Goal: Task Accomplishment & Management: Complete application form

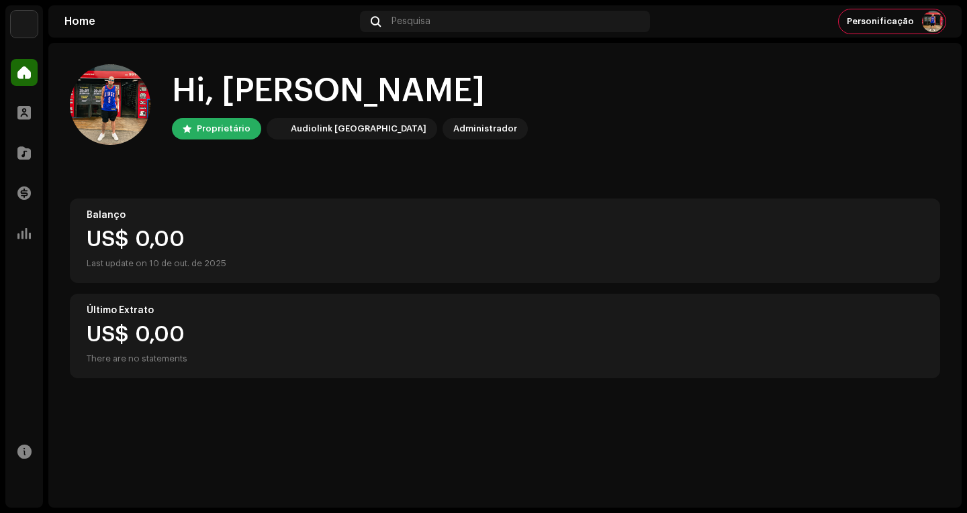
click at [13, 169] on div "Catálogo" at bounding box center [24, 153] width 38 height 38
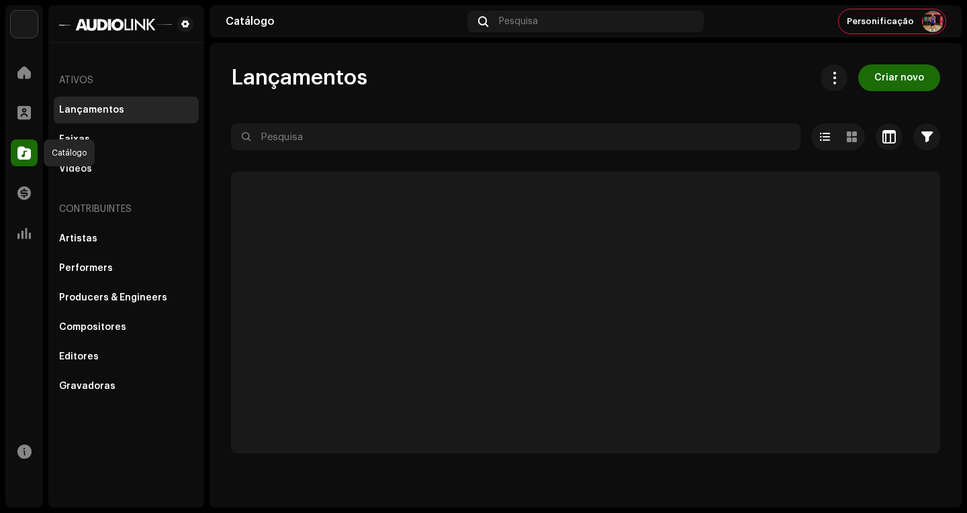
click at [23, 158] on span at bounding box center [23, 153] width 13 height 11
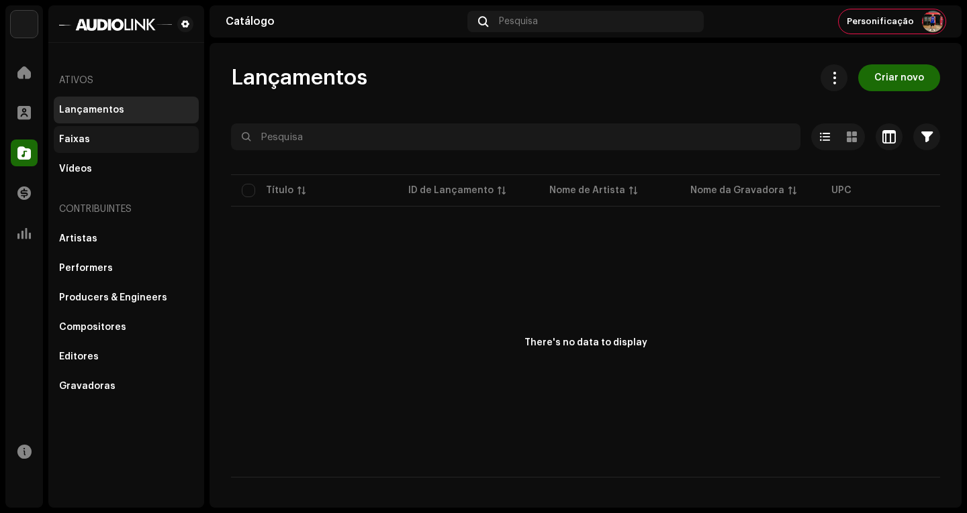
click at [79, 142] on div "Faixas" at bounding box center [74, 139] width 31 height 11
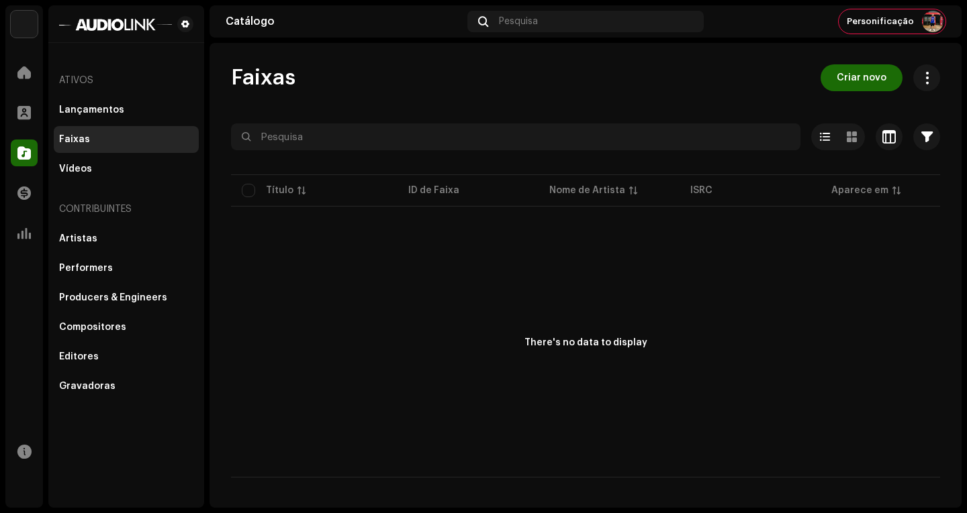
click at [861, 64] on div "Faixas Criar novo Selecionado 0 Deselecionar todos 0 Opções Filtros Status de d…" at bounding box center [585, 275] width 752 height 465
click at [853, 72] on span "Criar novo" at bounding box center [861, 77] width 50 height 27
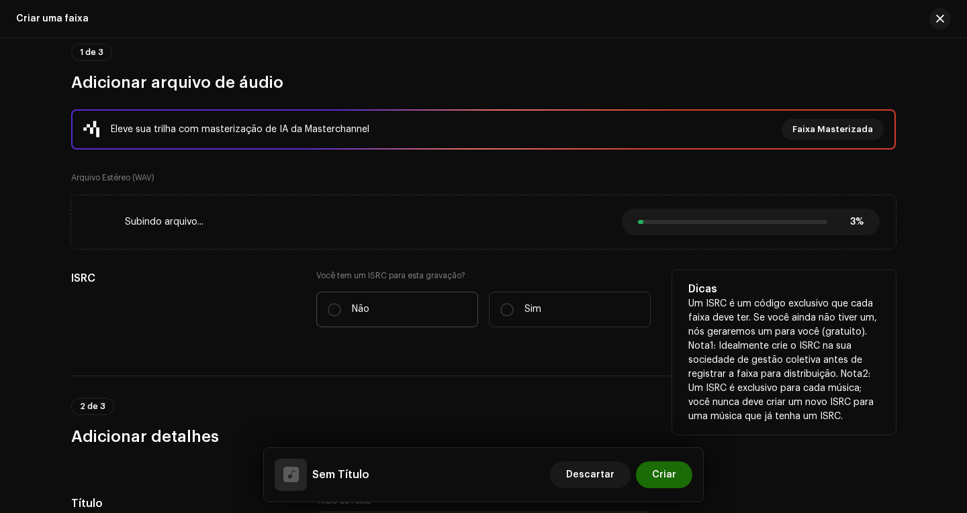
click at [399, 301] on label "Não" at bounding box center [397, 310] width 162 height 36
click at [341, 303] on input "Não" at bounding box center [334, 309] width 13 height 13
radio input "true"
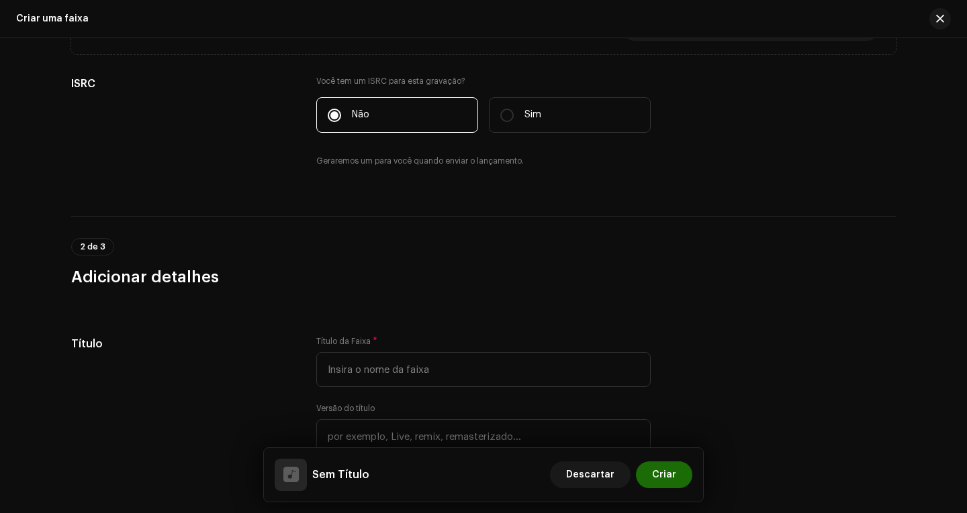
scroll to position [315, 0]
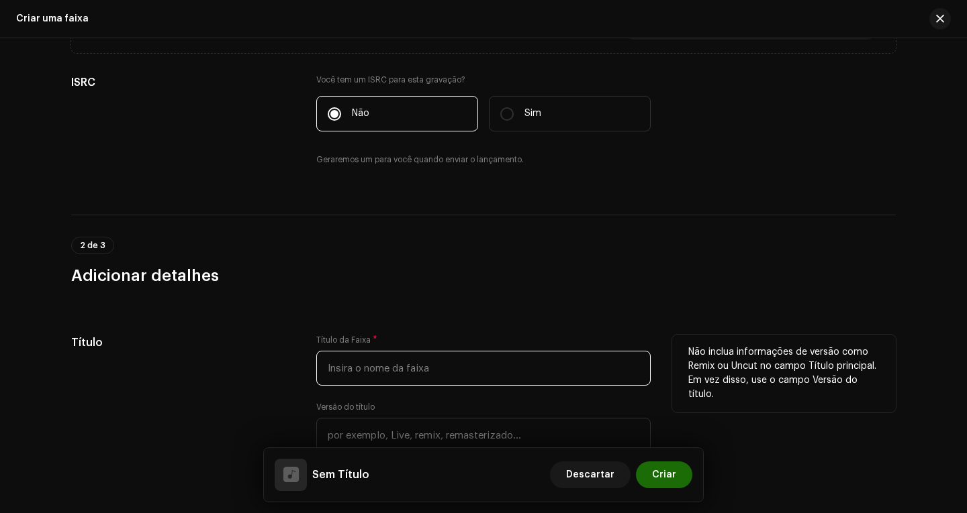
click at [489, 351] on input "text" at bounding box center [483, 368] width 334 height 35
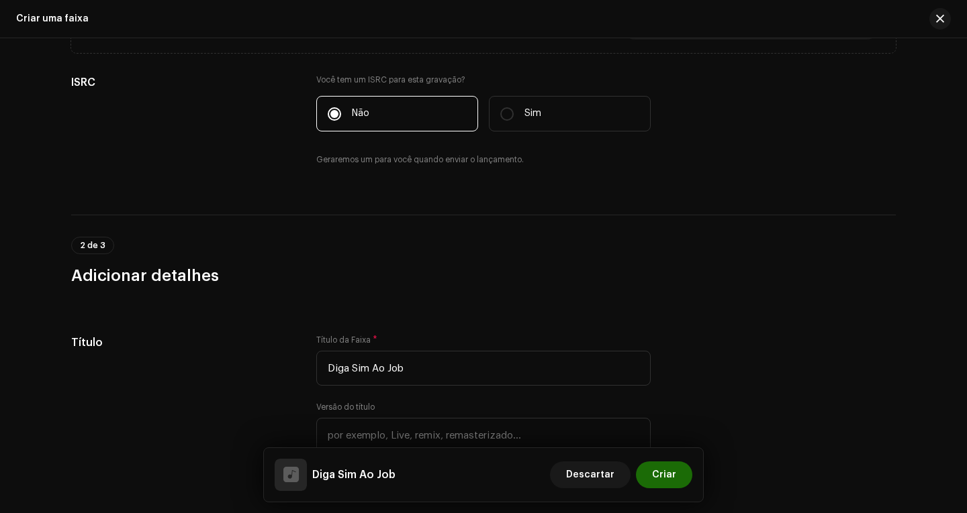
type input "Diga Sim Ao Job"
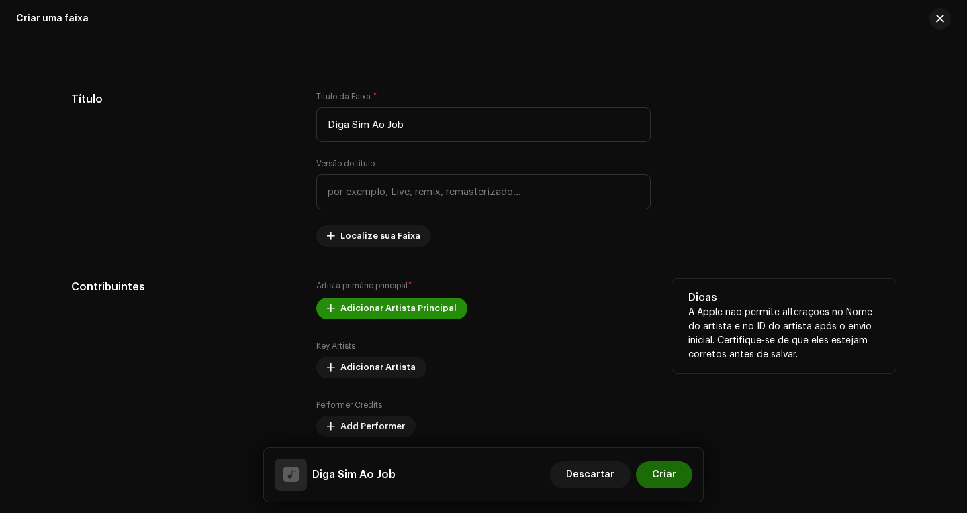
scroll to position [562, 0]
click at [401, 308] on span "Adicionar Artista Principal" at bounding box center [398, 306] width 116 height 27
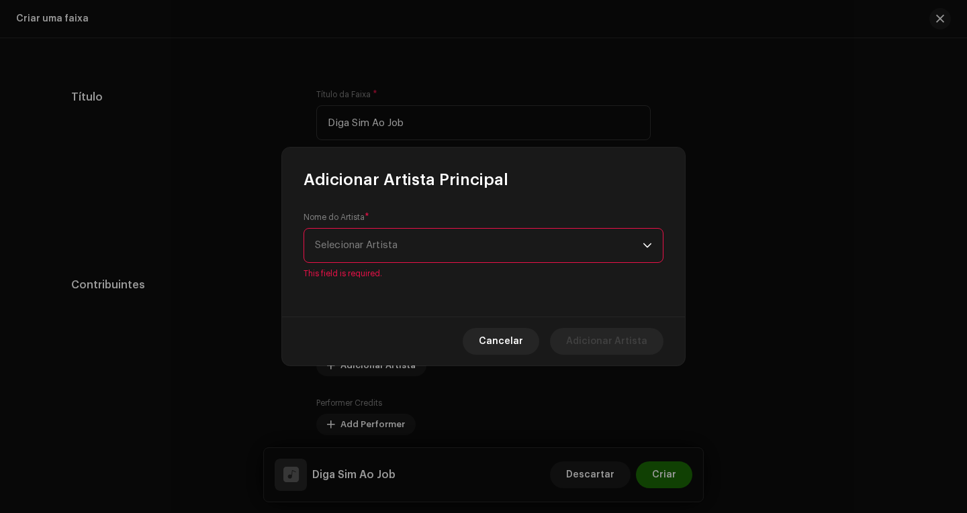
click at [426, 251] on span "Selecionar Artista" at bounding box center [479, 246] width 328 height 34
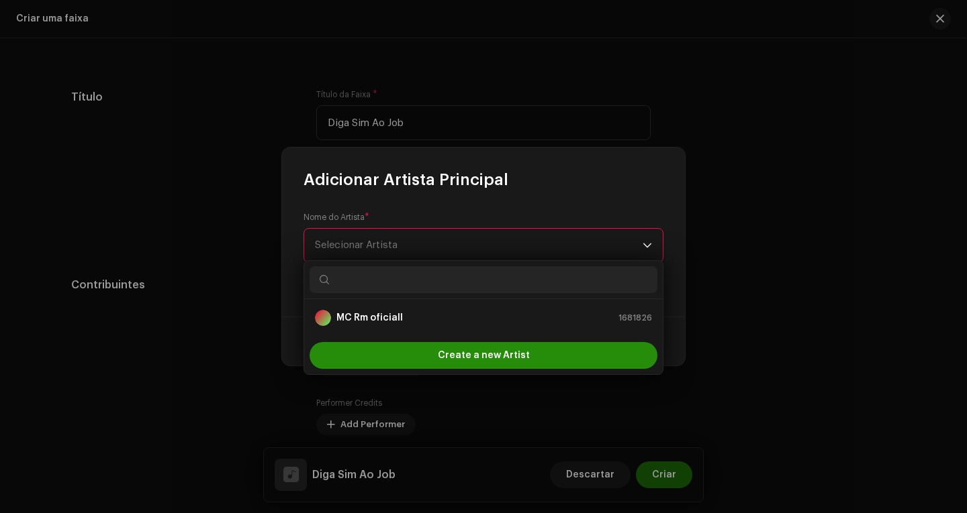
click at [486, 362] on span "Create a new Artist" at bounding box center [484, 355] width 92 height 27
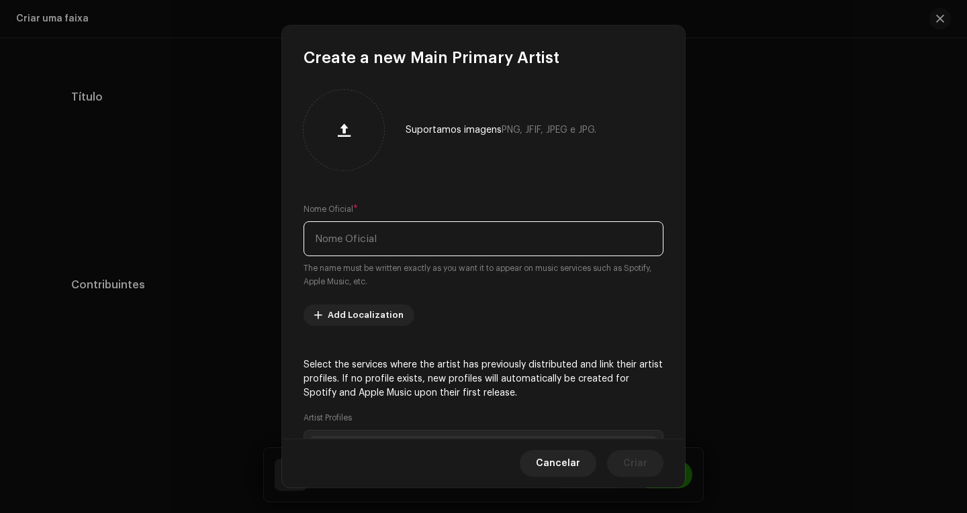
click at [381, 248] on input "text" at bounding box center [483, 239] width 360 height 35
type input "Mc RM"
click at [503, 294] on div "Suportamos imagens PNG, JFIF, JPEG e JPG. Nome Oficial * Mc RM The name must be…" at bounding box center [483, 253] width 403 height 371
click at [503, 295] on div "Suportamos imagens PNG, JFIF, JPEG e JPG. Nome Oficial * Mc RM The name must be…" at bounding box center [483, 253] width 403 height 371
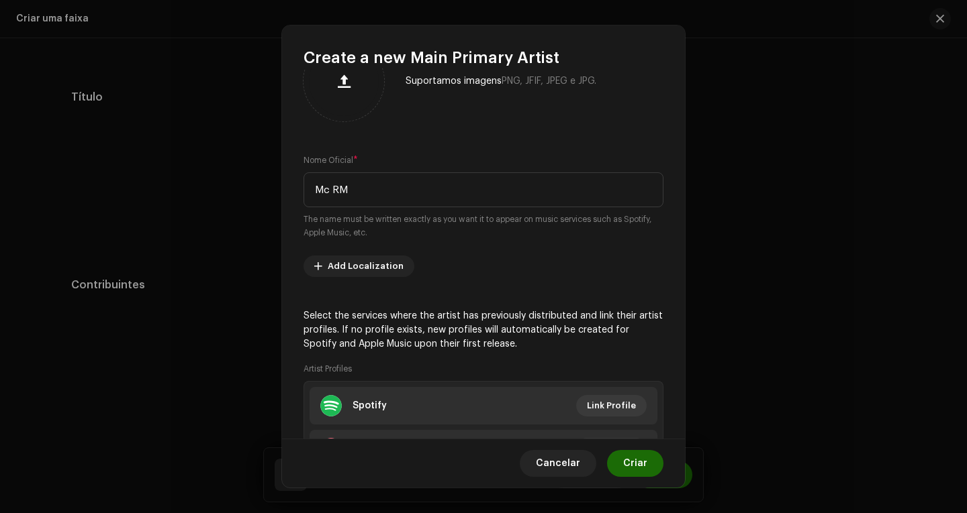
scroll to position [50, 0]
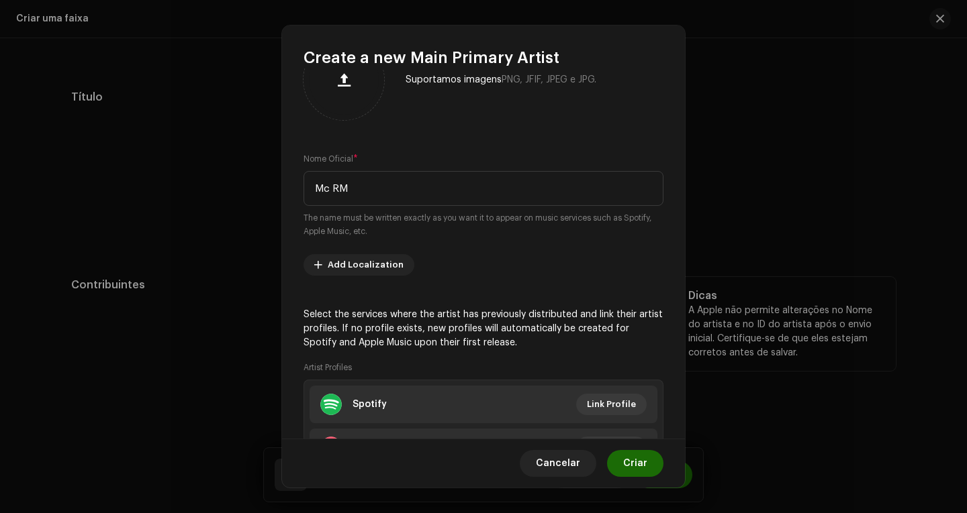
drag, startPoint x: 651, startPoint y: 471, endPoint x: 532, endPoint y: 362, distance: 160.6
click at [650, 470] on button "Criar" at bounding box center [635, 463] width 56 height 27
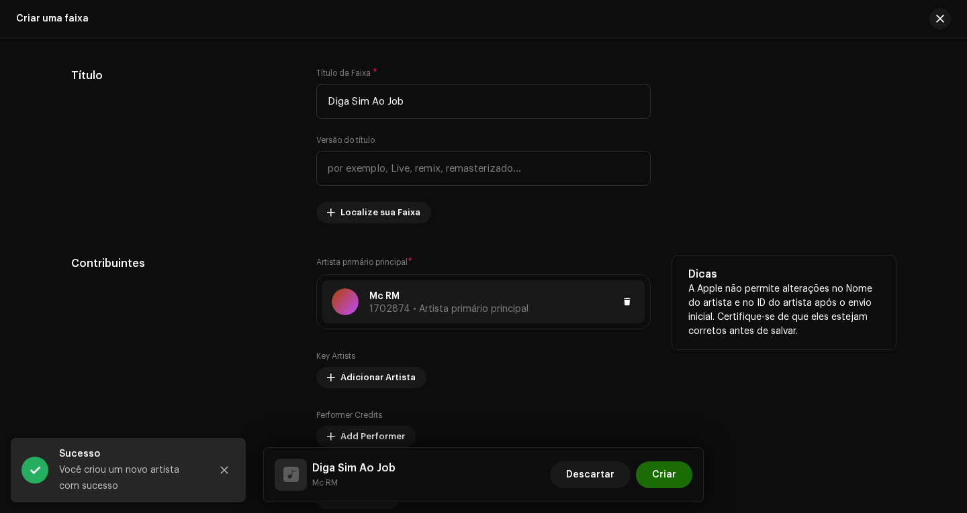
scroll to position [601, 0]
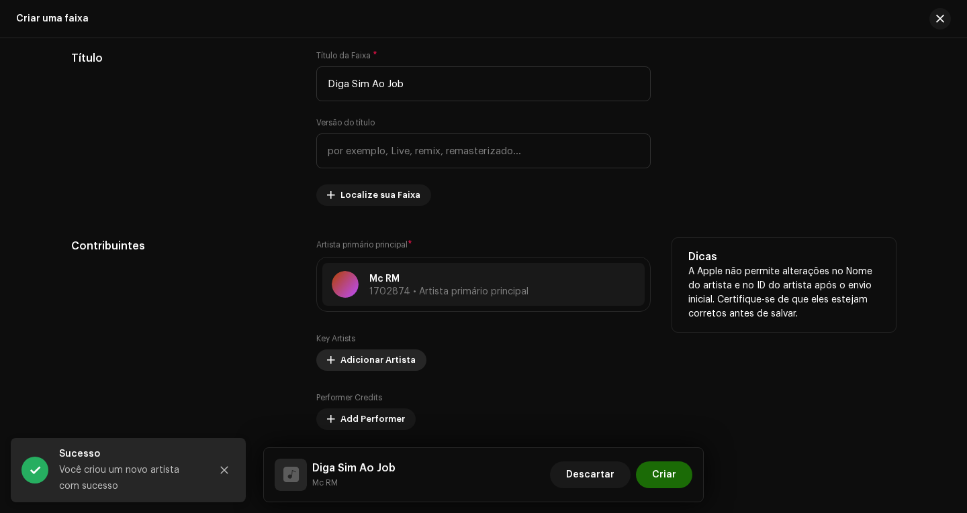
click at [380, 357] on span "Adicionar Artista" at bounding box center [377, 360] width 75 height 27
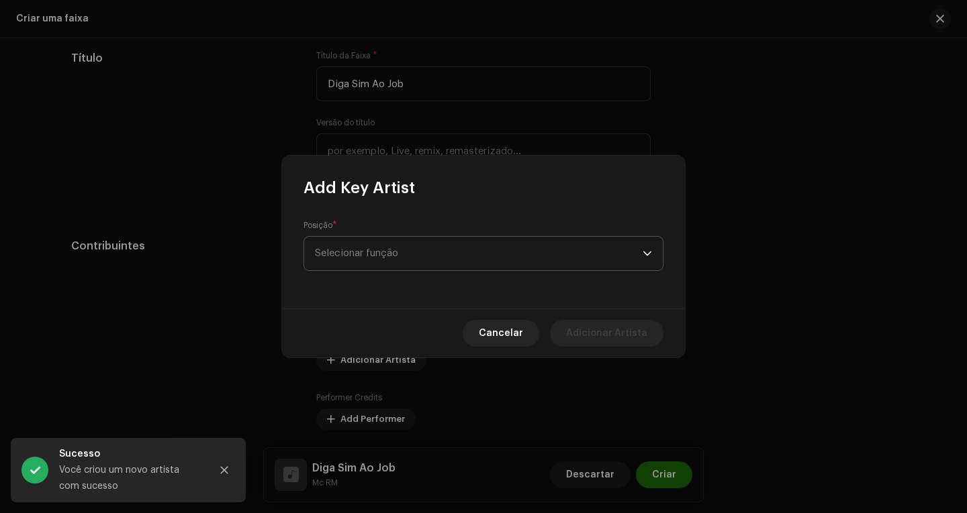
click at [446, 262] on span "Selecionar função" at bounding box center [479, 254] width 328 height 34
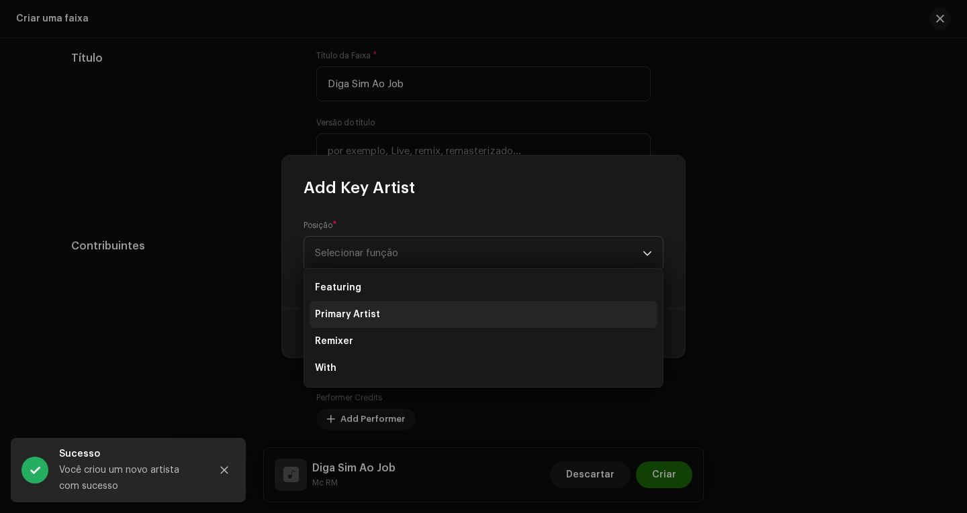
click at [405, 309] on li "Primary Artist" at bounding box center [483, 314] width 348 height 27
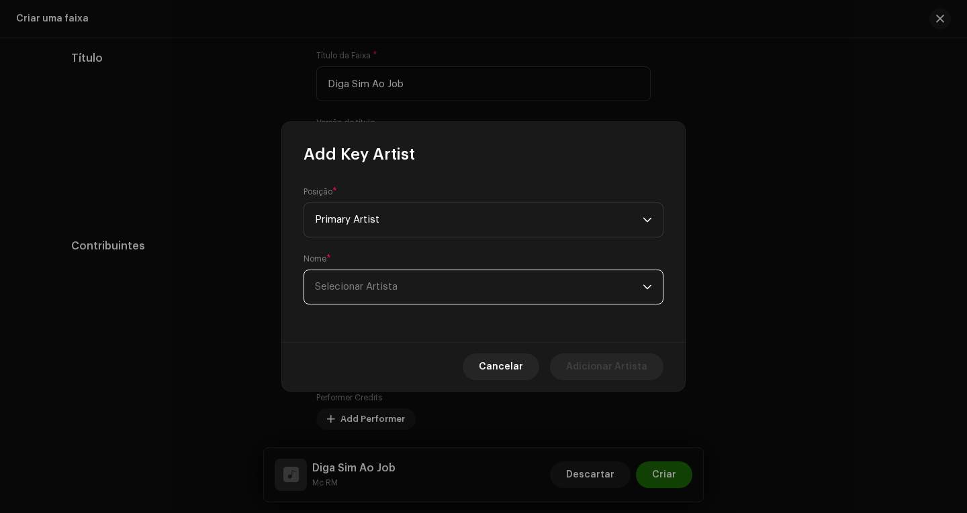
click at [387, 294] on span "Selecionar Artista" at bounding box center [479, 288] width 328 height 34
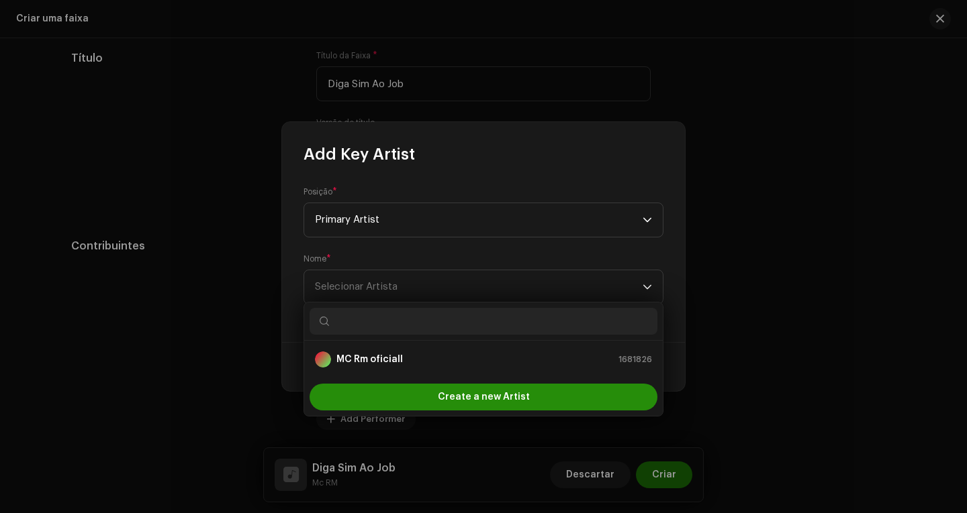
click at [489, 401] on span "Create a new Artist" at bounding box center [484, 397] width 92 height 27
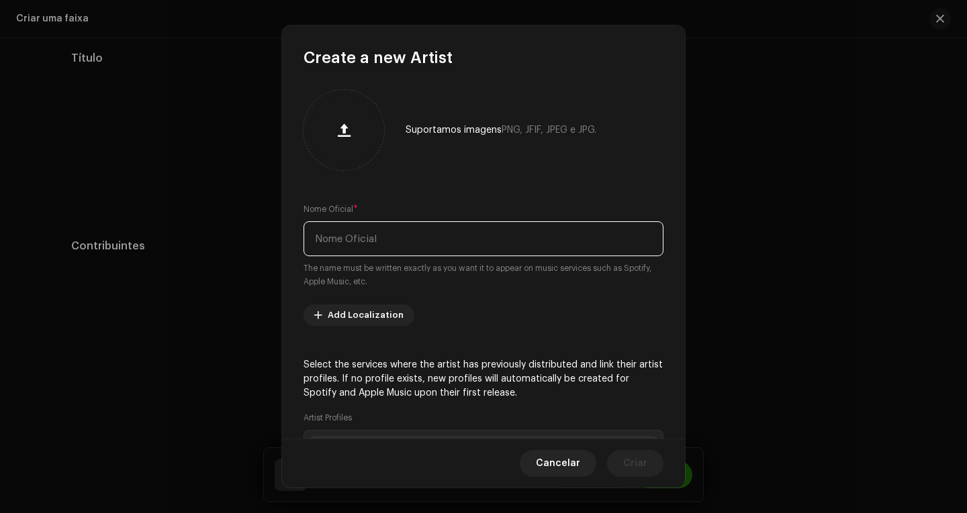
click at [383, 246] on input "text" at bounding box center [483, 239] width 360 height 35
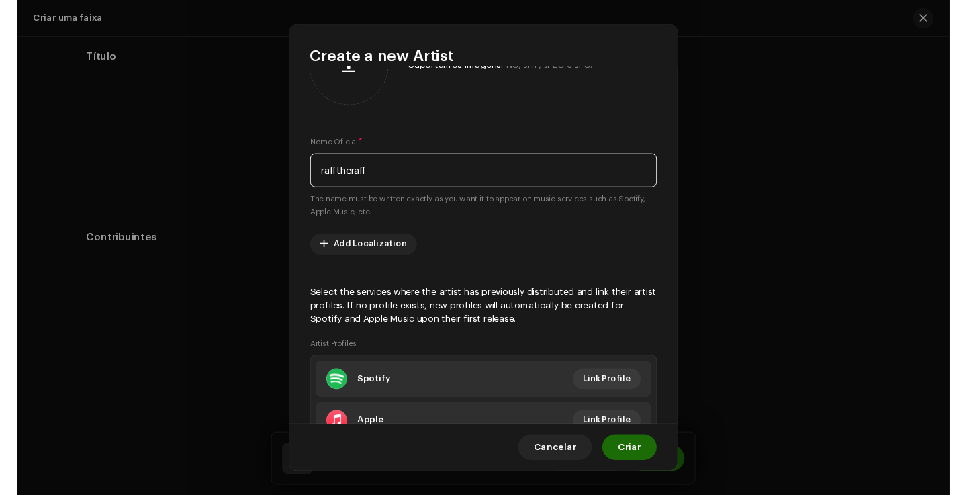
scroll to position [64, 0]
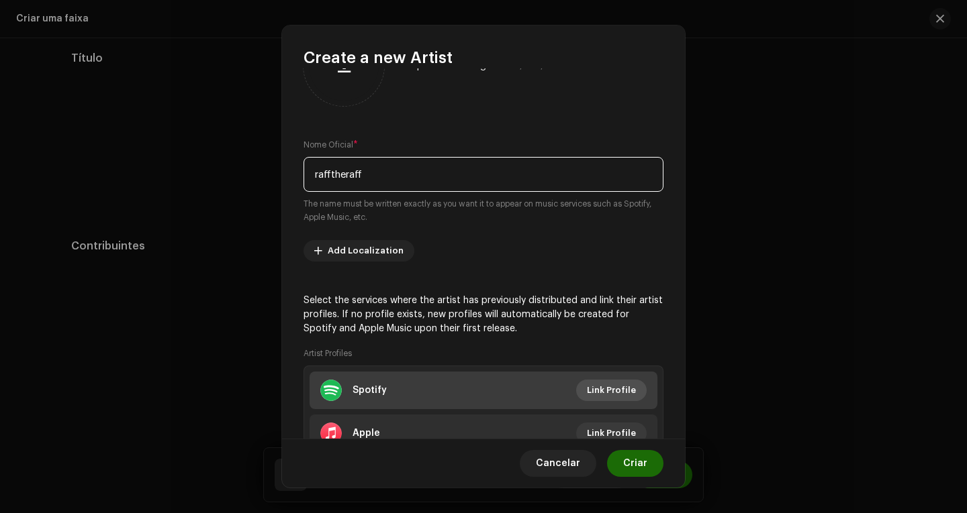
type input "rafftheraff"
click at [608, 383] on span "Link Profile" at bounding box center [611, 390] width 49 height 27
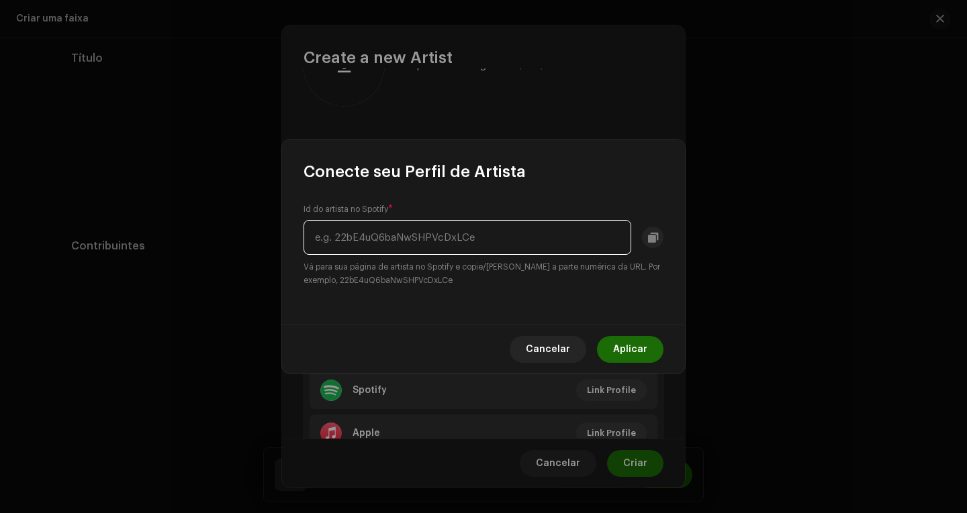
paste input "[URL][DOMAIN_NAME]"
type input "[URL][DOMAIN_NAME]"
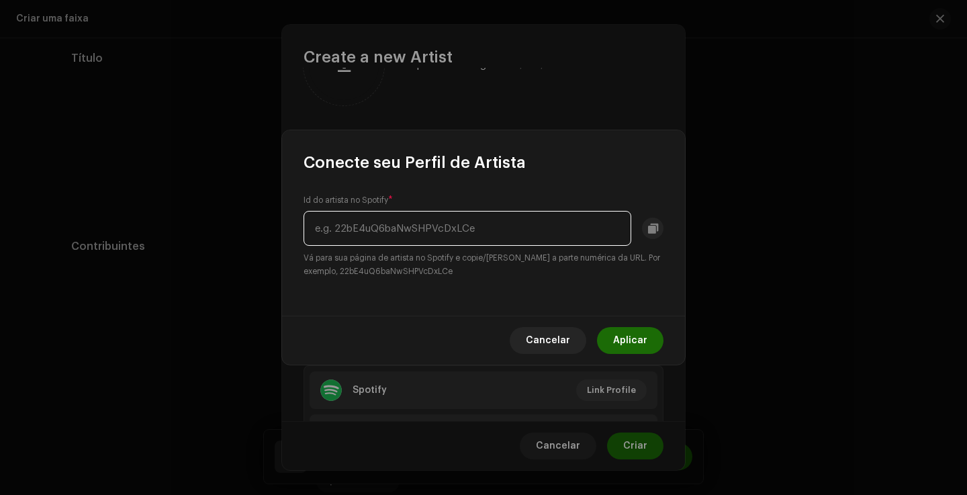
paste input "2BtX6pCNPmuLiyQjhEWHFX"
type input "2BtX6pCNPmuLiyQjhEWHFX"
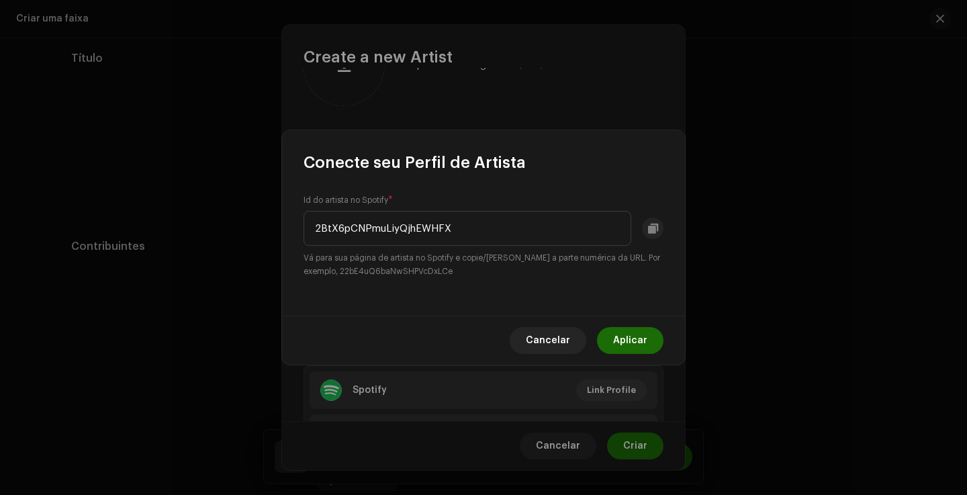
drag, startPoint x: 625, startPoint y: 340, endPoint x: 618, endPoint y: 340, distance: 6.7
click at [625, 340] on span "Aplicar" at bounding box center [630, 340] width 34 height 27
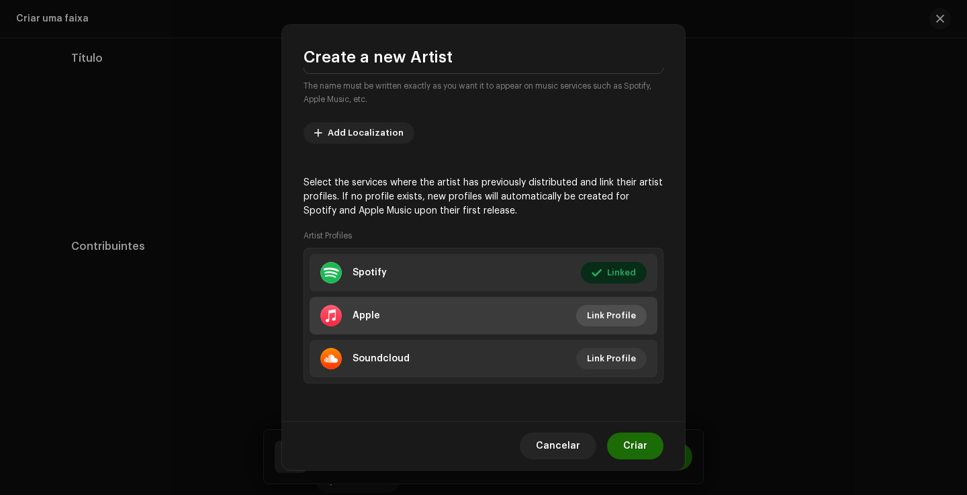
scroll to position [182, 0]
click at [616, 319] on span "Link Profile" at bounding box center [611, 315] width 49 height 27
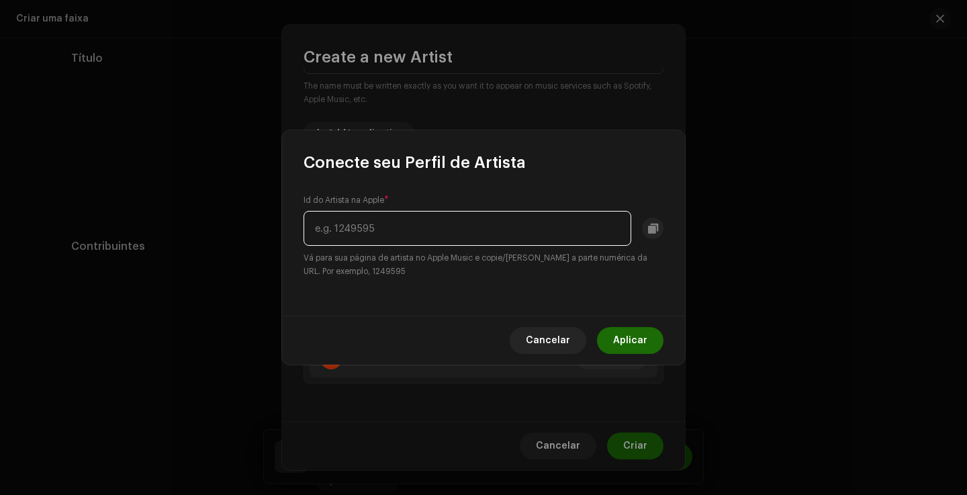
paste input "[URL][DOMAIN_NAME]"
drag, startPoint x: 451, startPoint y: 231, endPoint x: 15, endPoint y: 233, distance: 436.3
click at [15, 233] on div "Conecte seu Perfil de Artista Id do Artista na Apple * [URL][DOMAIN_NAME] Vá pa…" at bounding box center [483, 247] width 967 height 495
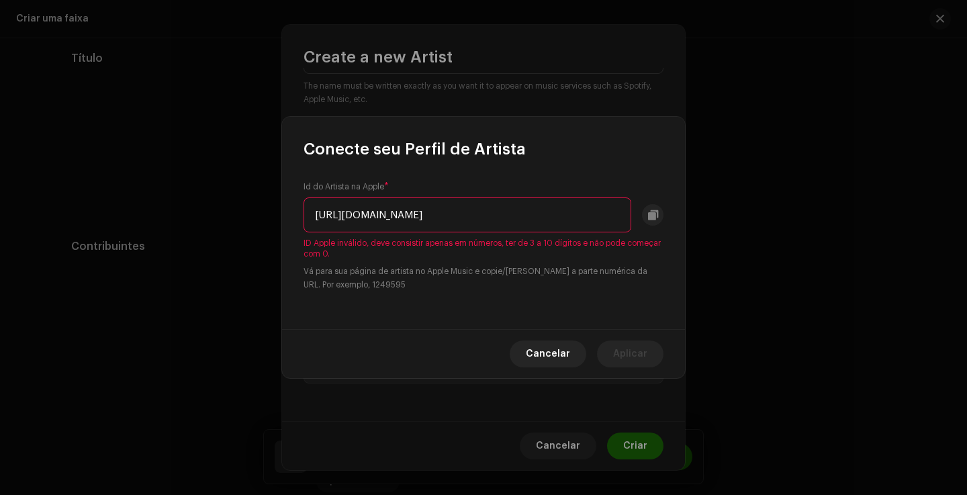
click at [533, 246] on div "Id do Artista na Apple * [URL][DOMAIN_NAME] ID Apple inválido, deve consistir a…" at bounding box center [483, 236] width 360 height 110
drag, startPoint x: 519, startPoint y: 211, endPoint x: 0, endPoint y: 218, distance: 518.9
click at [0, 218] on div "Conecte seu Perfil de Artista Id do Artista na Apple * [URL][DOMAIN_NAME] ID Ap…" at bounding box center [483, 247] width 967 height 495
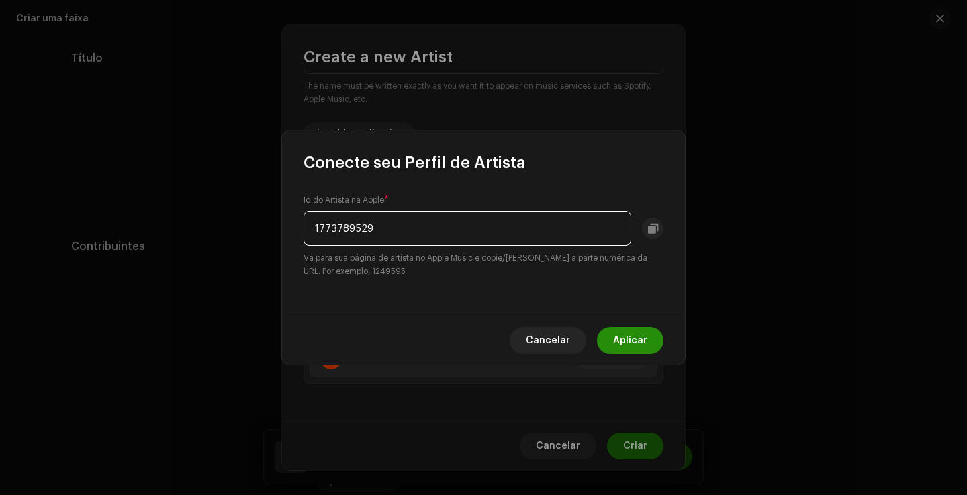
type input "1773789529"
click at [642, 351] on span "Aplicar" at bounding box center [630, 340] width 34 height 27
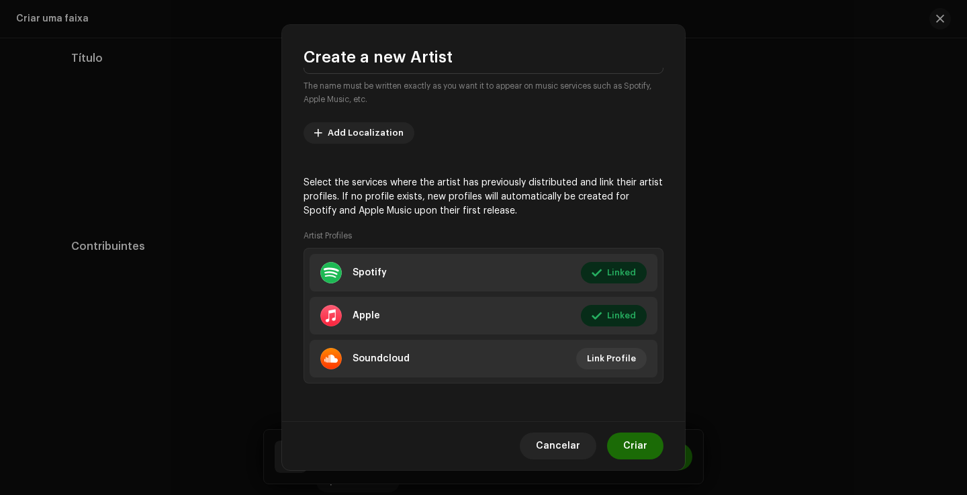
drag, startPoint x: 638, startPoint y: 453, endPoint x: 576, endPoint y: 462, distance: 62.4
click at [638, 453] on span "Criar" at bounding box center [635, 445] width 24 height 27
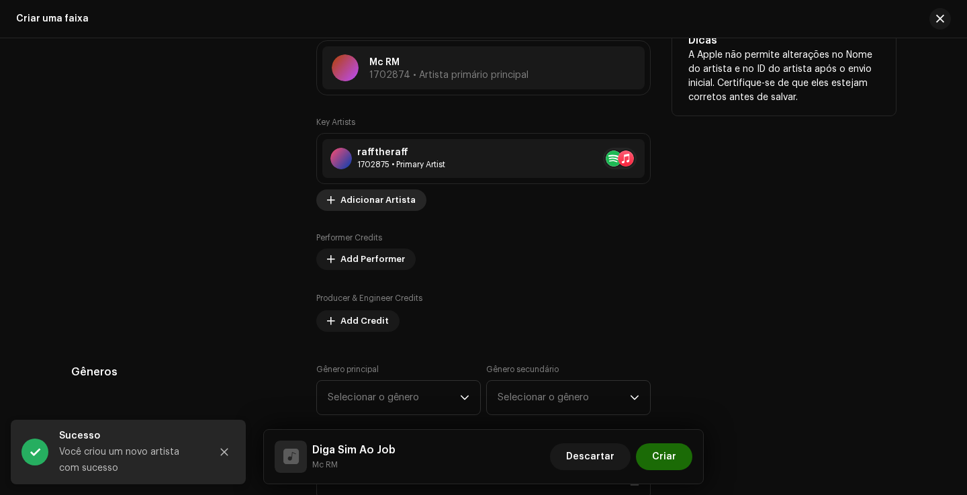
scroll to position [861, 0]
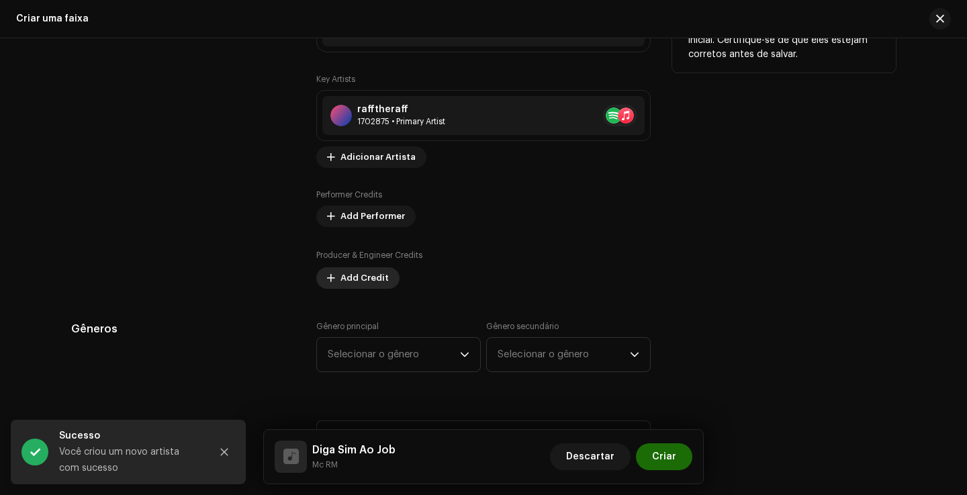
click at [356, 282] on span "Add Credit" at bounding box center [364, 277] width 48 height 27
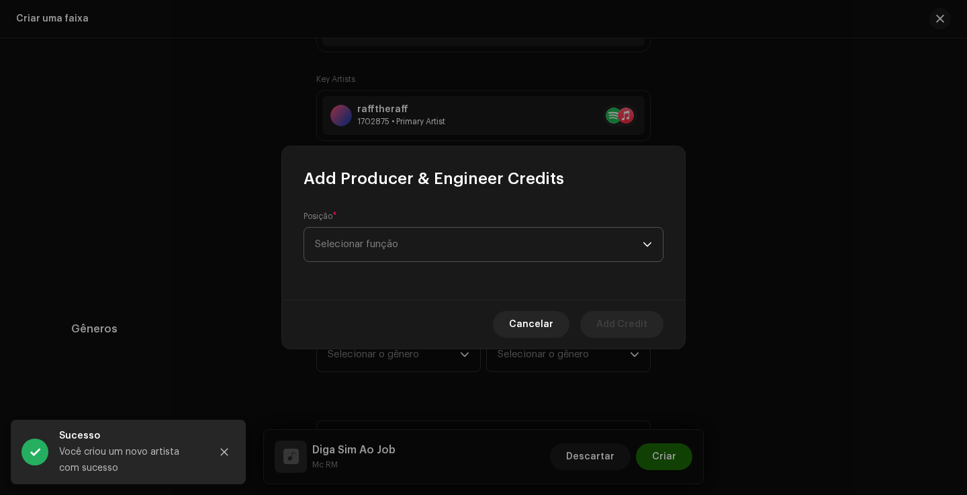
click at [458, 246] on span "Selecionar função" at bounding box center [479, 245] width 328 height 34
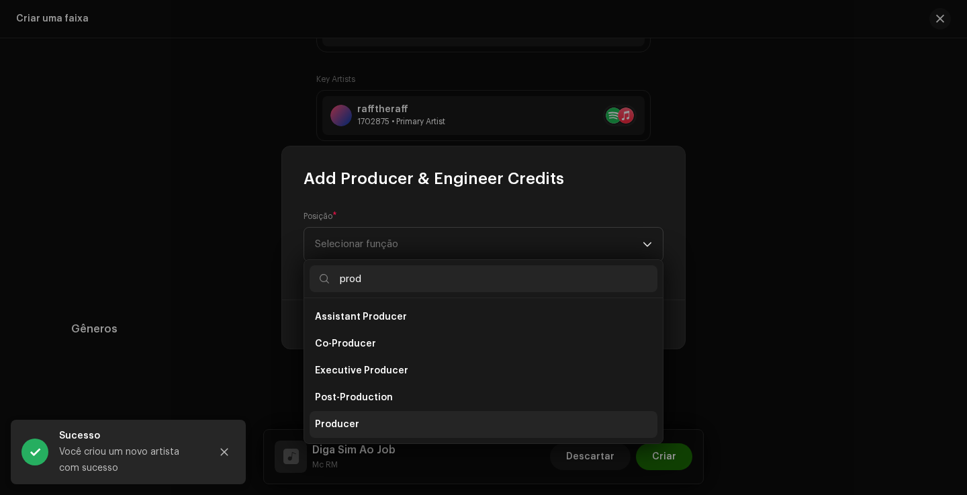
type input "prod"
click at [389, 434] on li "Producer" at bounding box center [483, 424] width 348 height 27
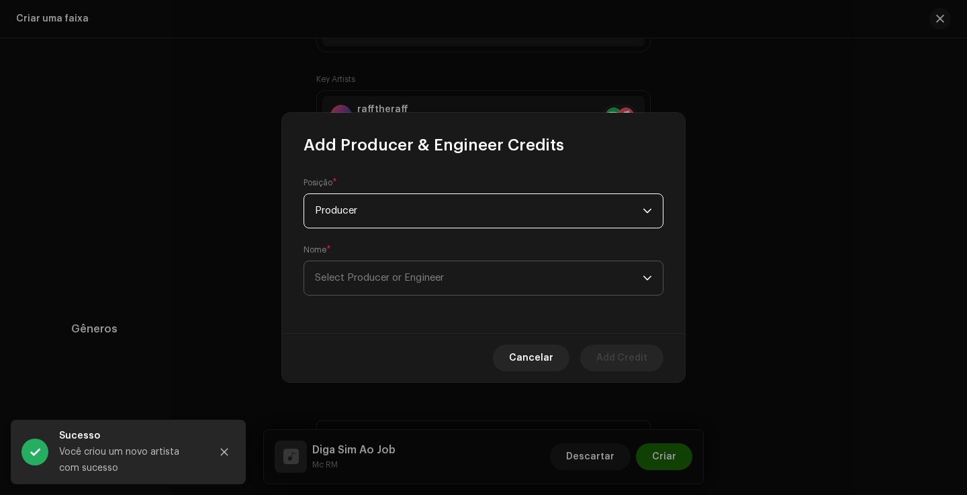
click at [364, 288] on span "Select Producer or Engineer" at bounding box center [479, 278] width 328 height 34
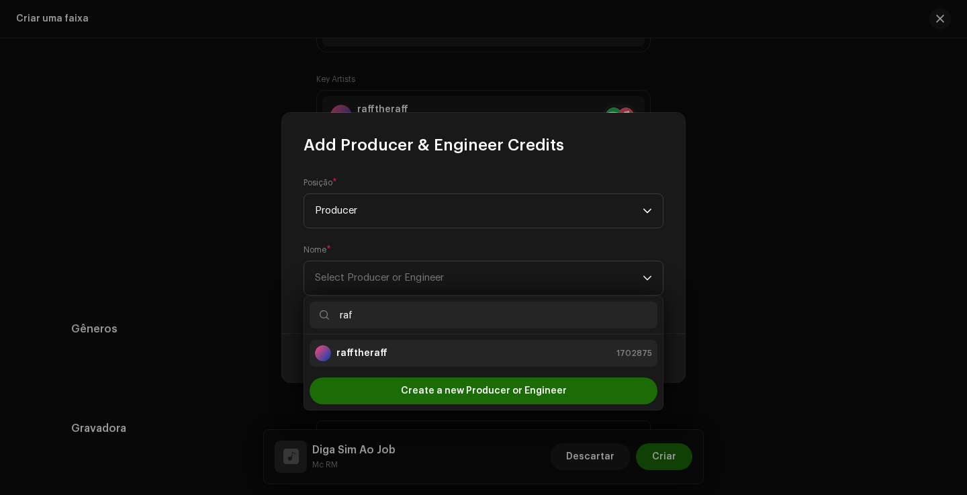
type input "raf"
click at [421, 350] on div "rafftheraff 1702875" at bounding box center [483, 353] width 337 height 16
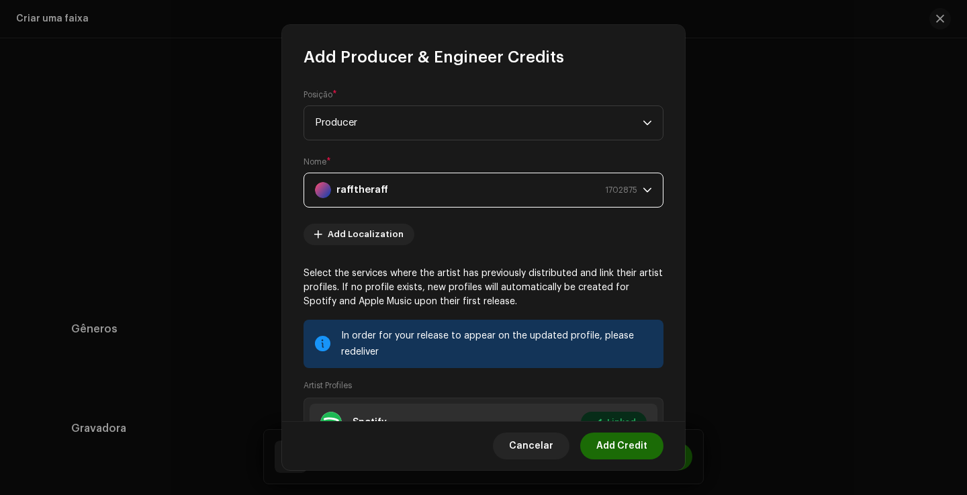
click at [630, 456] on span "Add Credit" at bounding box center [621, 445] width 51 height 27
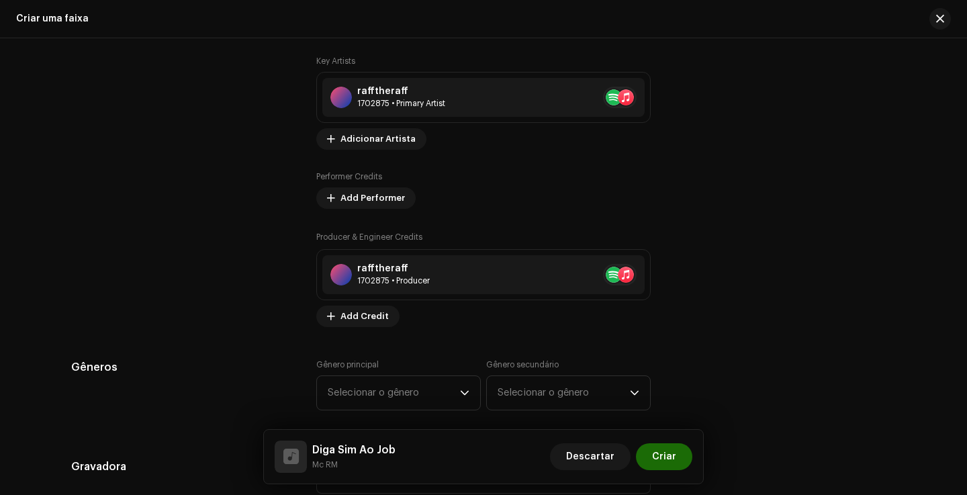
scroll to position [918, 0]
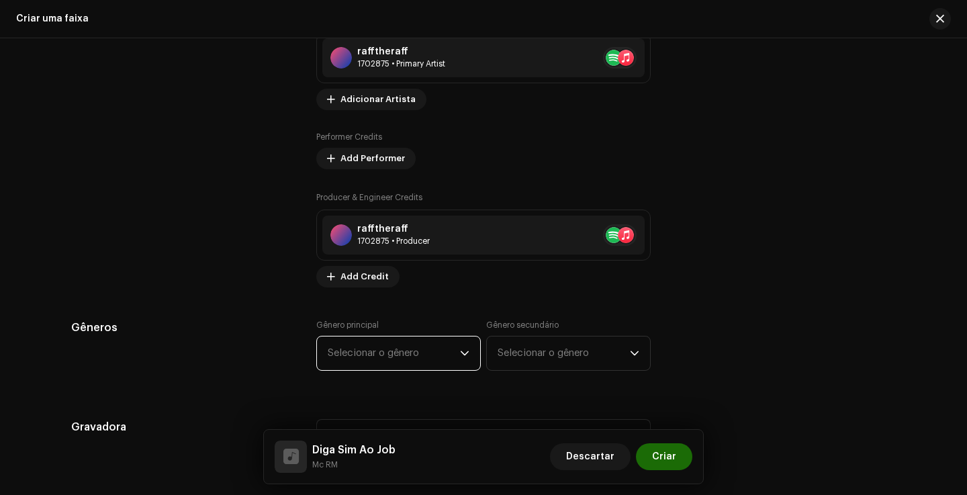
click at [452, 364] on span "Selecionar o gênero" at bounding box center [394, 353] width 132 height 34
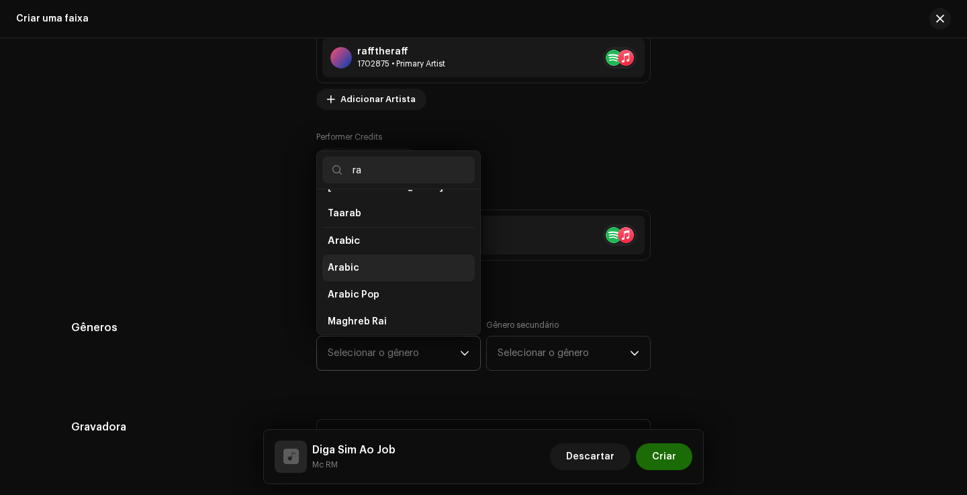
scroll to position [22, 0]
type input "ra"
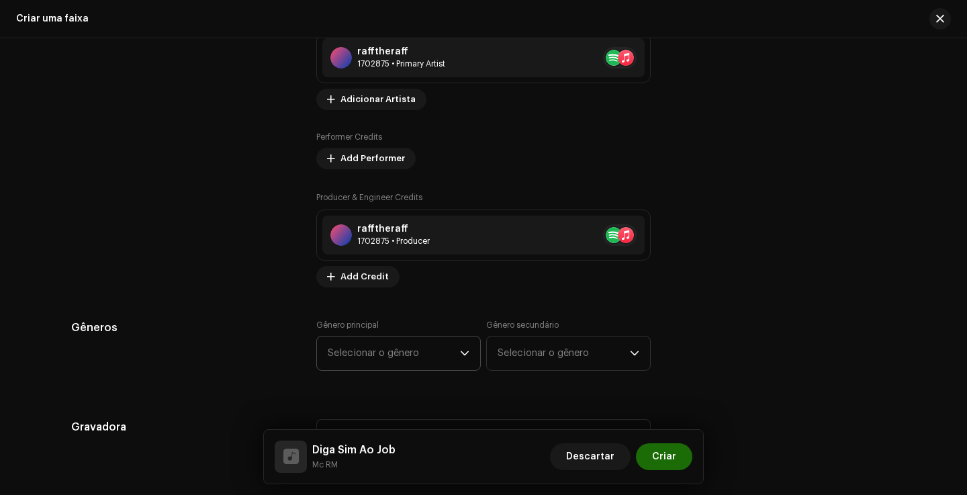
click at [409, 356] on span "Selecionar o gênero" at bounding box center [394, 353] width 132 height 34
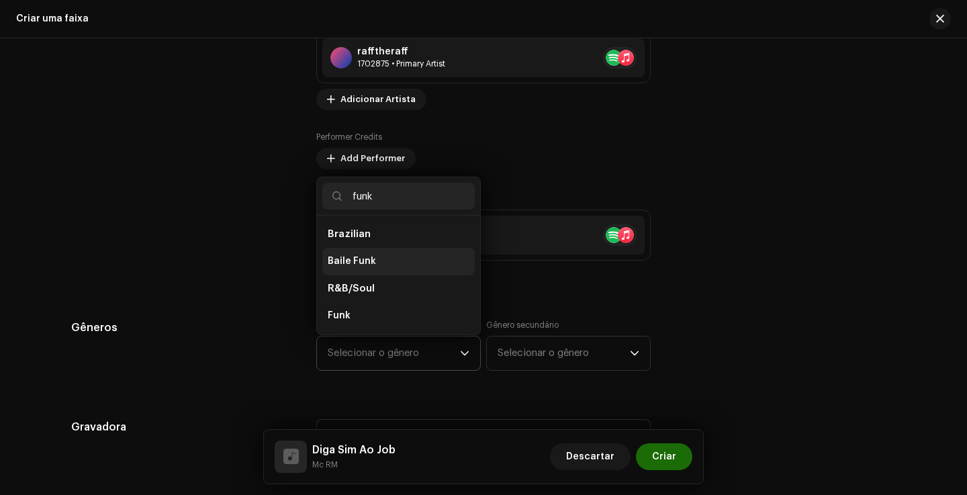
type input "funk"
drag, startPoint x: 329, startPoint y: 264, endPoint x: 338, endPoint y: 265, distance: 9.5
click at [329, 264] on span "Baile Funk" at bounding box center [352, 260] width 48 height 13
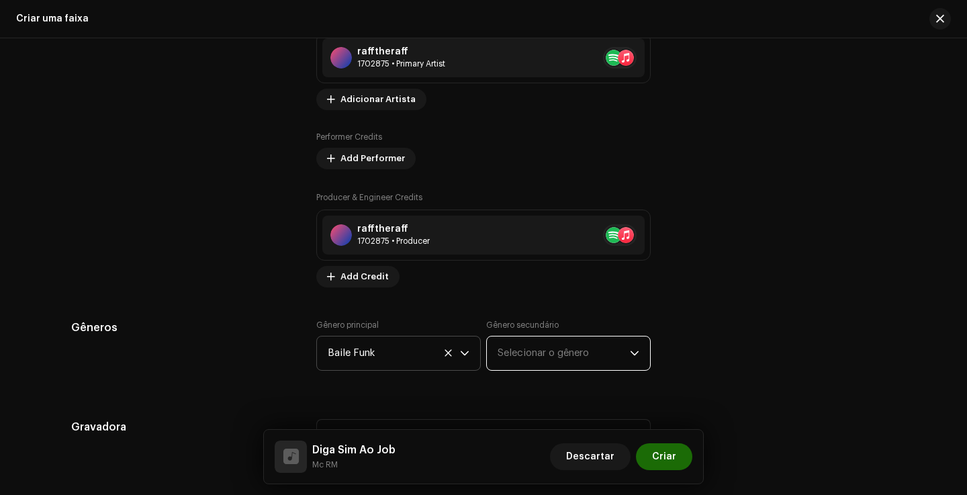
click at [565, 355] on span "Selecionar o gênero" at bounding box center [563, 353] width 132 height 34
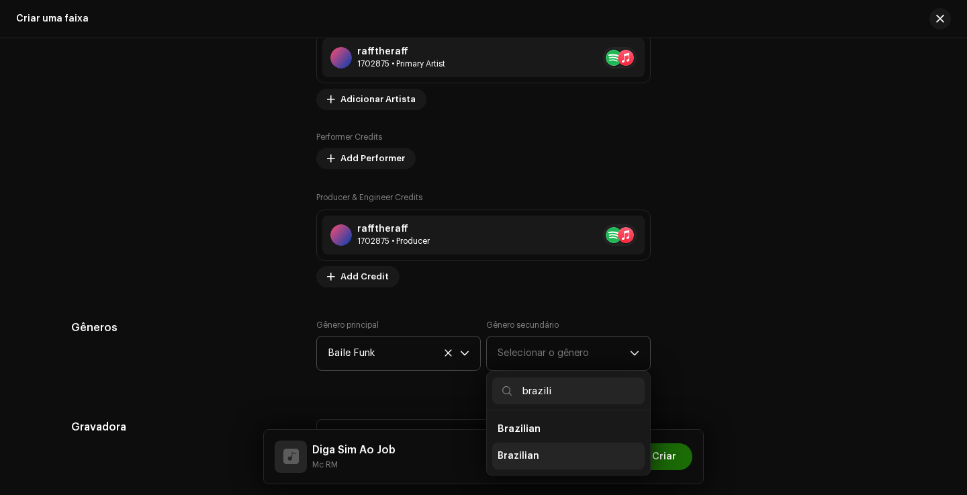
type input "brazili"
click at [534, 446] on li "Brazilian" at bounding box center [568, 455] width 152 height 27
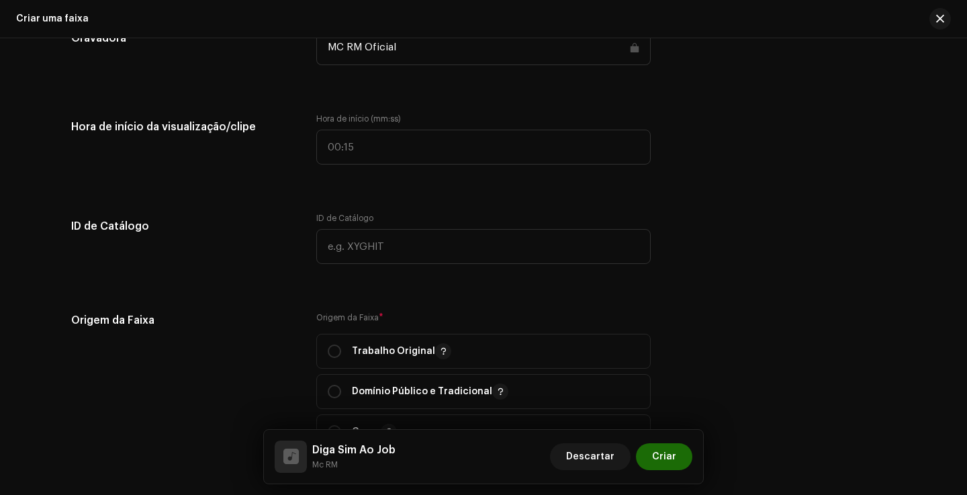
scroll to position [1339, 0]
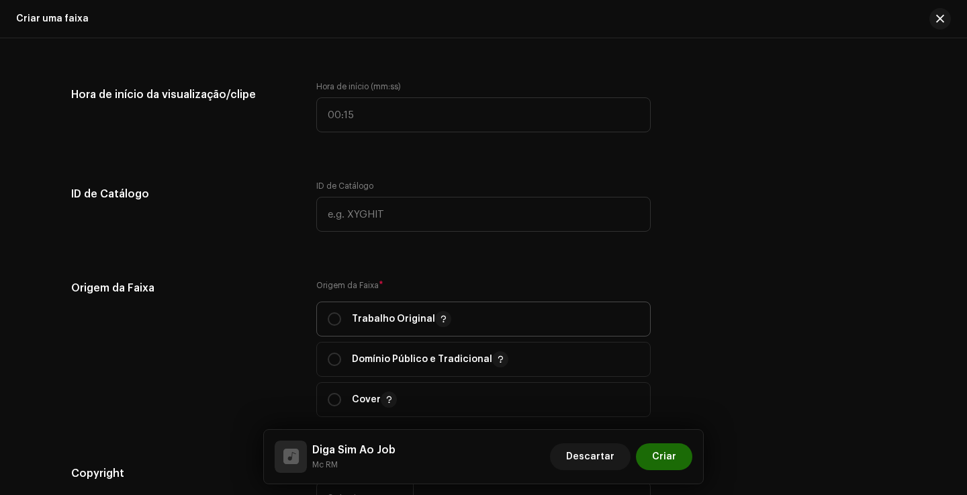
click at [360, 323] on p "Trabalho Original" at bounding box center [401, 319] width 99 height 16
radio input "true"
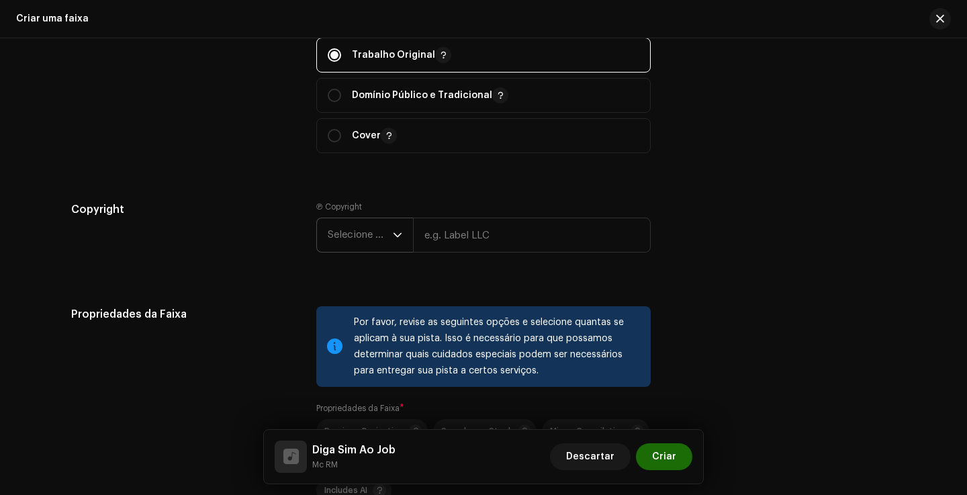
scroll to position [1604, 0]
click at [370, 236] on span "Selecione o ano" at bounding box center [360, 234] width 65 height 34
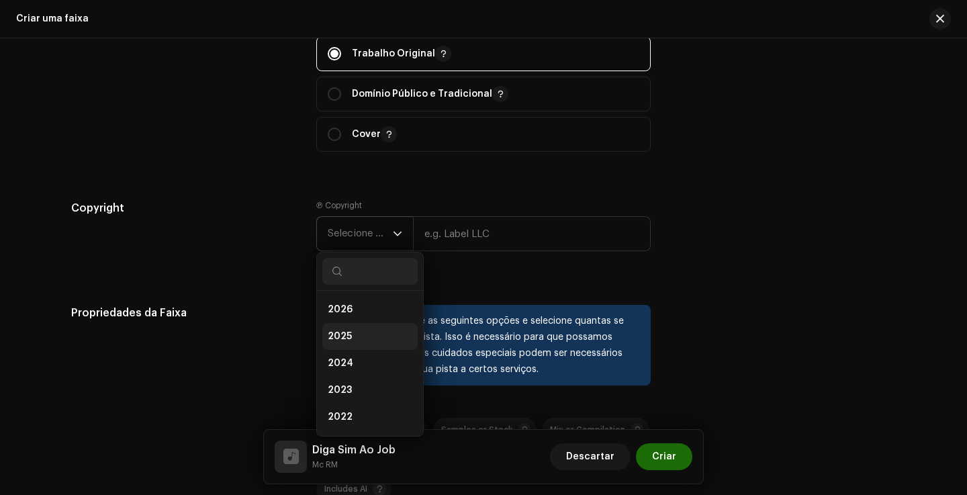
click at [362, 340] on li "2025" at bounding box center [369, 336] width 95 height 27
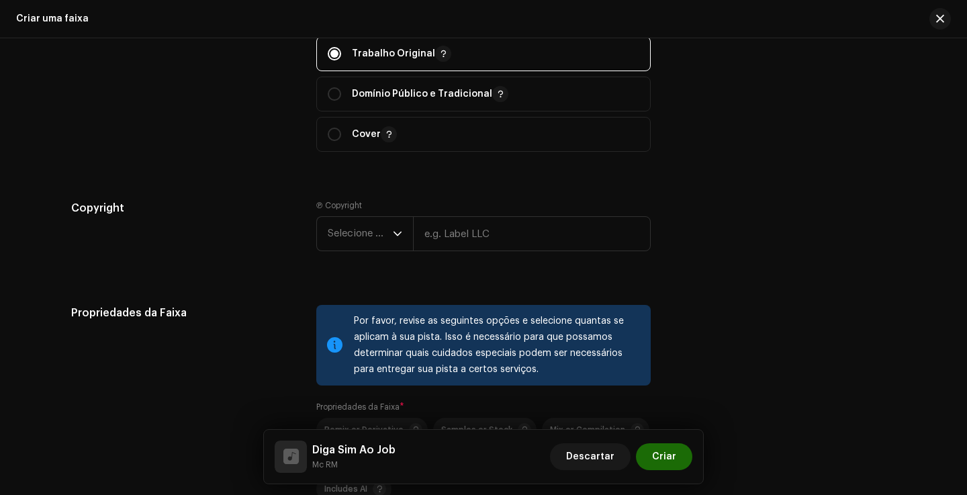
scroll to position [2, 0]
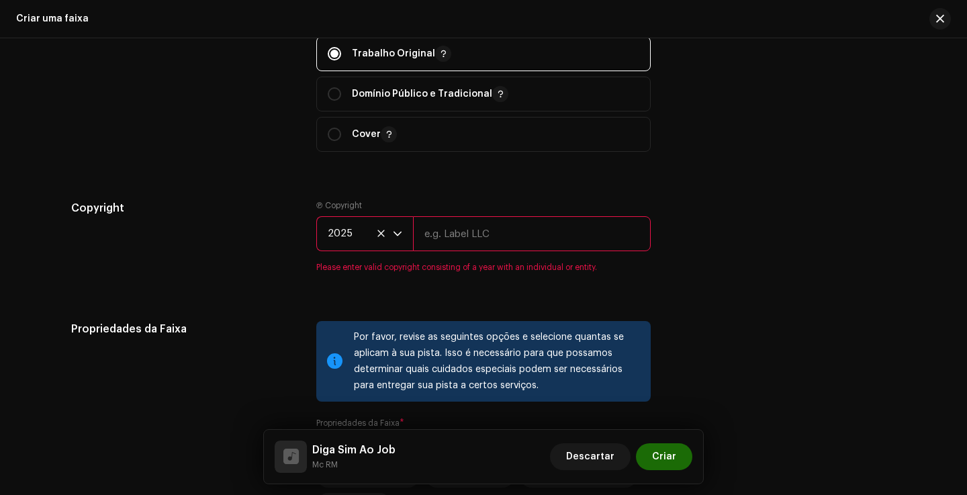
click at [492, 232] on input "text" at bounding box center [532, 233] width 238 height 35
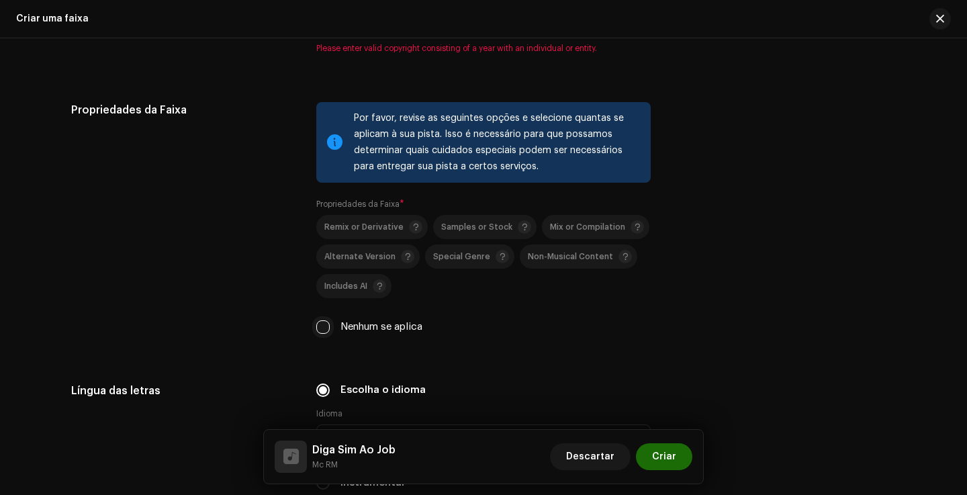
scroll to position [1824, 0]
type input "Mc RM"
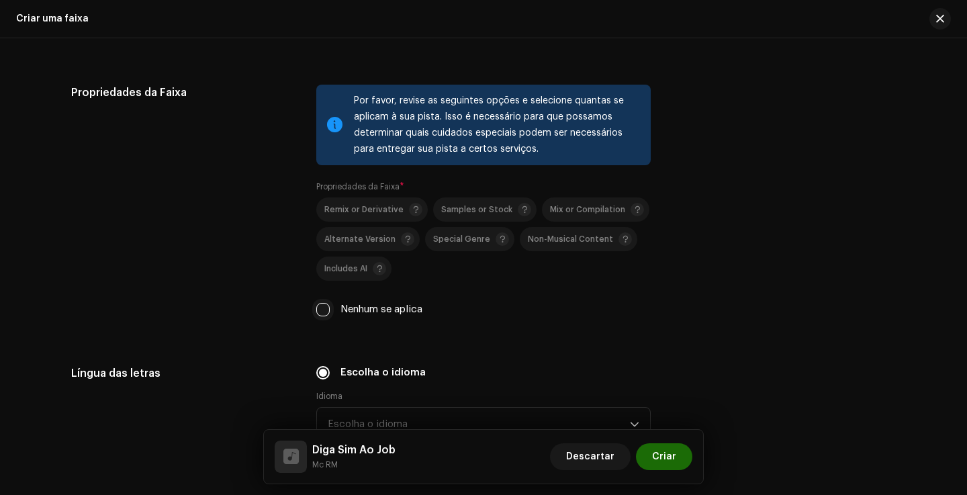
click at [316, 323] on div "Por favor, revise as seguintes opções e selecione quantas se aplicam à sua pist…" at bounding box center [483, 209] width 334 height 248
click at [322, 312] on input "Nenhum se aplica" at bounding box center [322, 309] width 13 height 13
checkbox input "true"
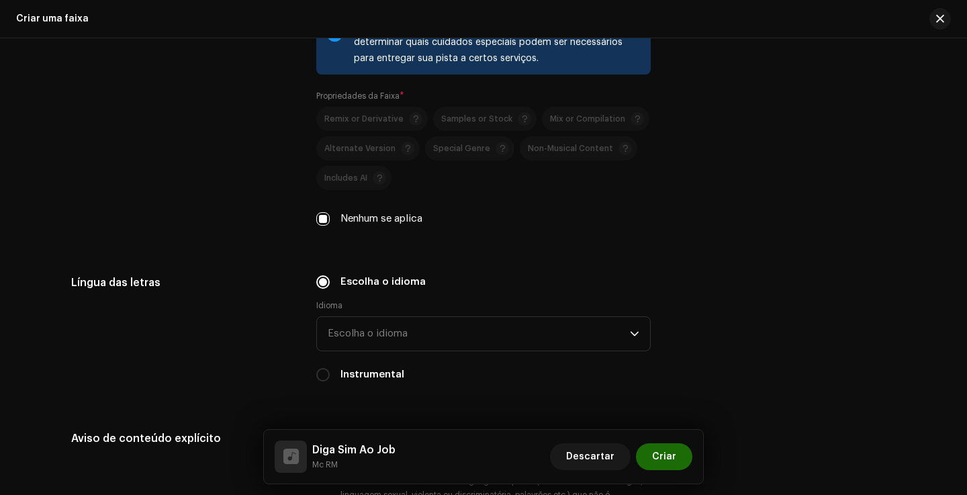
scroll to position [1917, 0]
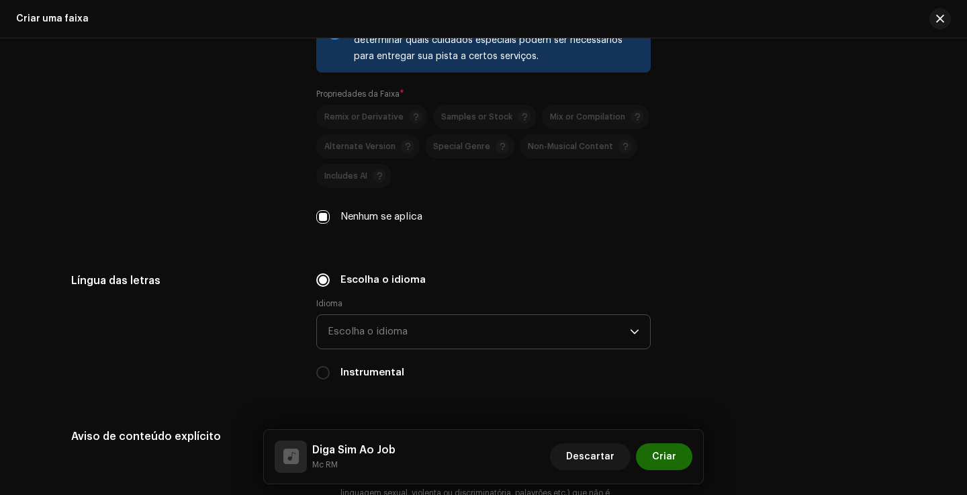
click at [485, 328] on span "Escolha o idioma" at bounding box center [479, 332] width 302 height 34
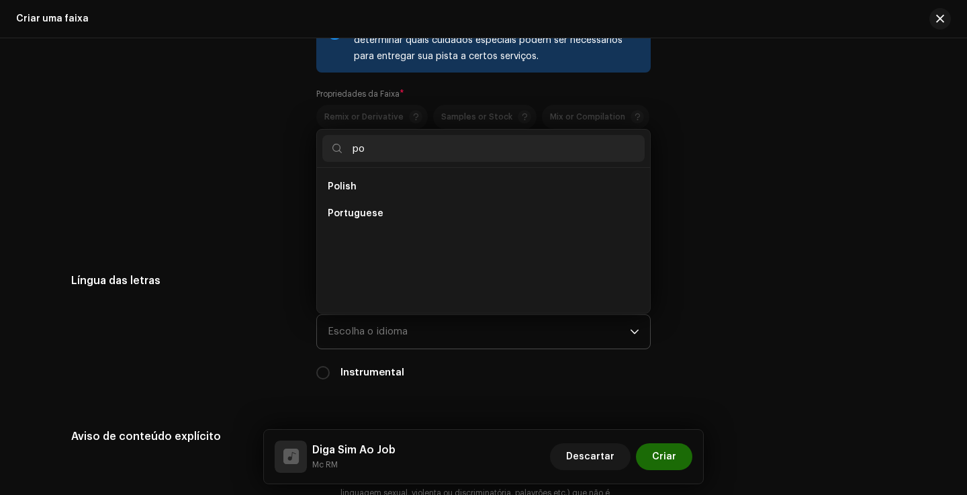
scroll to position [0, 0]
type input "po"
click at [338, 219] on span "Portuguese" at bounding box center [356, 213] width 56 height 13
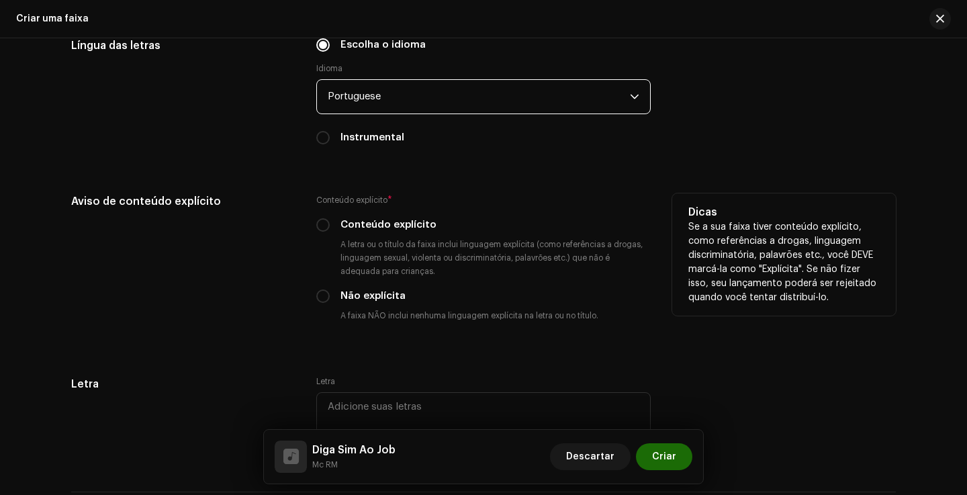
scroll to position [2153, 0]
click at [371, 222] on label "Conteúdo explícito" at bounding box center [388, 223] width 96 height 15
click at [330, 222] on input "Conteúdo explícito" at bounding box center [322, 223] width 13 height 13
radio input "true"
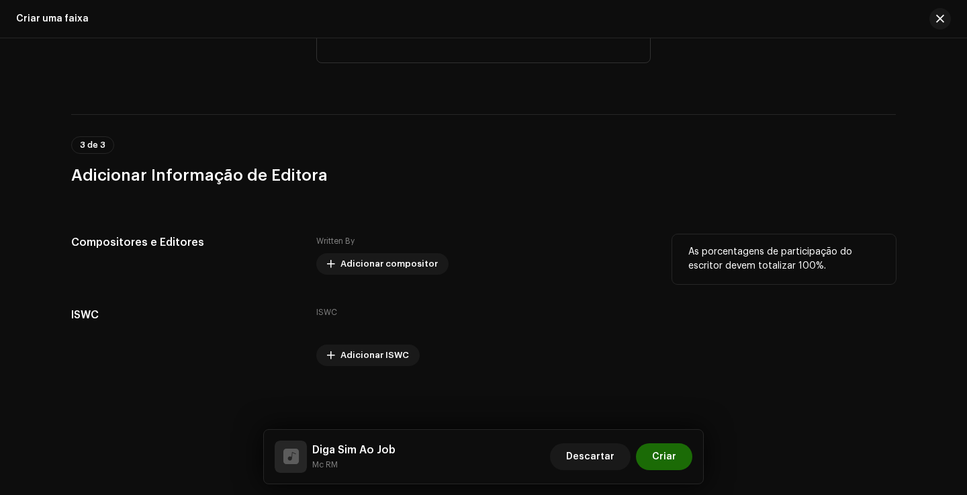
scroll to position [2529, 0]
click at [391, 262] on span "Adicionar compositor" at bounding box center [388, 263] width 97 height 27
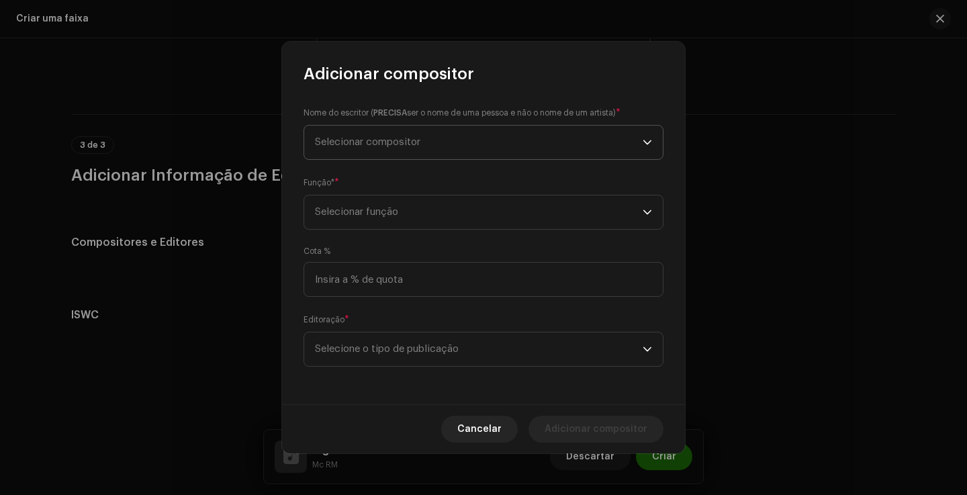
drag, startPoint x: 350, startPoint y: 130, endPoint x: 371, endPoint y: 148, distance: 26.6
click at [350, 130] on span "Selecionar compositor" at bounding box center [479, 143] width 328 height 34
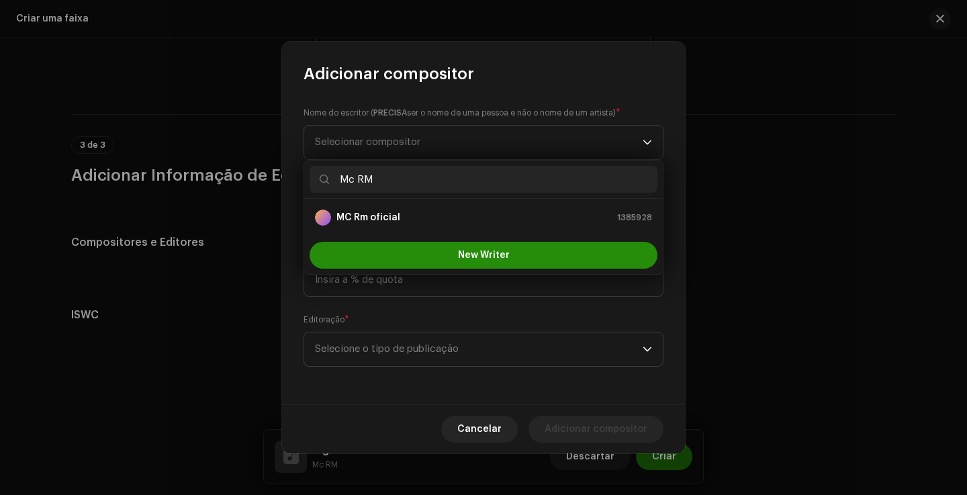
type input "Mc RM"
click at [467, 261] on button "New Writer" at bounding box center [483, 255] width 348 height 27
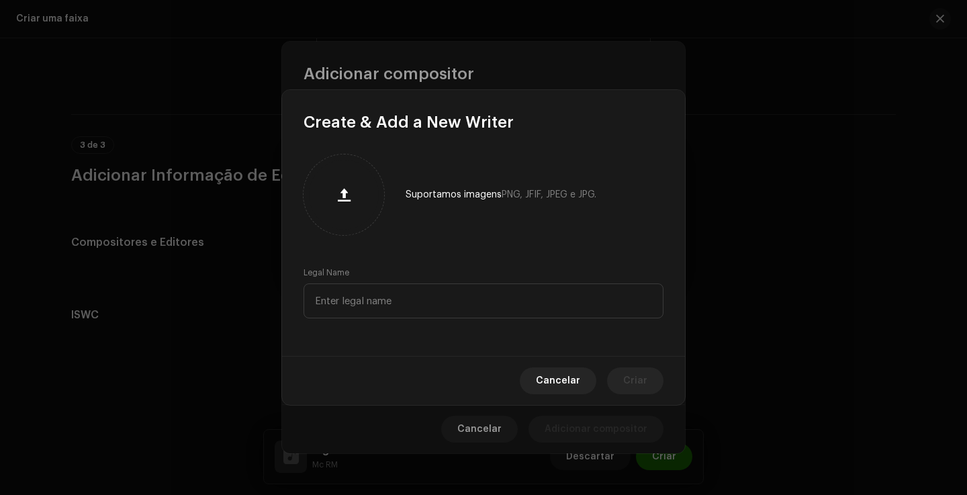
click at [389, 321] on div "Suportamos imagens PNG, JFIF, JPEG e JPG. Legal Name" at bounding box center [483, 244] width 403 height 223
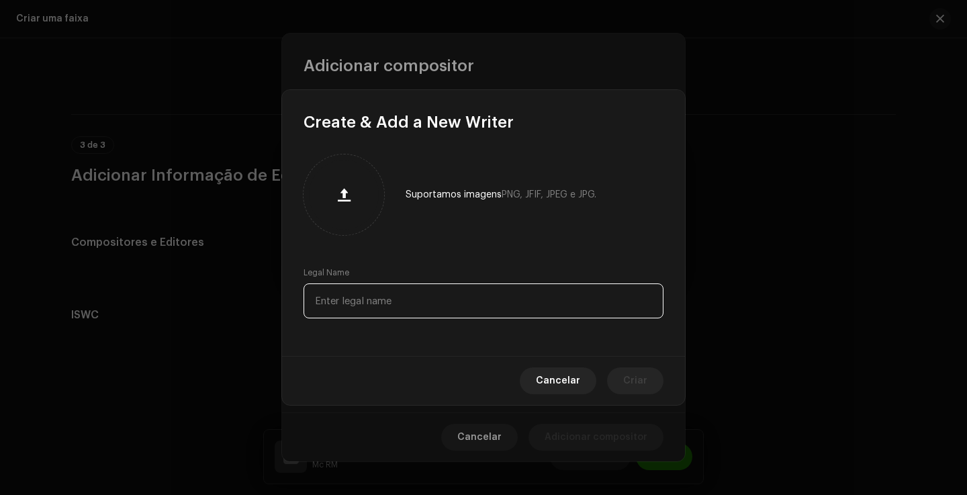
click at [398, 314] on input "text" at bounding box center [483, 300] width 360 height 35
type input "Mc RM"
click at [630, 375] on span "Criar" at bounding box center [635, 380] width 24 height 27
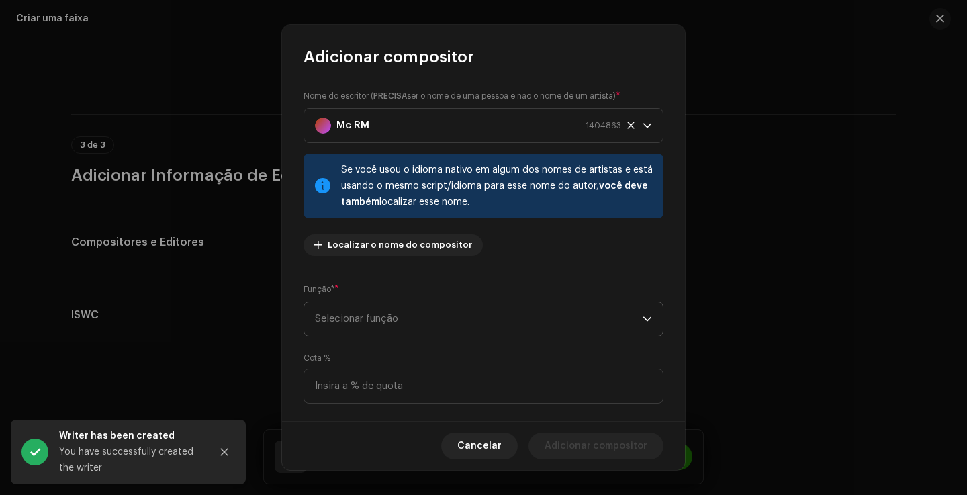
click at [346, 315] on span "Selecionar função" at bounding box center [479, 319] width 328 height 34
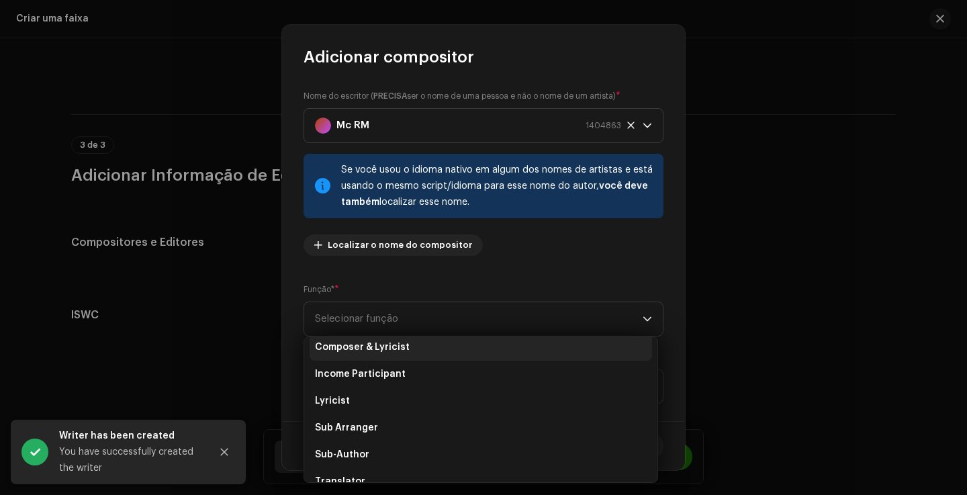
scroll to position [86, 0]
click at [387, 354] on span "Composer & Lyricist" at bounding box center [362, 350] width 95 height 13
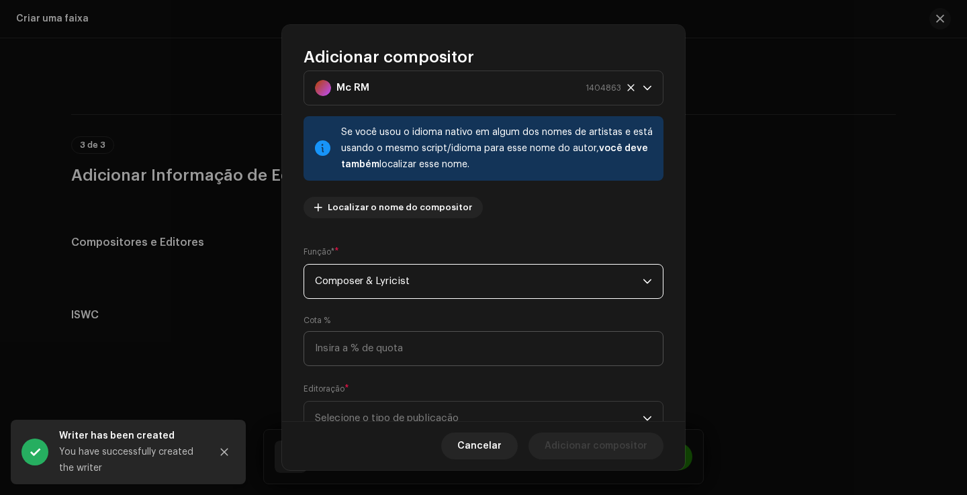
scroll to position [41, 0]
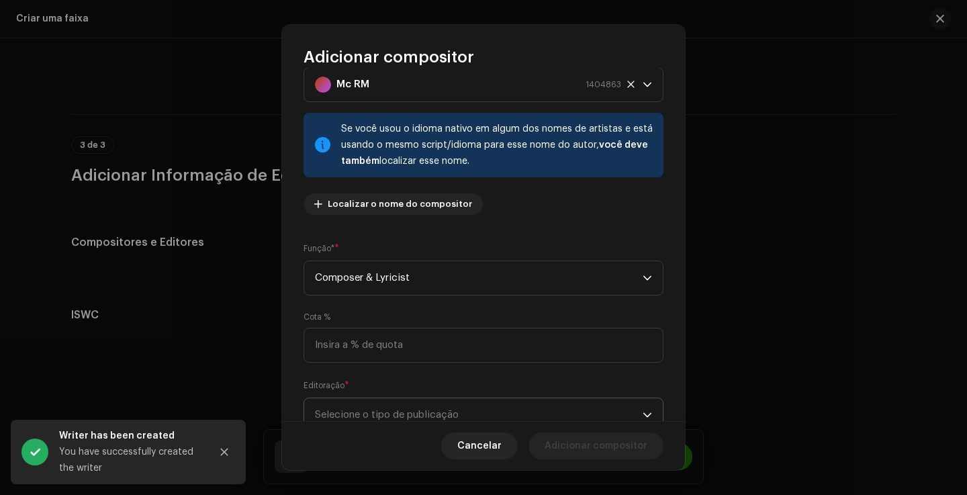
click at [362, 404] on span "Selecione o tipo de publicação" at bounding box center [479, 415] width 328 height 34
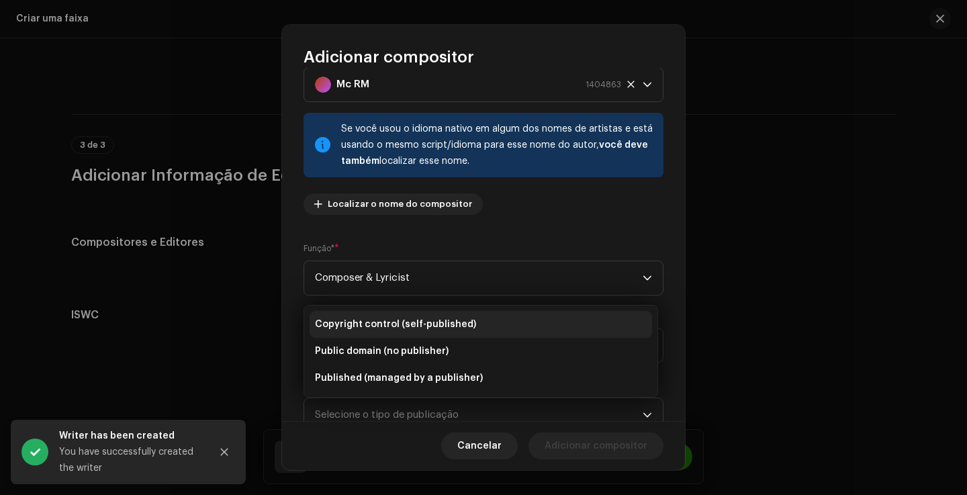
click at [394, 330] on span "Copyright control (self-published)" at bounding box center [395, 323] width 161 height 13
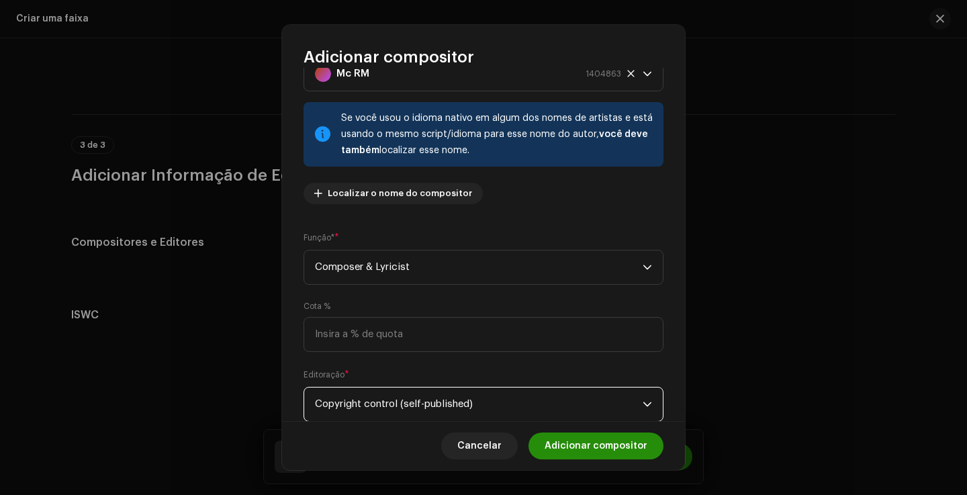
click at [590, 442] on span "Adicionar compositor" at bounding box center [595, 445] width 103 height 27
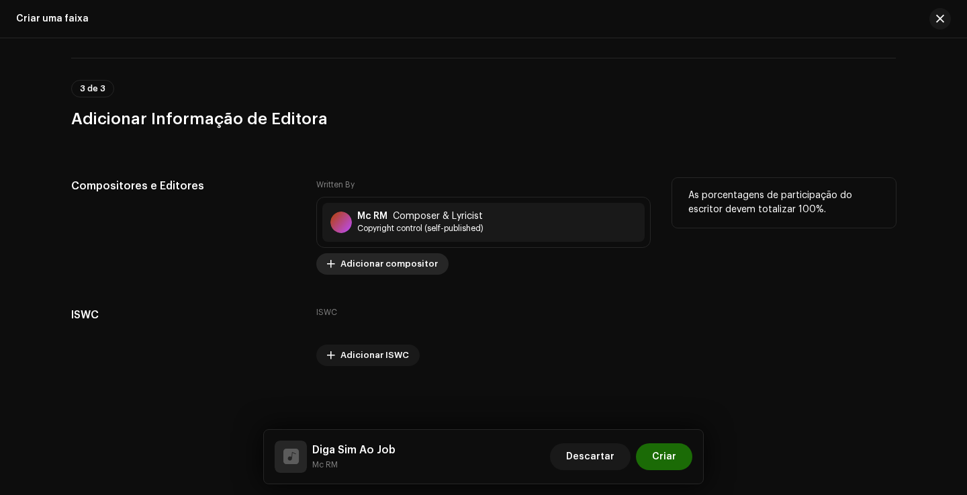
scroll to position [2586, 0]
click at [395, 264] on span "Adicionar compositor" at bounding box center [388, 263] width 97 height 27
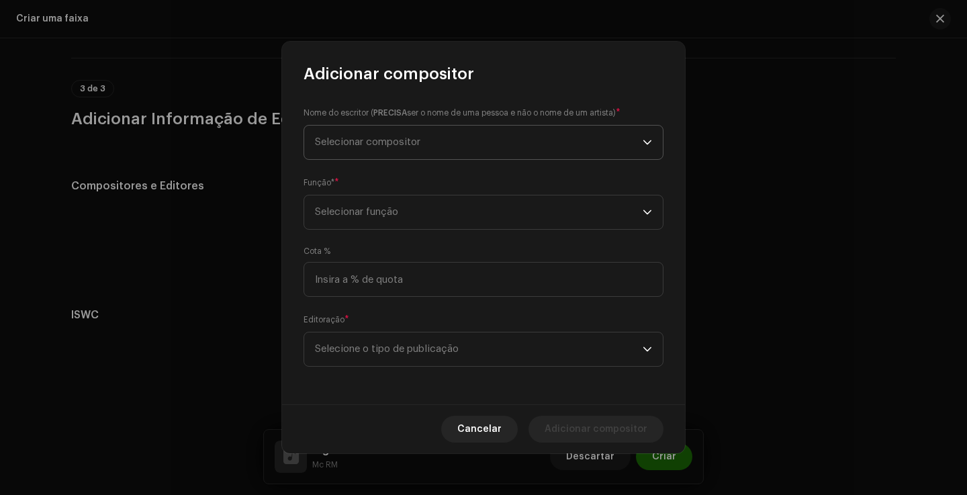
click at [406, 153] on span "Selecionar compositor" at bounding box center [479, 143] width 328 height 34
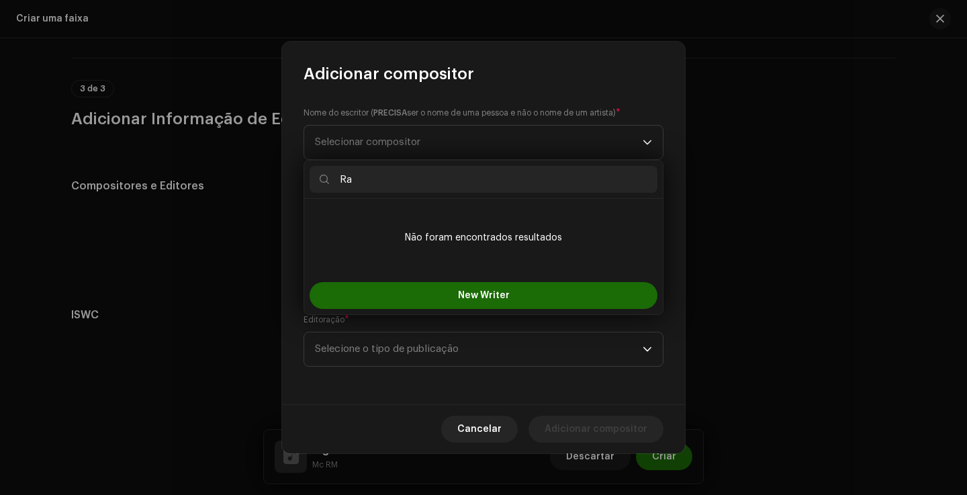
type input "R"
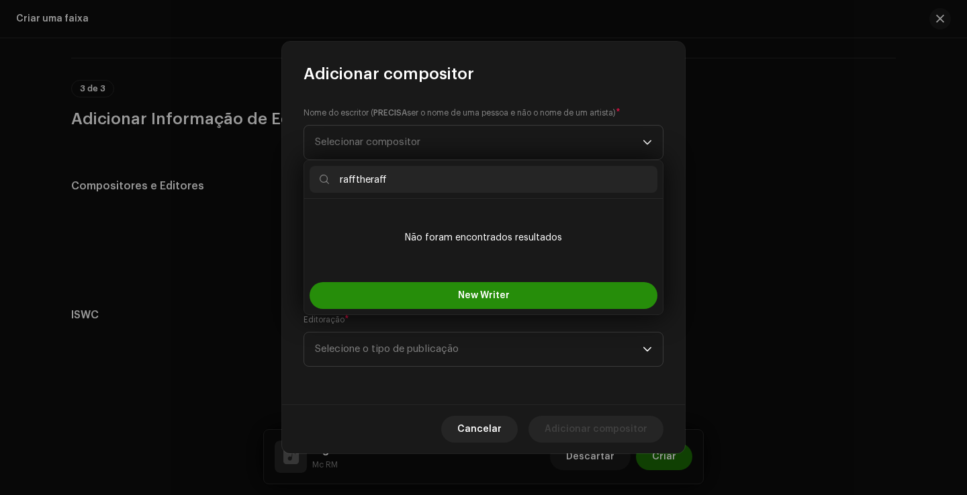
type input "rafftheraff"
click at [477, 297] on span "New Writer" at bounding box center [484, 295] width 52 height 9
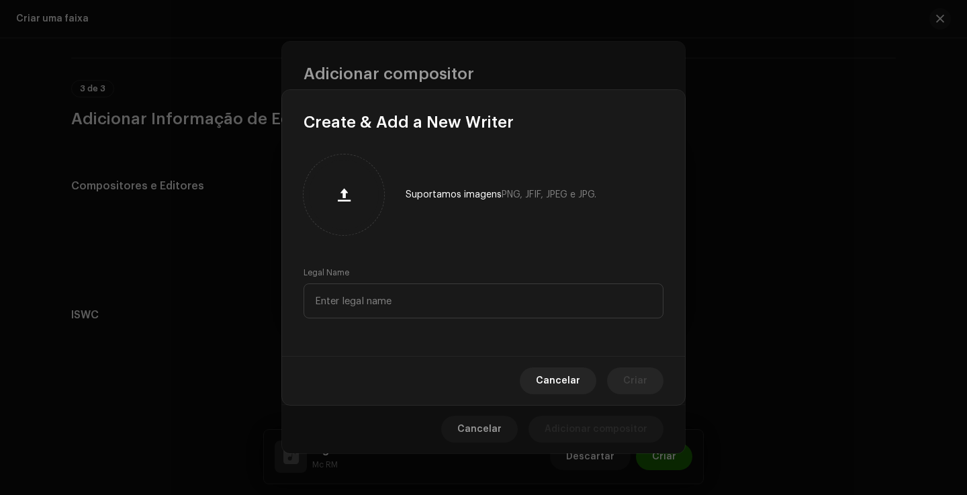
click at [450, 283] on div "Legal Name" at bounding box center [483, 292] width 360 height 51
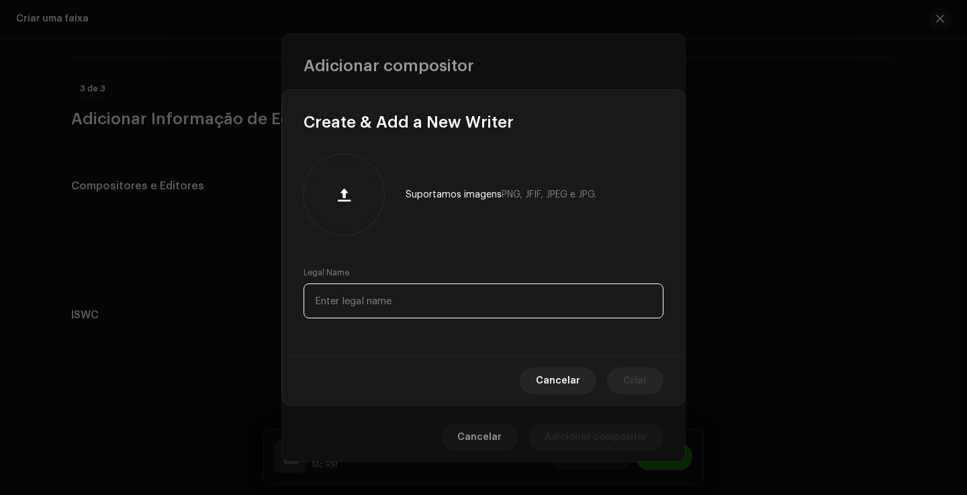
click at [456, 298] on input "text" at bounding box center [483, 300] width 360 height 35
type input "rafftheraff"
click at [648, 380] on button "Criar" at bounding box center [635, 380] width 56 height 27
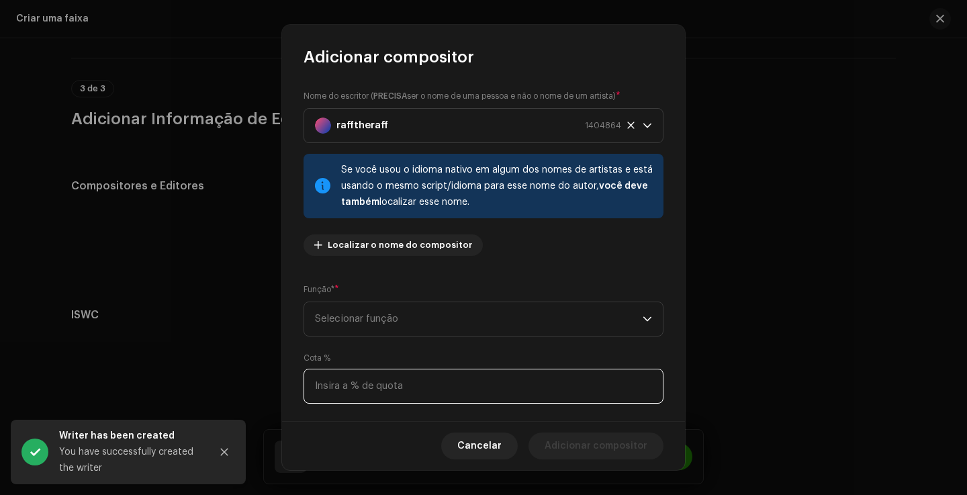
click at [357, 384] on input at bounding box center [483, 386] width 360 height 35
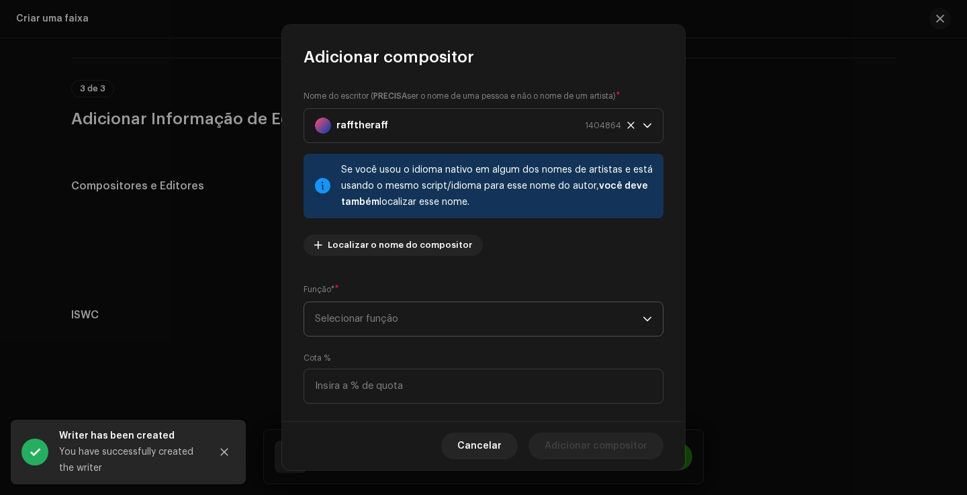
click at [420, 307] on span "Selecionar função" at bounding box center [479, 319] width 328 height 34
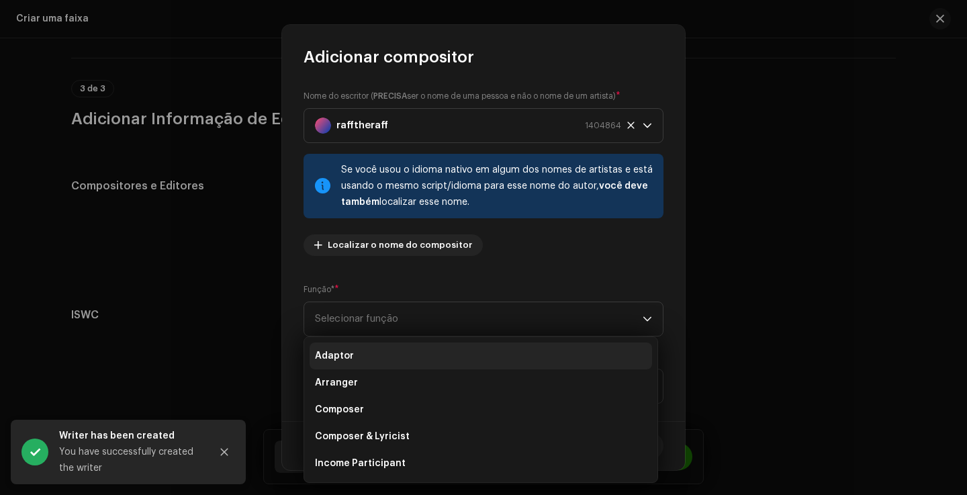
click at [379, 346] on li "Adaptor" at bounding box center [480, 355] width 342 height 27
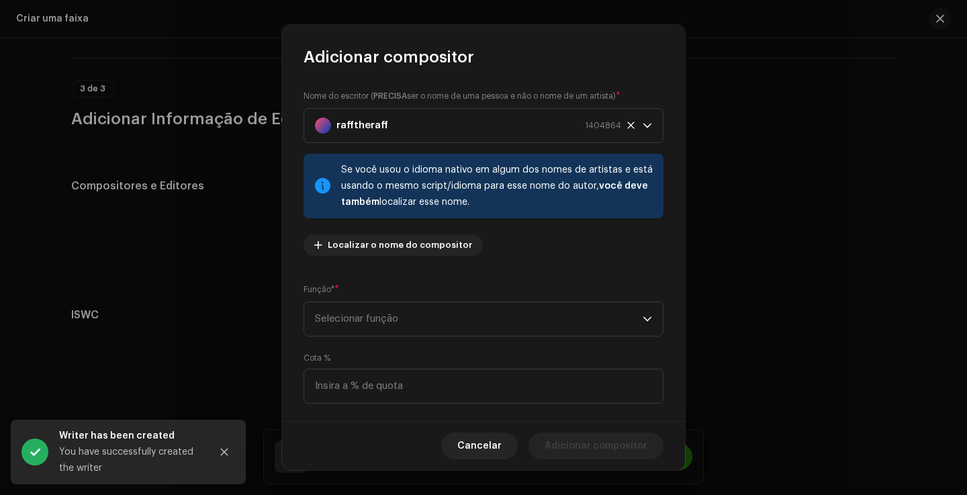
scroll to position [1, 0]
click at [418, 313] on span "Adaptor" at bounding box center [479, 319] width 328 height 34
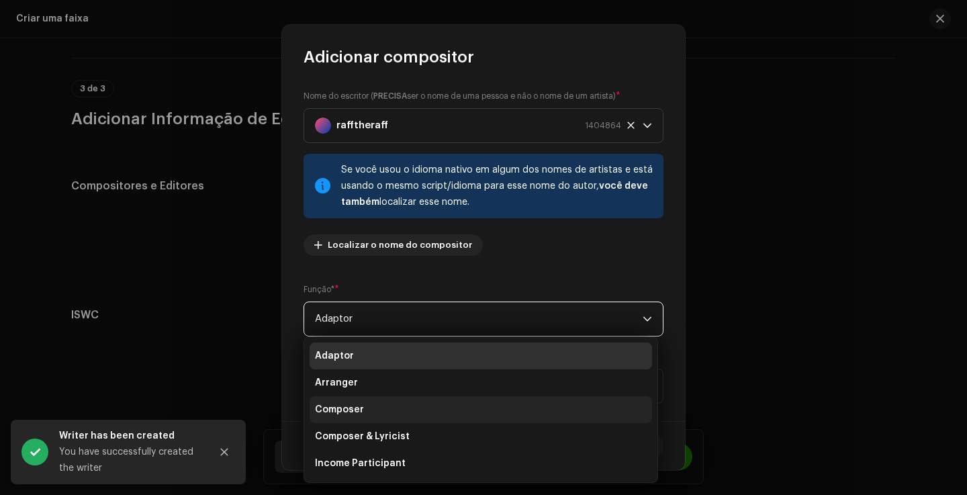
click at [382, 407] on li "Composer" at bounding box center [480, 409] width 342 height 27
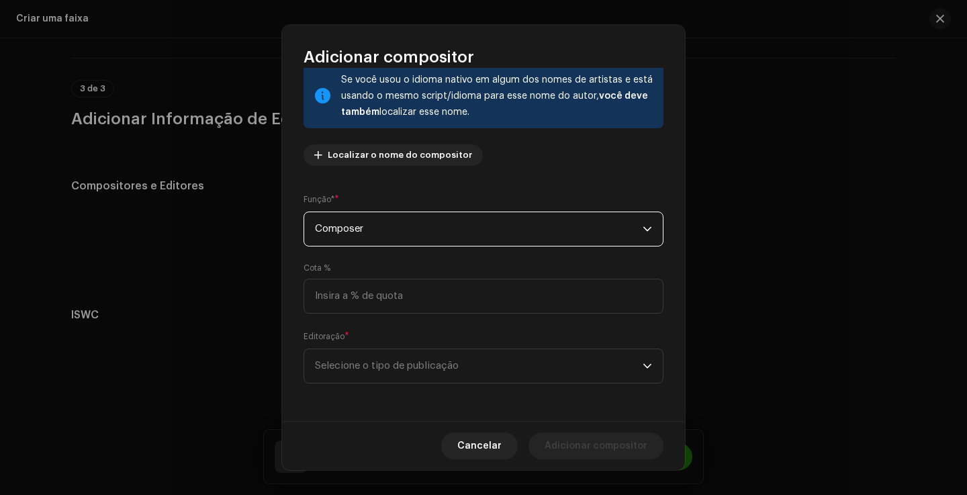
scroll to position [90, 0]
click at [353, 382] on span "Selecione o tipo de publicação" at bounding box center [479, 366] width 328 height 34
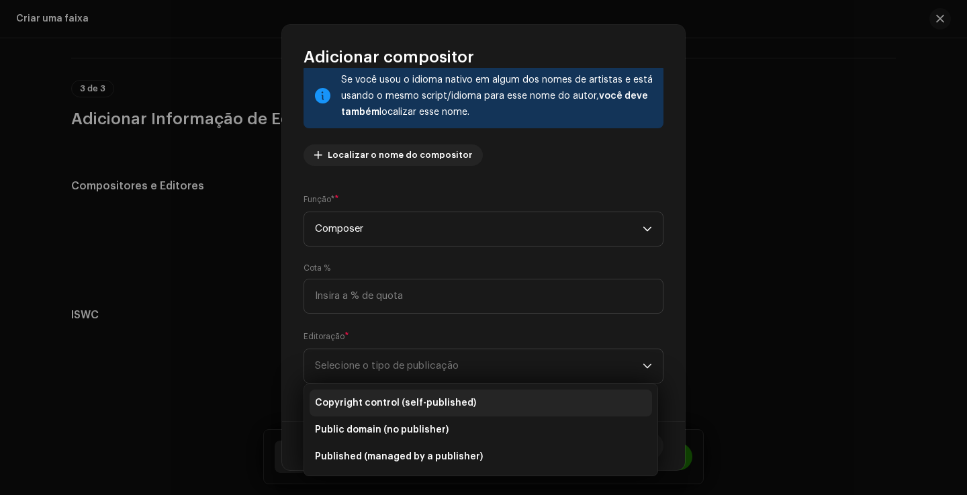
drag, startPoint x: 354, startPoint y: 403, endPoint x: 397, endPoint y: 401, distance: 43.0
click at [354, 403] on span "Copyright control (self-published)" at bounding box center [395, 402] width 161 height 13
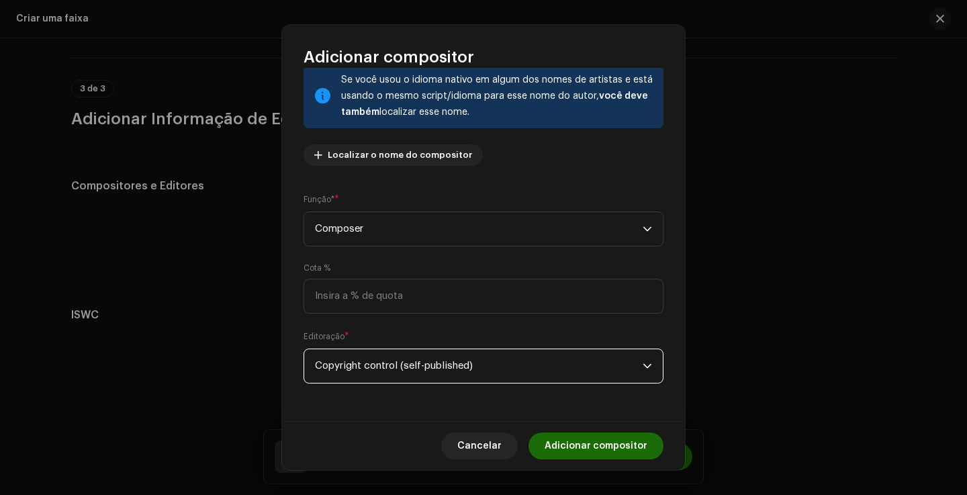
drag, startPoint x: 593, startPoint y: 440, endPoint x: 581, endPoint y: 440, distance: 11.4
click at [593, 440] on span "Adicionar compositor" at bounding box center [595, 445] width 103 height 27
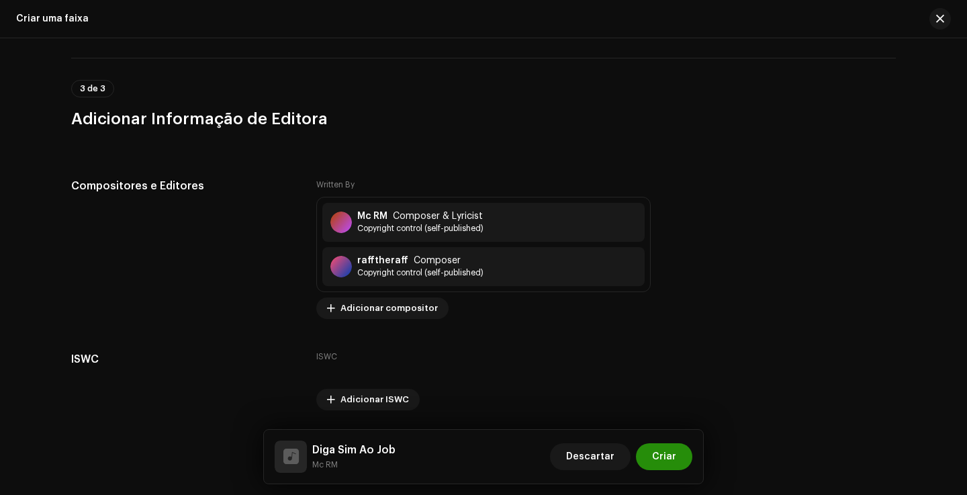
click at [680, 460] on button "Criar" at bounding box center [664, 456] width 56 height 27
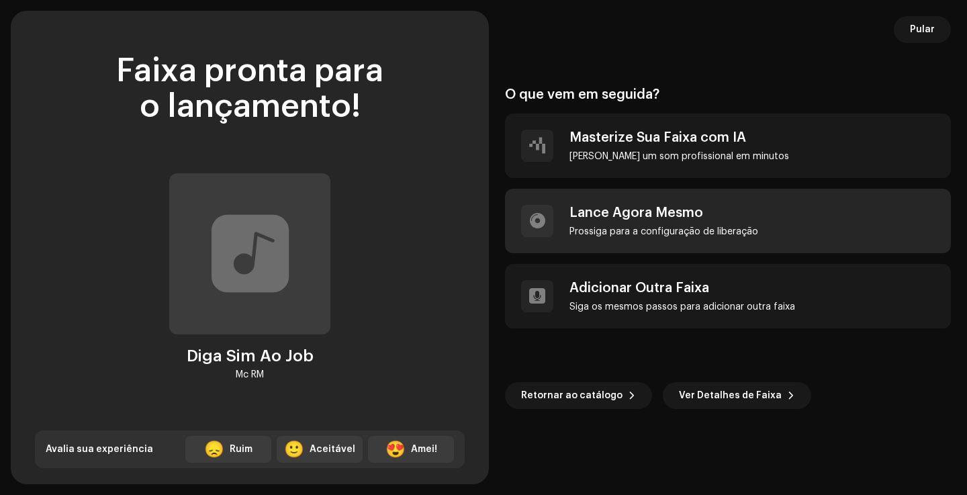
click at [809, 223] on div "Lance Agora Mesmo [PERSON_NAME] para a configuração de liberação" at bounding box center [728, 221] width 446 height 64
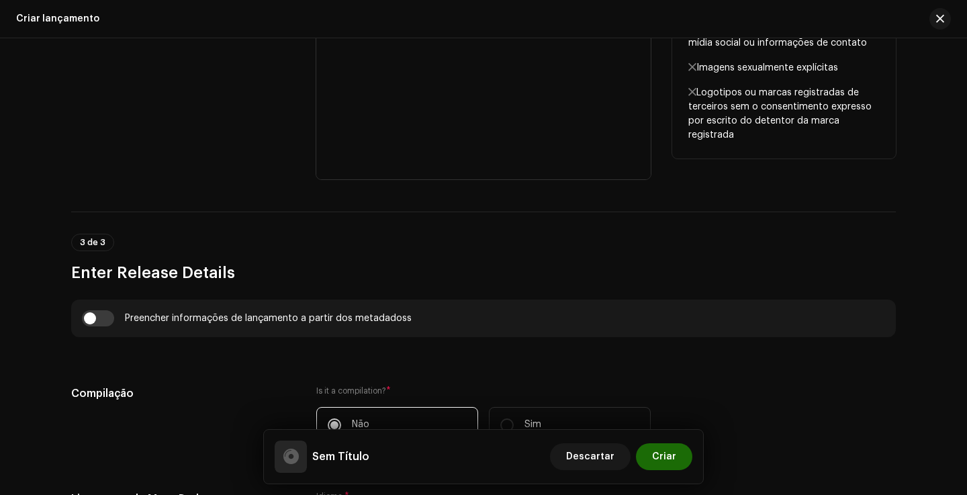
scroll to position [722, 0]
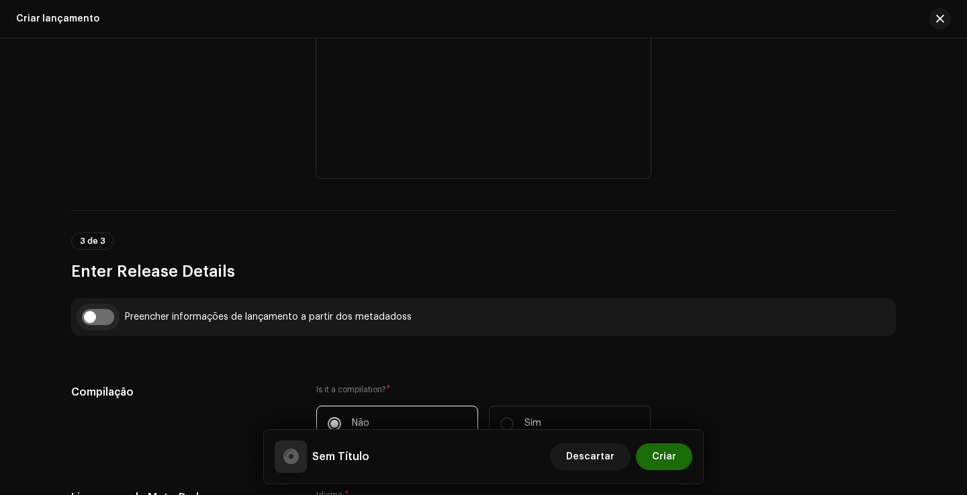
click at [100, 324] on input "checkbox" at bounding box center [98, 317] width 32 height 16
checkbox input "true"
type input "Diga Sim Ao Job"
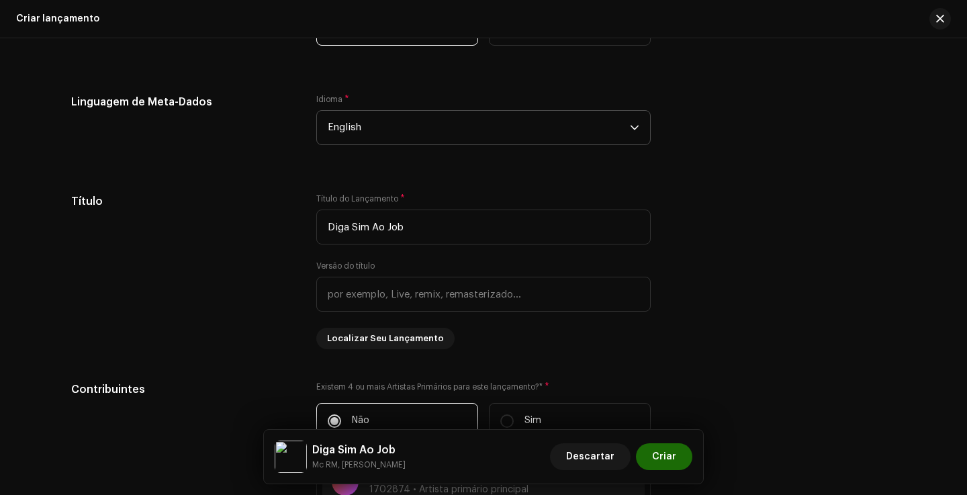
scroll to position [1186, 0]
click at [455, 133] on span "English" at bounding box center [479, 126] width 302 height 34
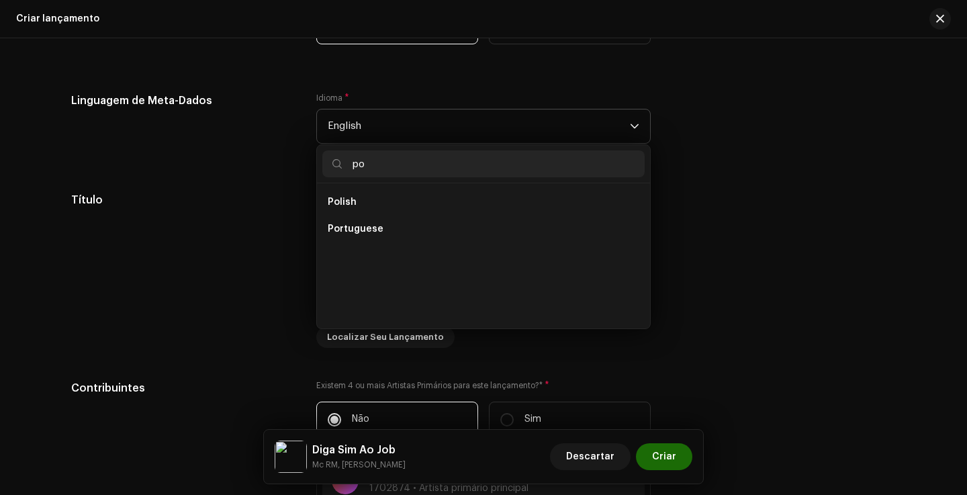
scroll to position [0, 0]
type input "po"
click at [348, 234] on span "Portuguese" at bounding box center [356, 228] width 56 height 13
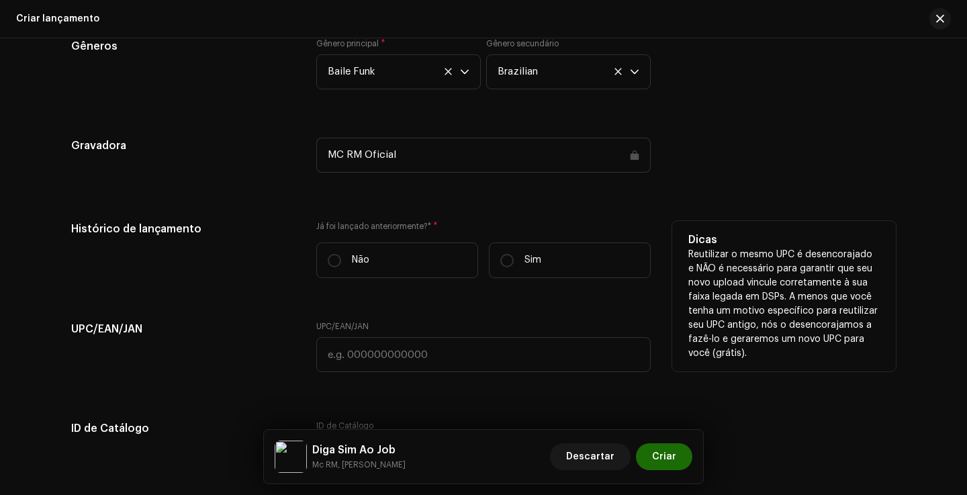
scroll to position [1994, 0]
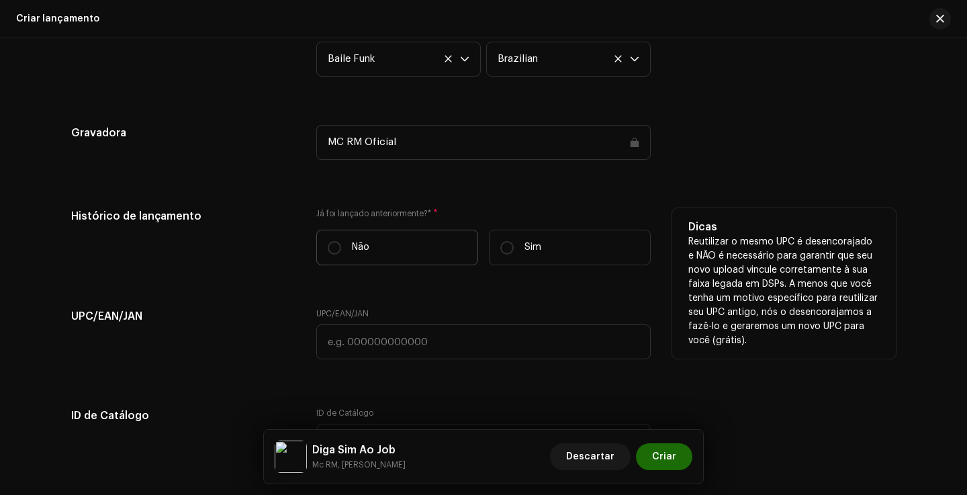
click at [399, 255] on label "Não" at bounding box center [397, 248] width 162 height 36
click at [341, 254] on input "Não" at bounding box center [334, 247] width 13 height 13
radio input "true"
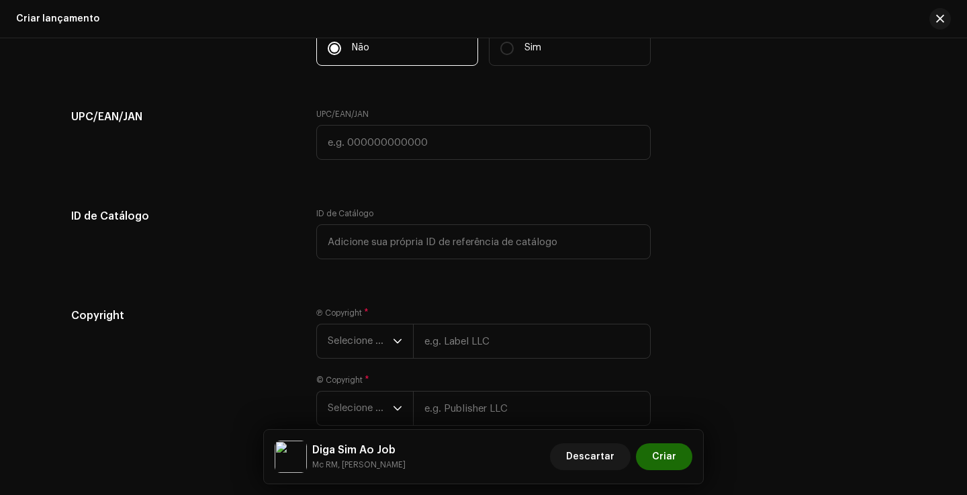
scroll to position [2194, 0]
click at [382, 331] on span "Selecione o ano" at bounding box center [360, 341] width 65 height 34
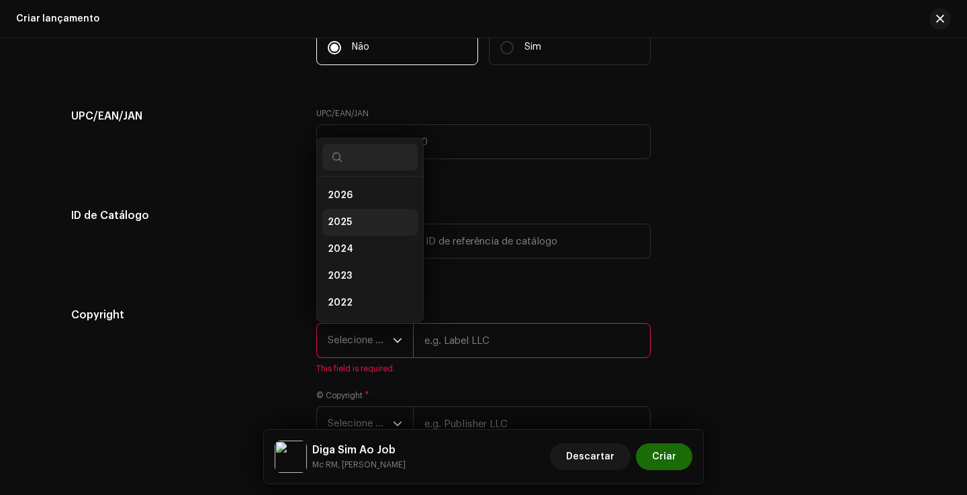
click at [377, 226] on li "2025" at bounding box center [369, 222] width 95 height 27
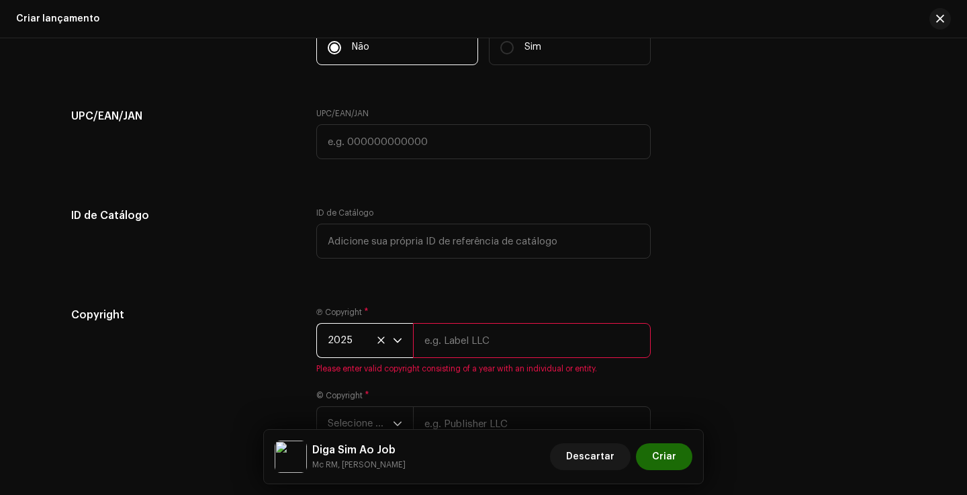
click at [451, 335] on input "text" at bounding box center [532, 340] width 238 height 35
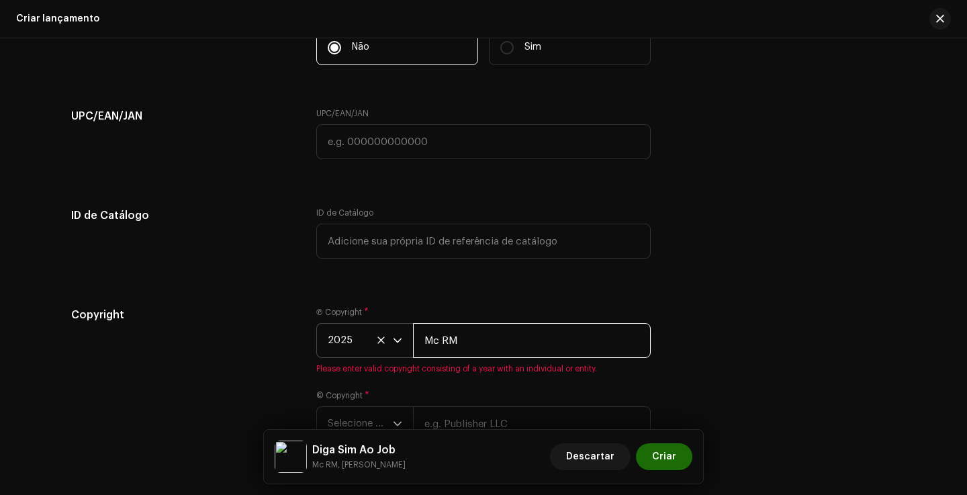
type input "Mc RM"
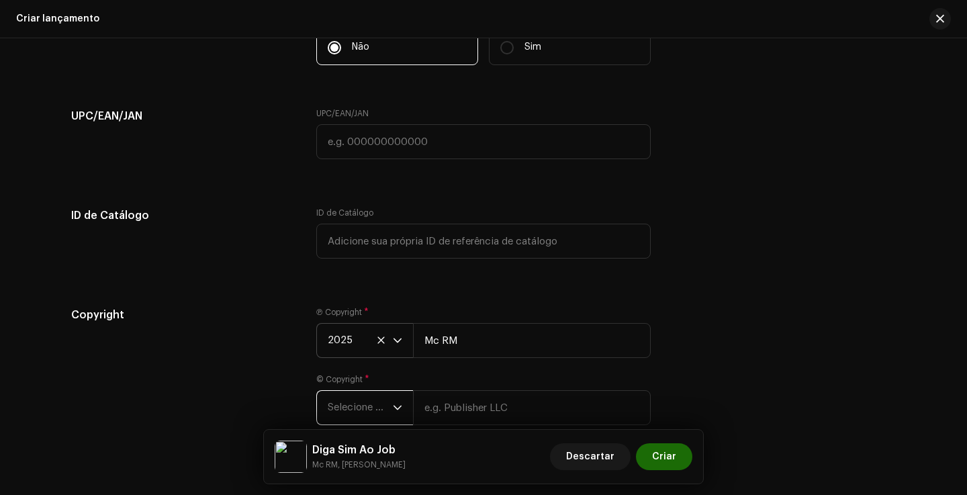
click at [365, 403] on span "Selecione o ano" at bounding box center [360, 408] width 65 height 34
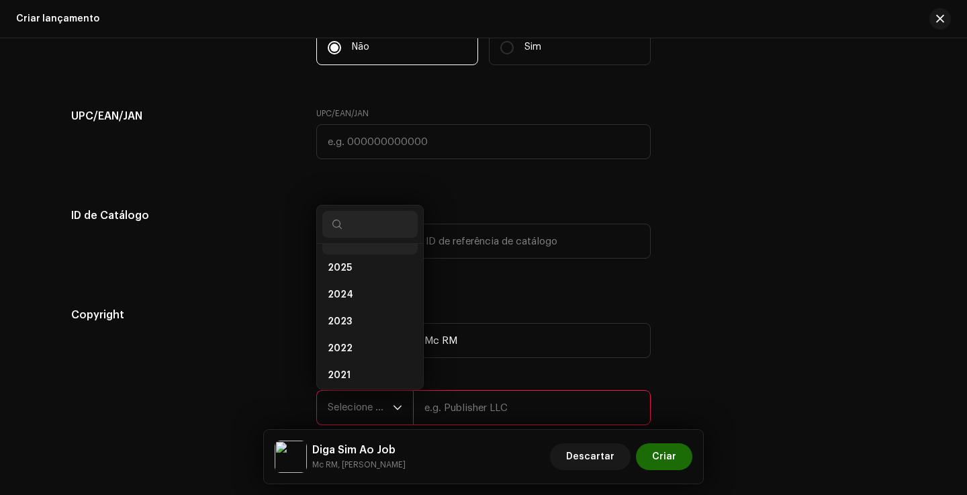
scroll to position [5, 0]
click at [348, 286] on li "2025" at bounding box center [369, 284] width 95 height 27
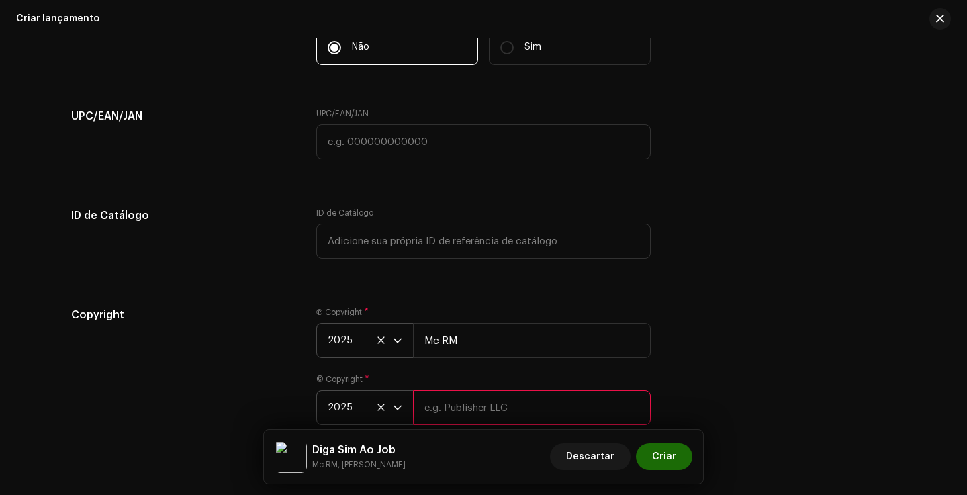
click at [500, 422] on input "text" at bounding box center [532, 407] width 238 height 35
click at [503, 412] on input "text" at bounding box center [532, 407] width 238 height 35
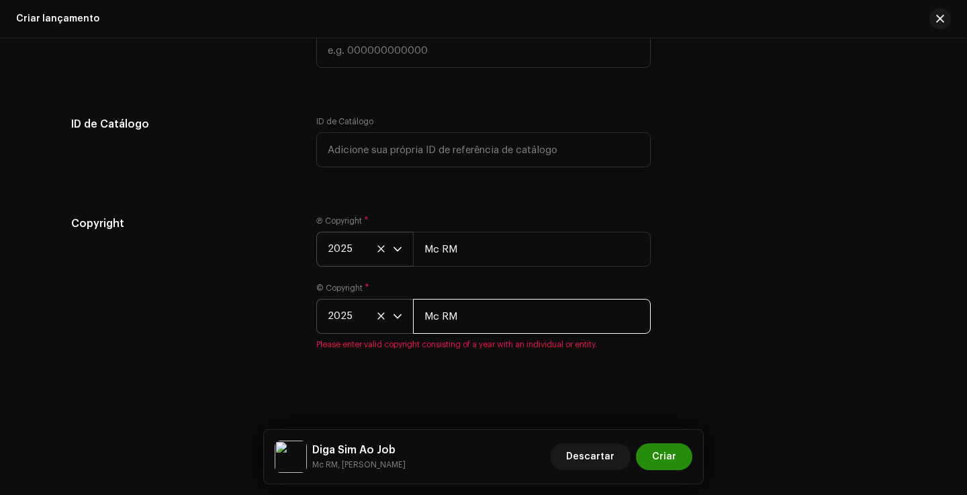
type input "Mc RM"
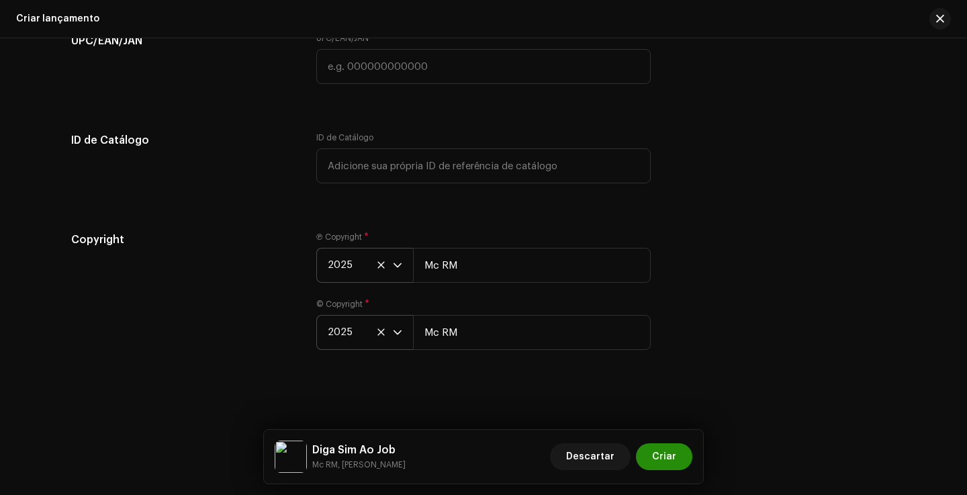
click at [667, 451] on span "Criar" at bounding box center [664, 456] width 24 height 27
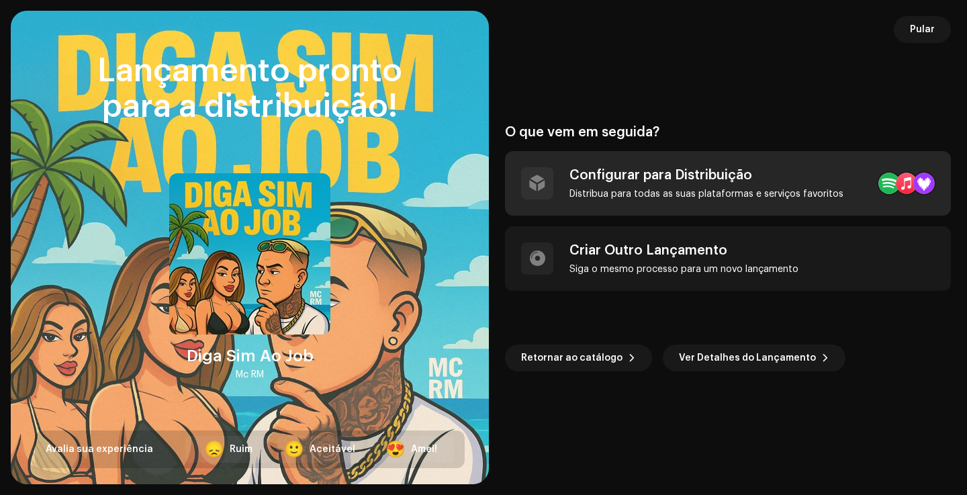
click at [683, 172] on div "Configurar para Distribuição" at bounding box center [706, 175] width 274 height 16
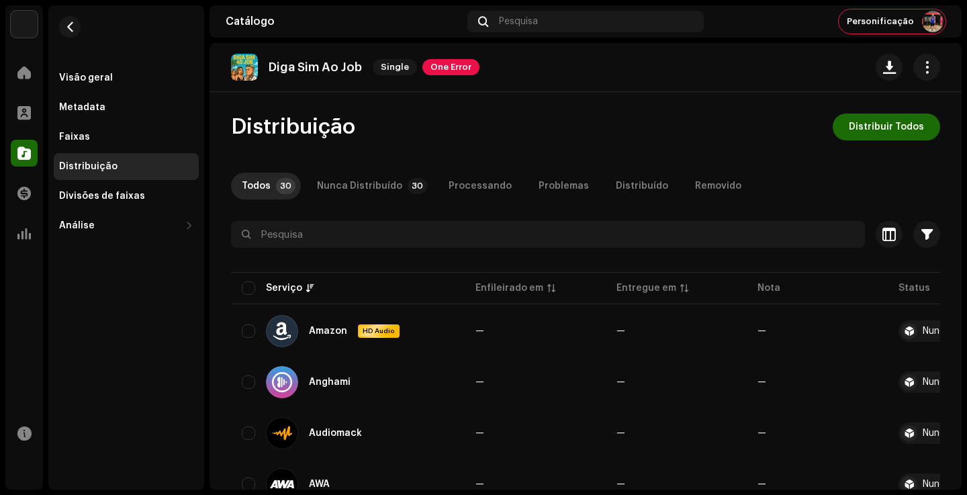
click at [458, 77] on div "Diga Sim Ao Job Single One Error" at bounding box center [355, 67] width 248 height 27
click at [460, 70] on span "One Error" at bounding box center [450, 67] width 57 height 16
click at [712, 156] on div "Erros de validação Resolva os seguintes problemas antes de poder distribuir. Fa…" at bounding box center [483, 247] width 967 height 495
click at [920, 125] on button "Distribuir Todos" at bounding box center [885, 126] width 107 height 27
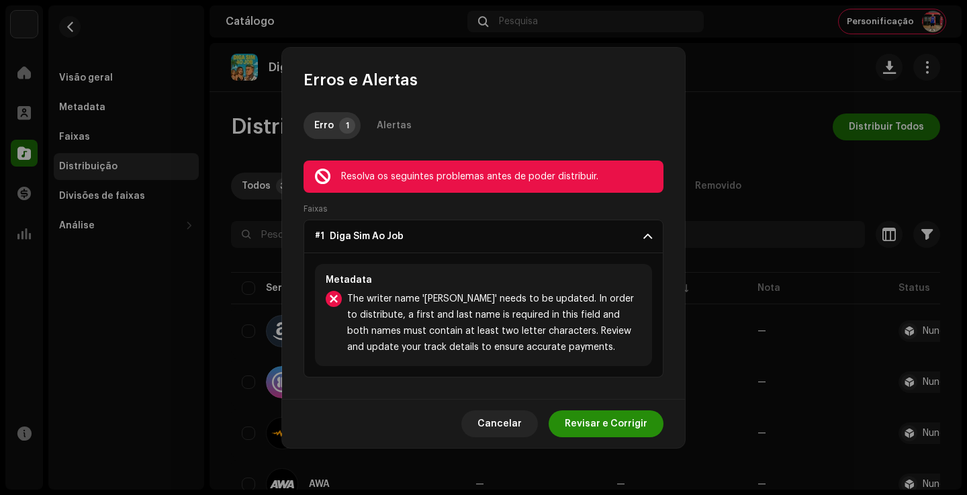
click at [630, 428] on span "Revisar e Corrigir" at bounding box center [606, 423] width 83 height 27
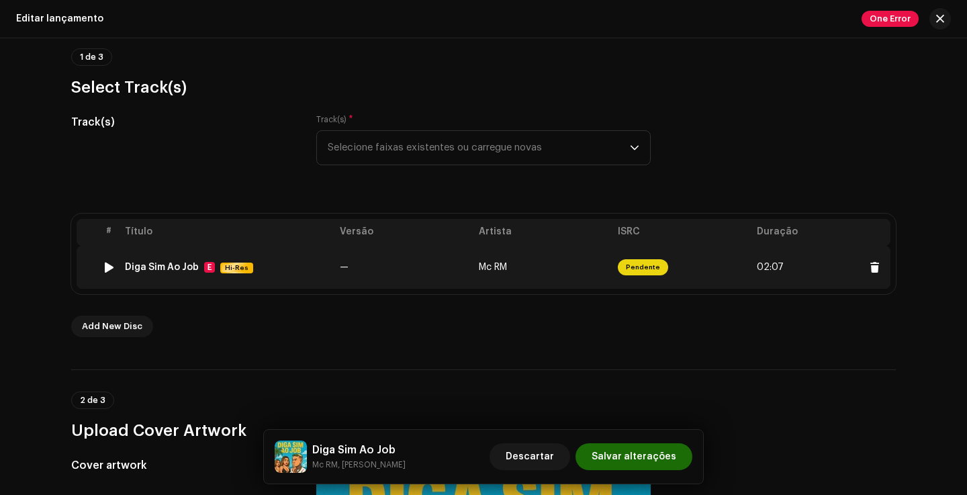
scroll to position [101, 0]
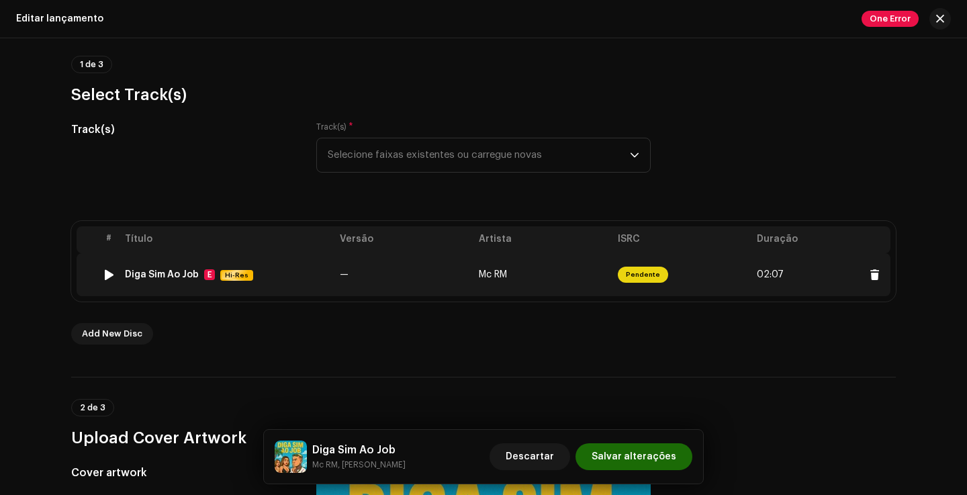
click at [527, 257] on td "Mc RM" at bounding box center [542, 274] width 139 height 43
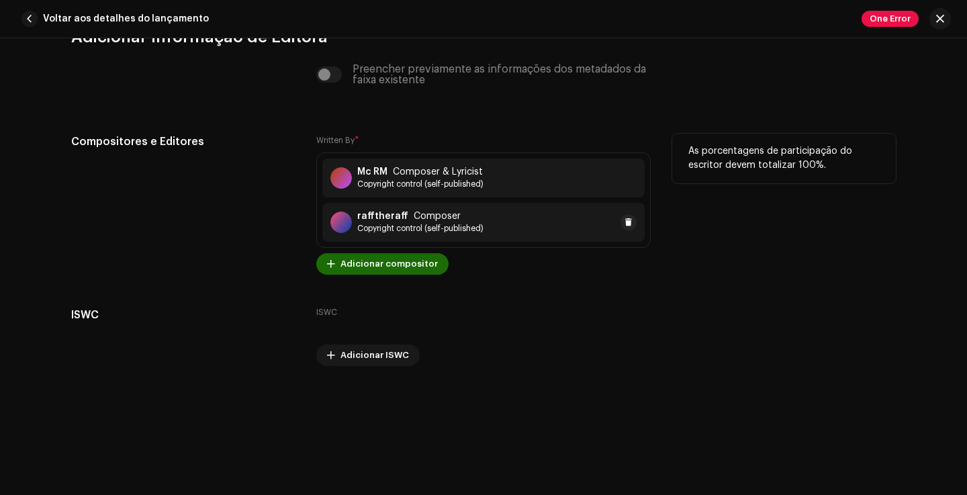
click at [467, 227] on span "Copyright control (self-published)" at bounding box center [420, 228] width 126 height 11
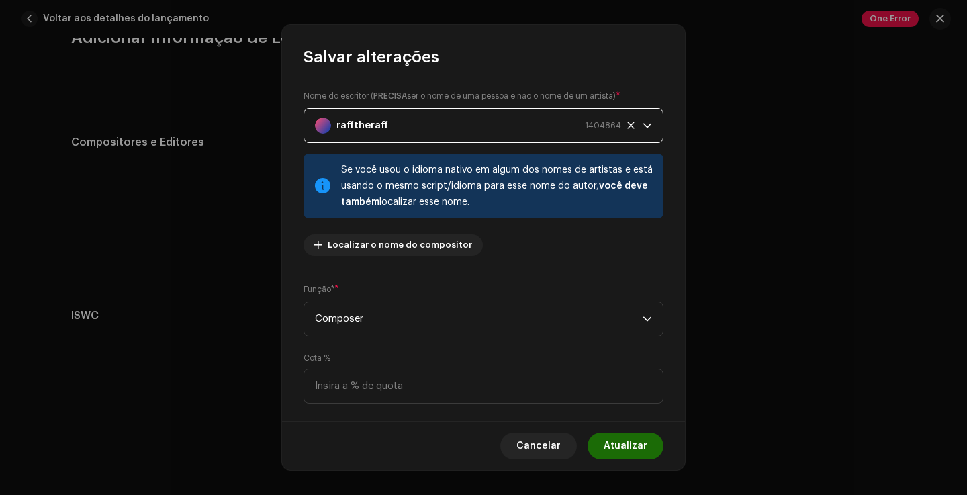
click at [350, 128] on strong "rafftheraff" at bounding box center [362, 126] width 52 height 34
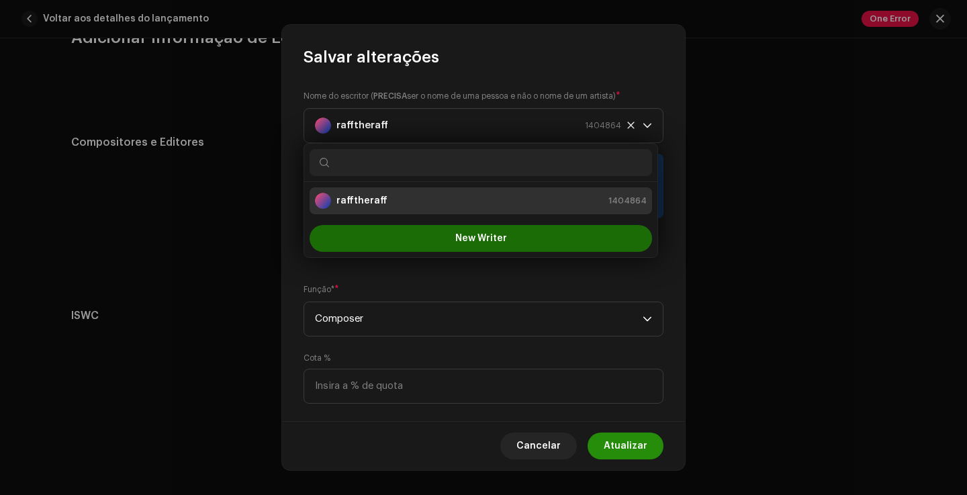
click at [629, 446] on span "Atualizar" at bounding box center [625, 445] width 44 height 27
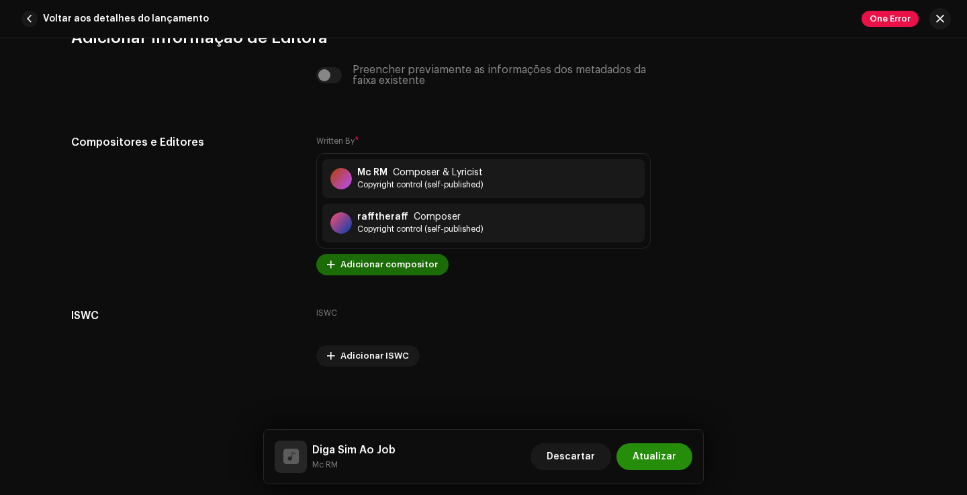
click at [652, 448] on span "Atualizar" at bounding box center [654, 456] width 44 height 27
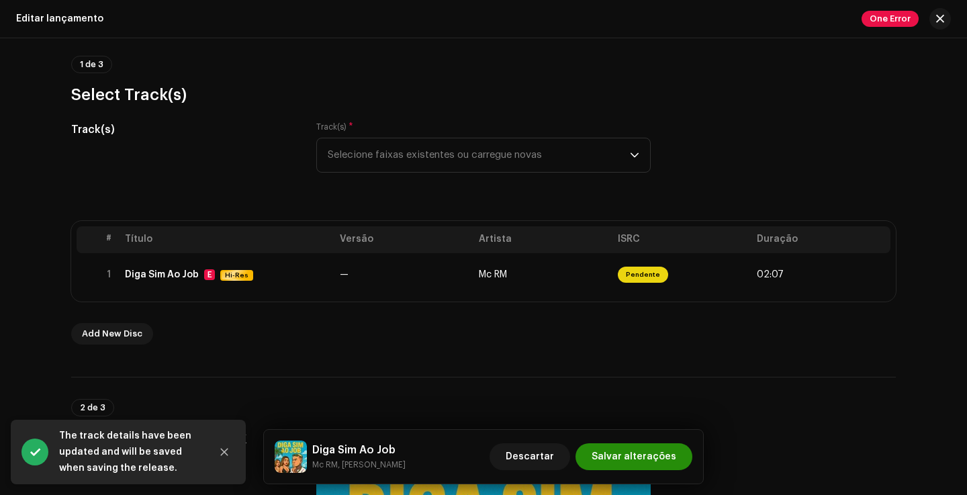
click at [647, 453] on span "Salvar alterações" at bounding box center [633, 456] width 85 height 27
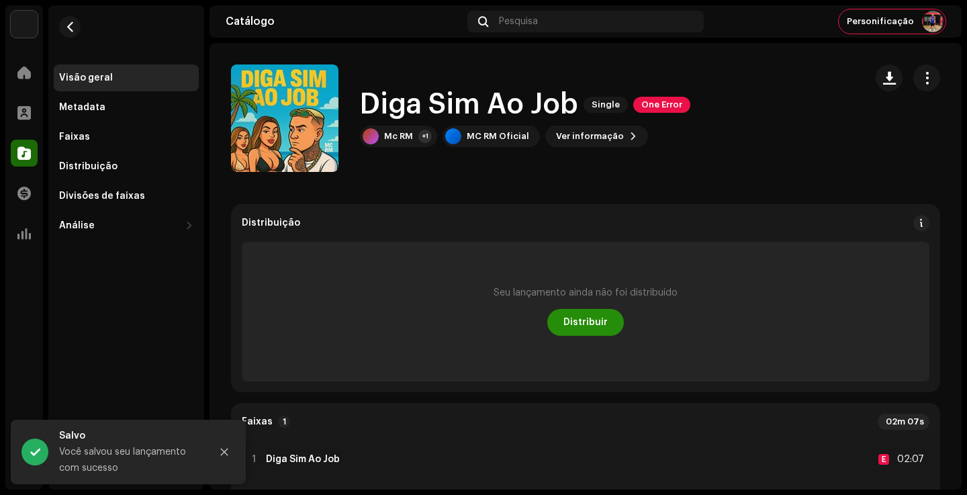
click at [575, 326] on span "Distribuir" at bounding box center [585, 322] width 44 height 27
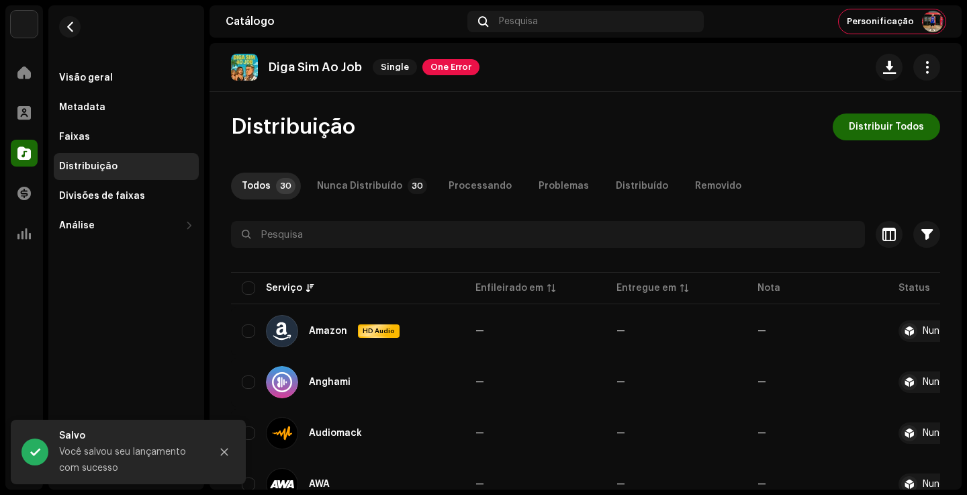
click at [907, 136] on span "Distribuir Todos" at bounding box center [885, 126] width 75 height 27
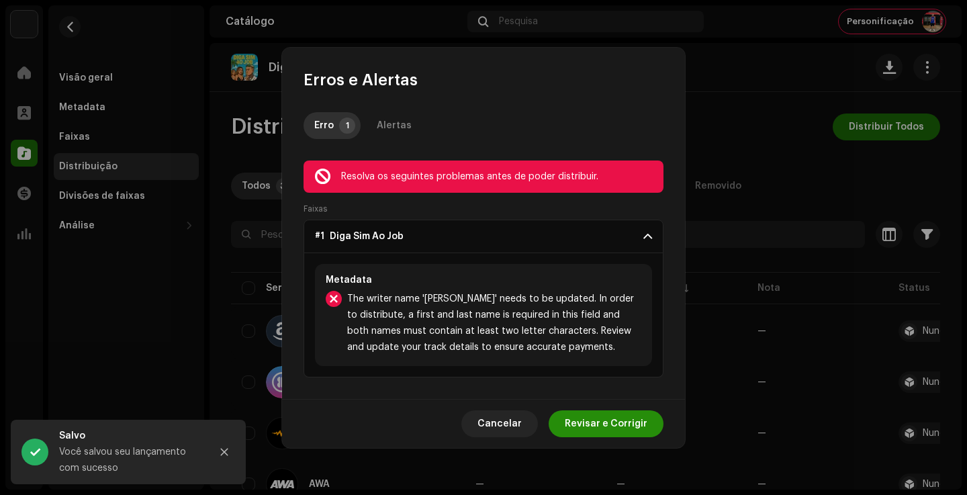
click at [602, 432] on span "Revisar e Corrigir" at bounding box center [606, 423] width 83 height 27
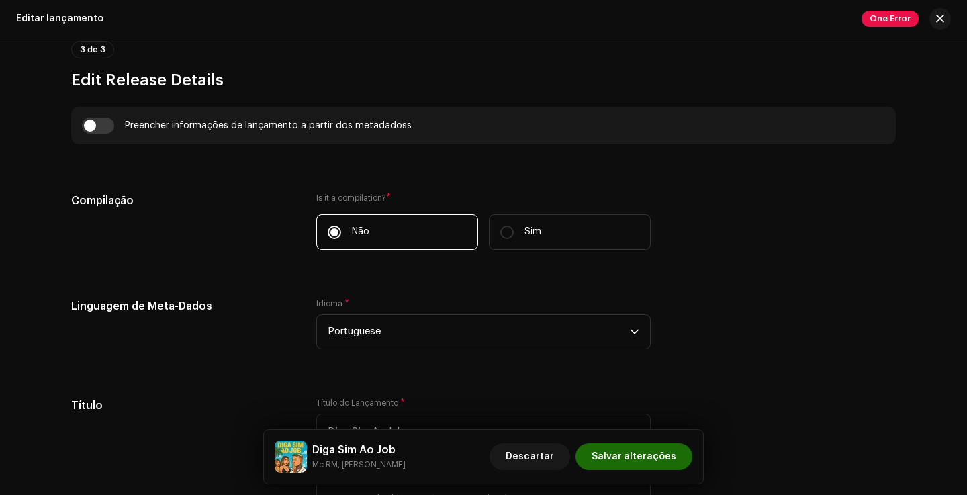
scroll to position [914, 0]
click at [94, 130] on input "checkbox" at bounding box center [98, 125] width 32 height 16
checkbox input "true"
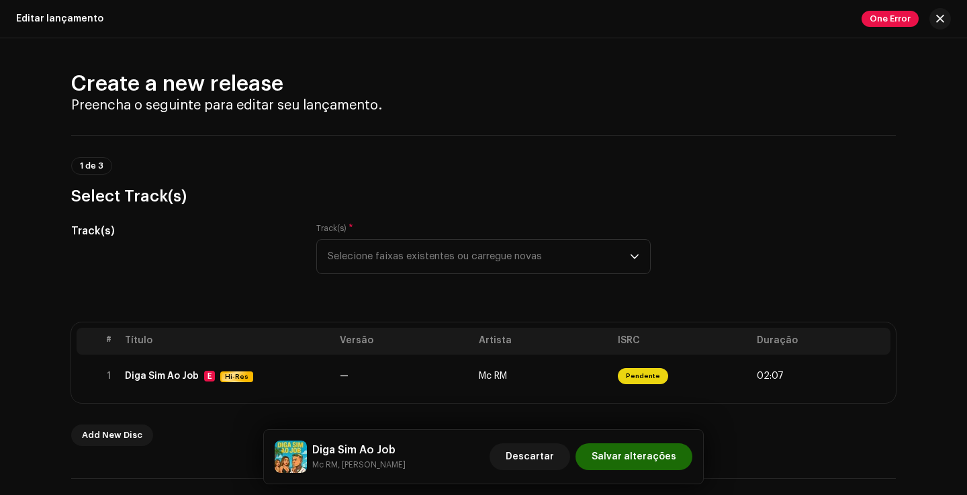
scroll to position [0, 0]
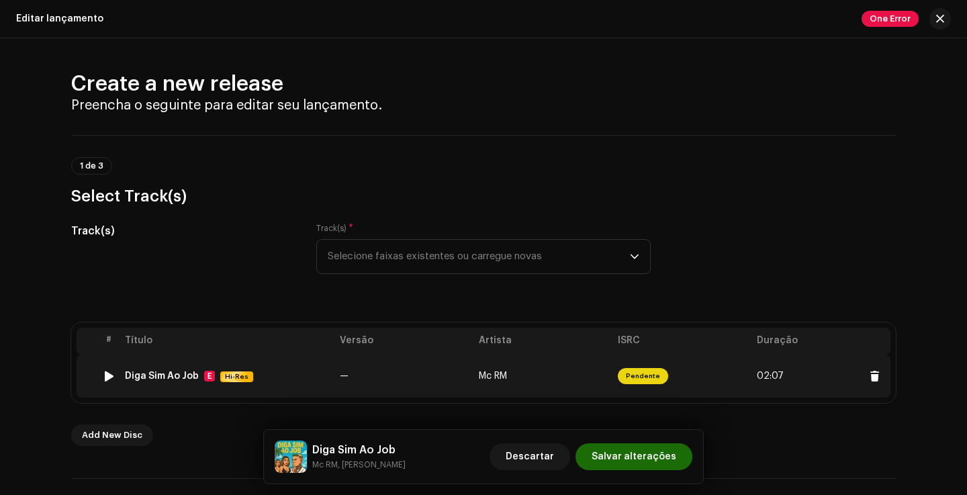
click at [370, 387] on td "—" at bounding box center [403, 375] width 139 height 43
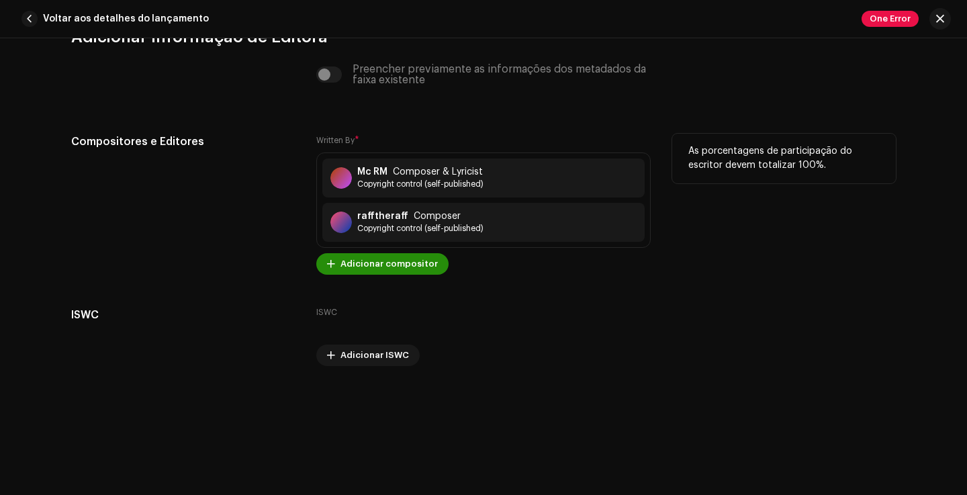
scroll to position [2753, 0]
click at [487, 204] on div "rafftheraff Composer Copyright control (self-published)" at bounding box center [483, 222] width 322 height 39
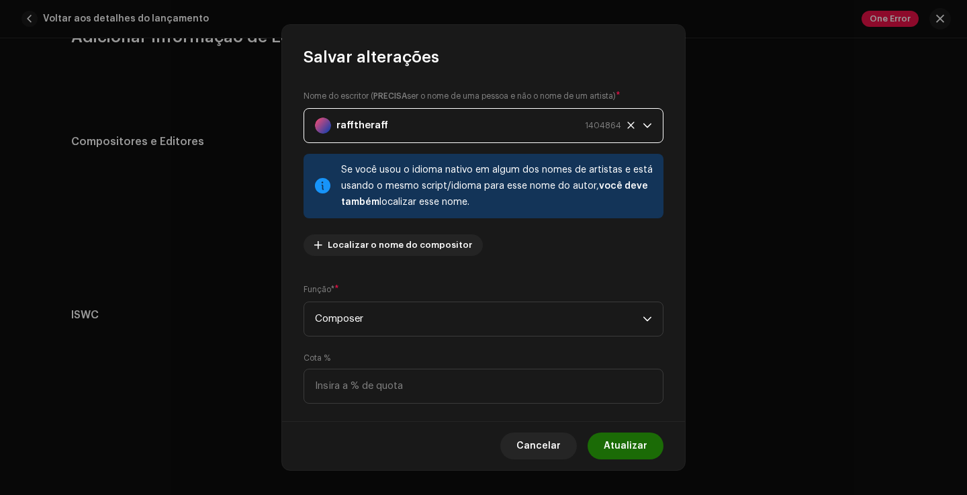
click at [407, 129] on div "rafftheraff 1404864" at bounding box center [468, 126] width 306 height 34
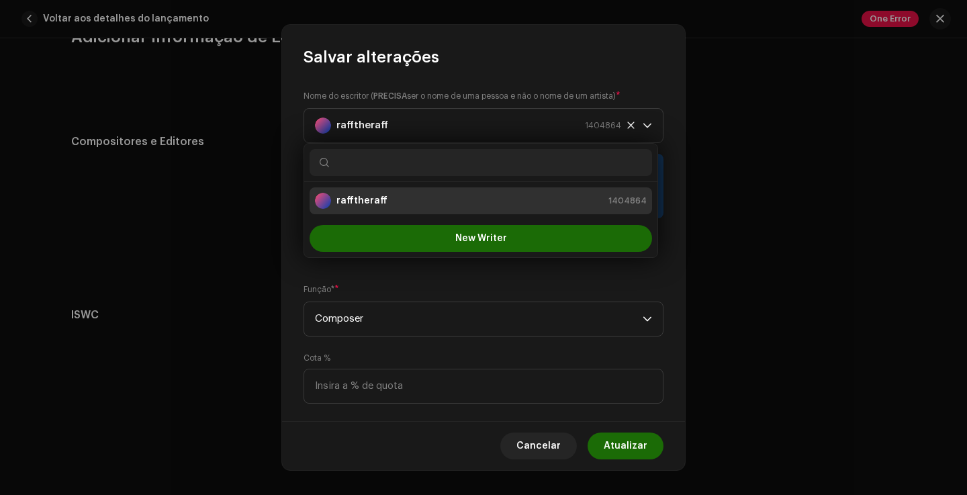
click at [405, 205] on div "rafftheraff 1404864" at bounding box center [481, 201] width 332 height 16
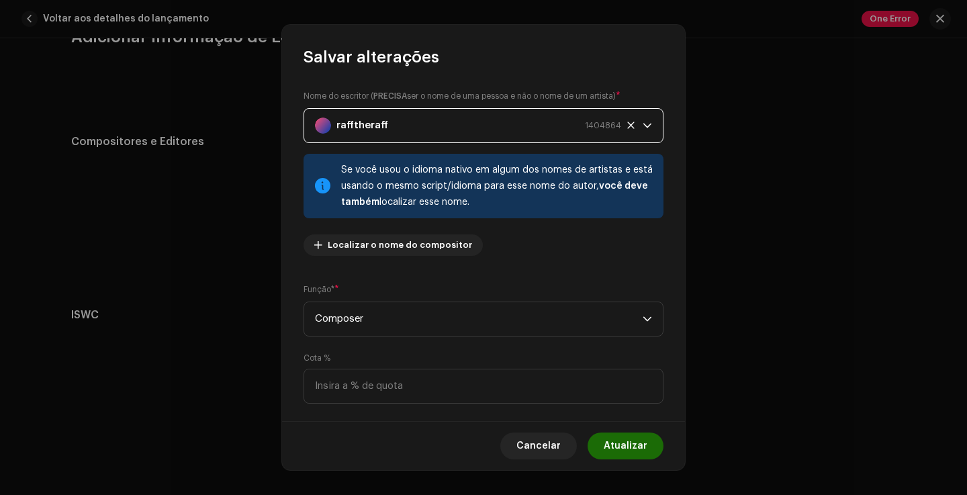
click at [610, 130] on span "1404864" at bounding box center [603, 126] width 36 height 34
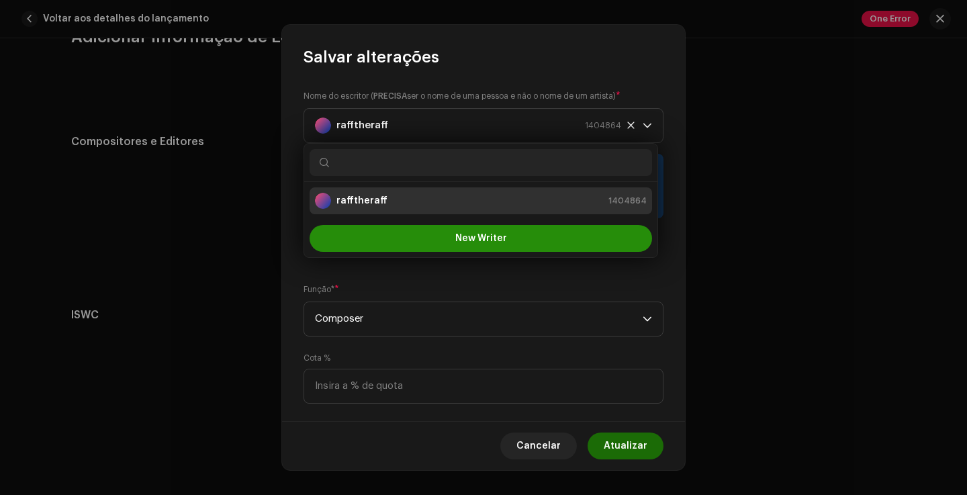
click at [483, 236] on span "New Writer" at bounding box center [481, 238] width 52 height 9
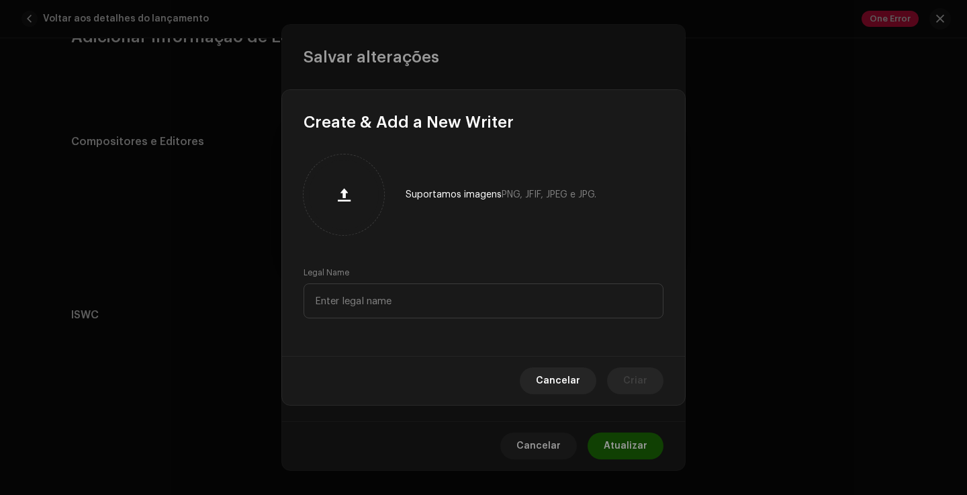
click at [385, 282] on div "Legal Name" at bounding box center [483, 292] width 360 height 51
click at [381, 288] on input "text" at bounding box center [483, 300] width 360 height 35
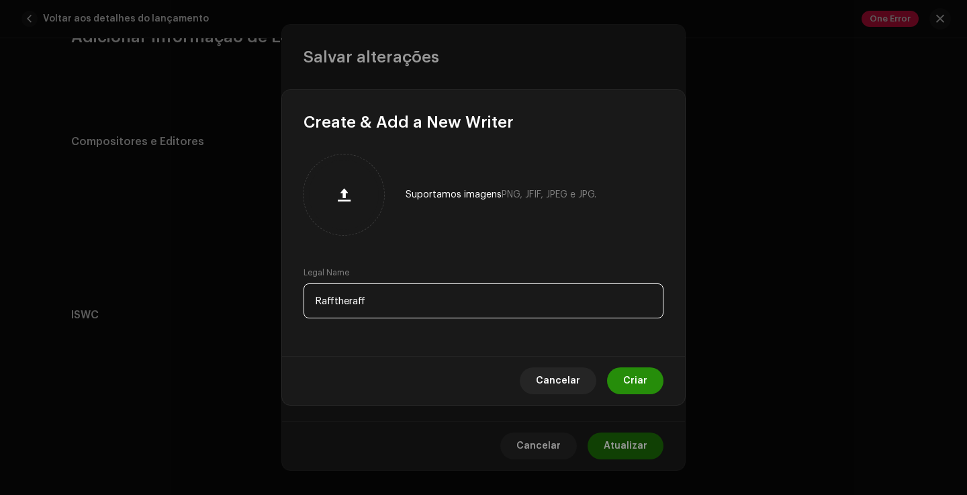
type input "Rafftheraff"
click at [620, 373] on button "Criar" at bounding box center [635, 380] width 56 height 27
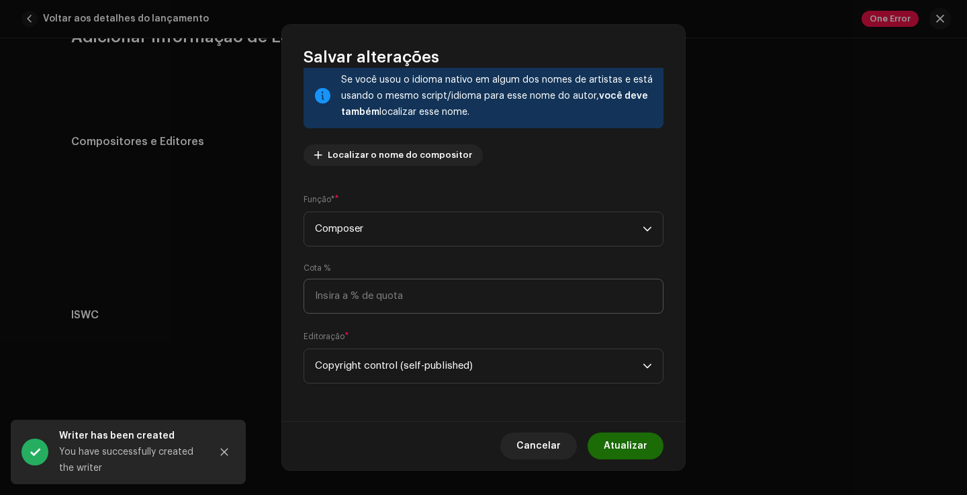
scroll to position [90, 0]
click at [633, 448] on span "Atualizar" at bounding box center [625, 445] width 44 height 27
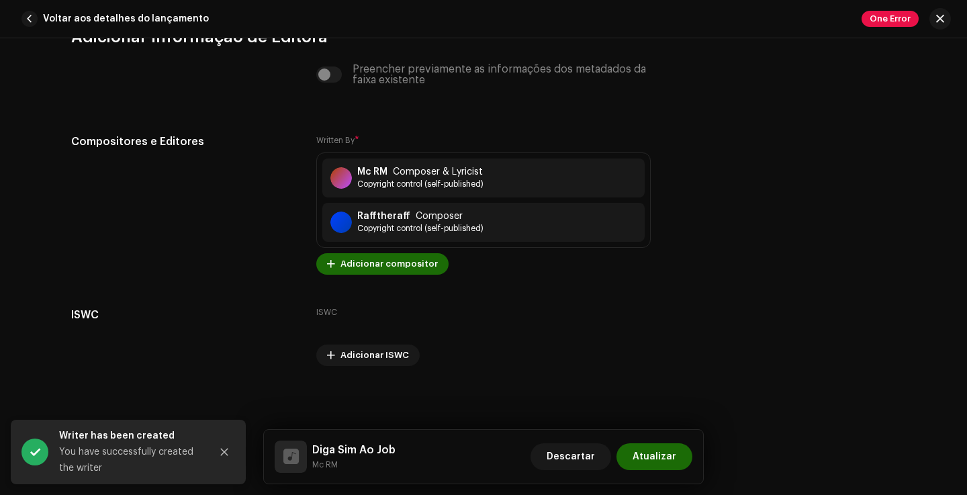
click at [689, 448] on button "Atualizar" at bounding box center [654, 456] width 76 height 27
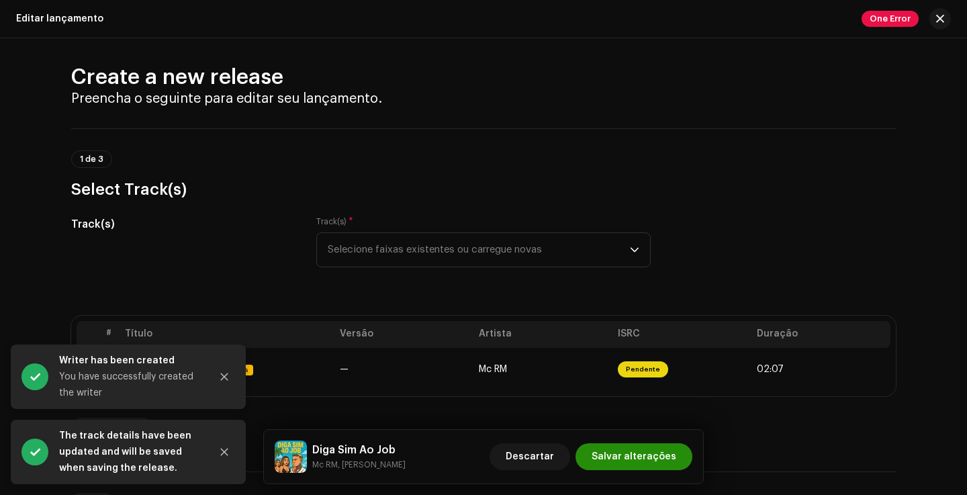
click at [655, 452] on span "Salvar alterações" at bounding box center [633, 456] width 85 height 27
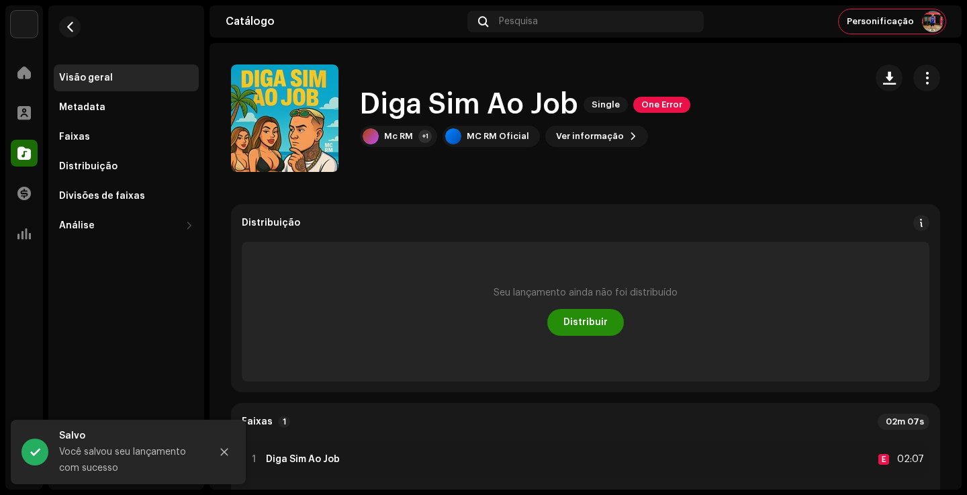
click at [599, 318] on span "Distribuir" at bounding box center [585, 322] width 44 height 27
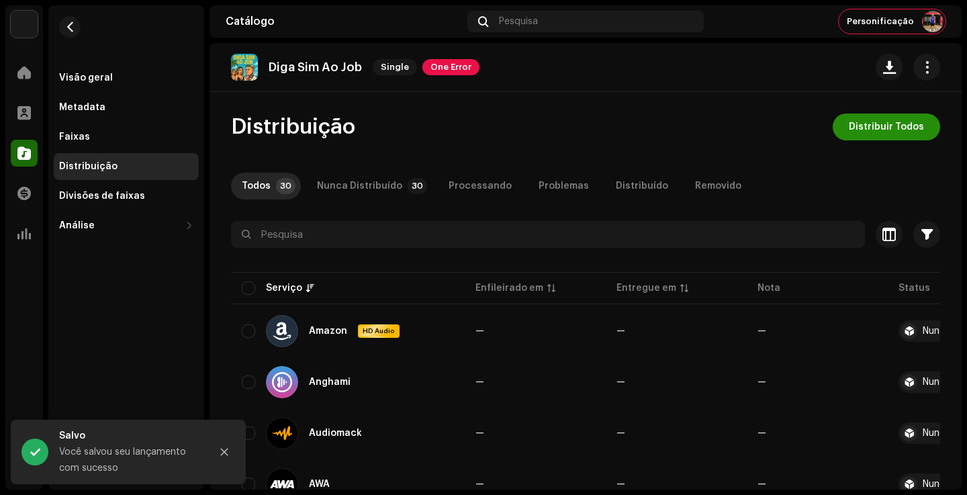
click at [872, 122] on span "Distribuir Todos" at bounding box center [885, 126] width 75 height 27
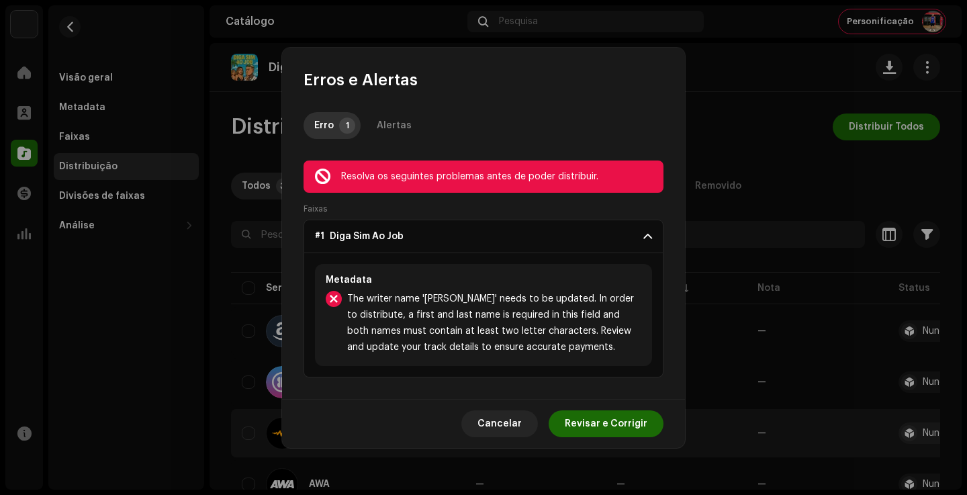
click at [507, 422] on span "Cancelar" at bounding box center [499, 423] width 44 height 27
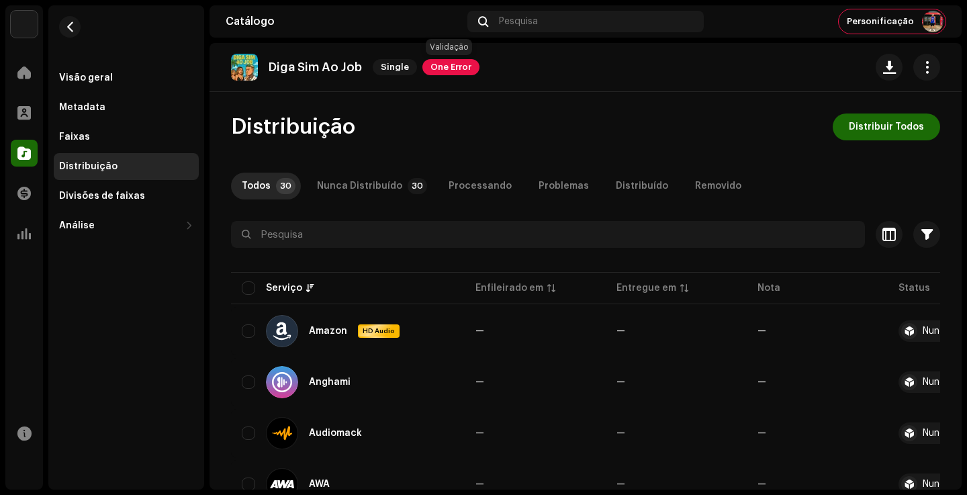
click at [439, 66] on span "One Error" at bounding box center [450, 67] width 57 height 16
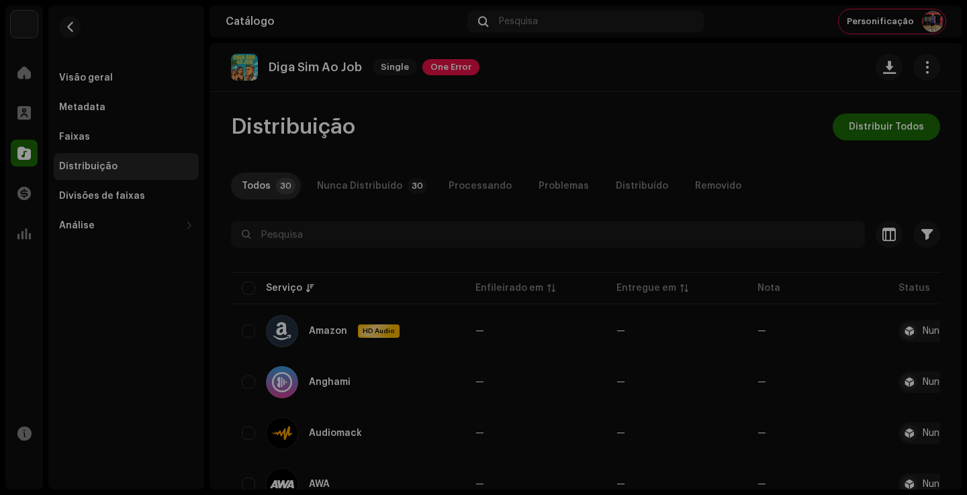
click at [738, 82] on div "Erros de validação Resolva os seguintes problemas antes de poder distribuir. Fa…" at bounding box center [483, 247] width 967 height 495
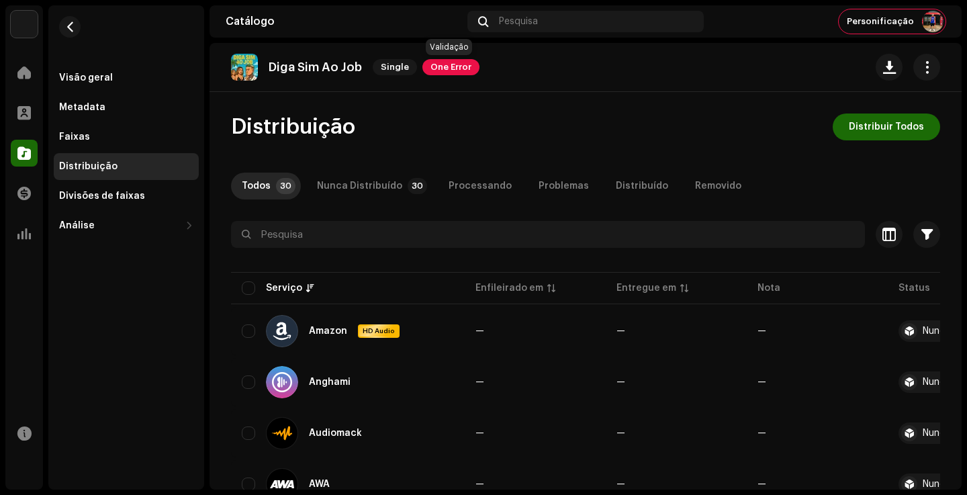
click at [435, 74] on span "One Error" at bounding box center [450, 67] width 57 height 16
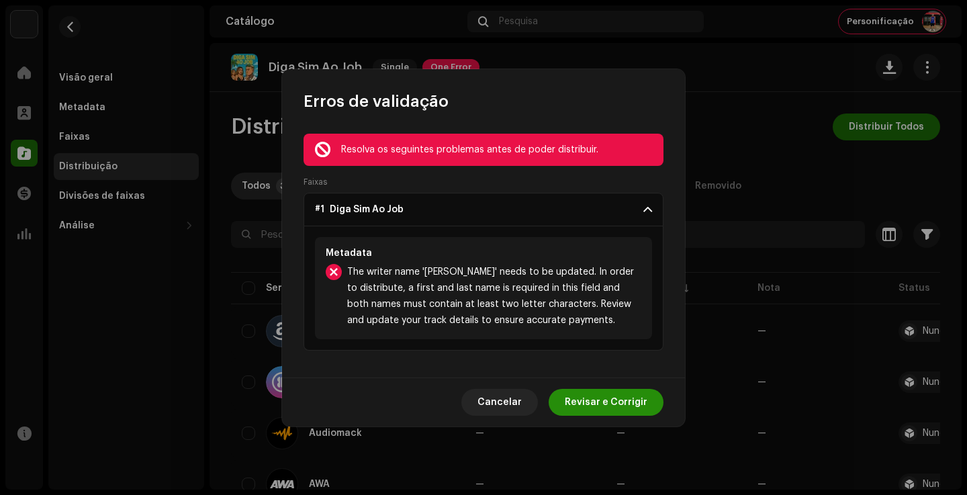
click at [614, 399] on span "Revisar e Corrigir" at bounding box center [606, 402] width 83 height 27
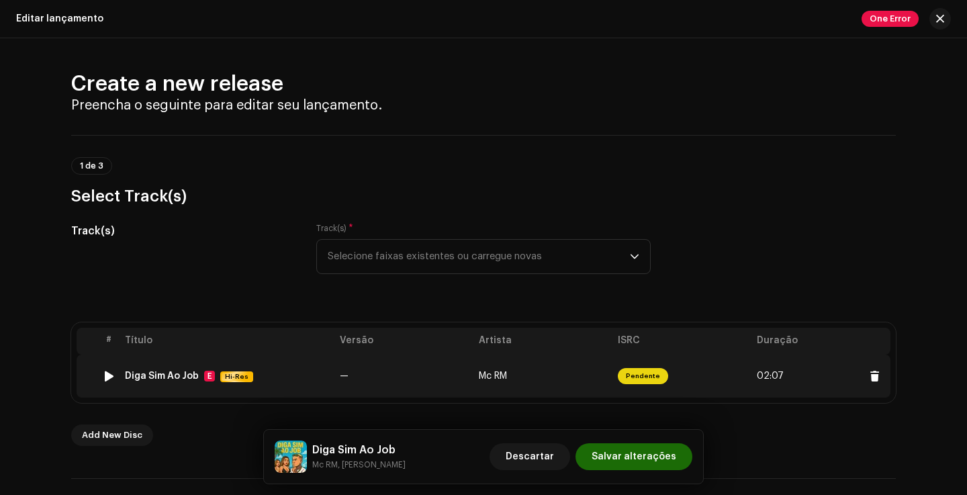
click at [390, 383] on td "—" at bounding box center [403, 375] width 139 height 43
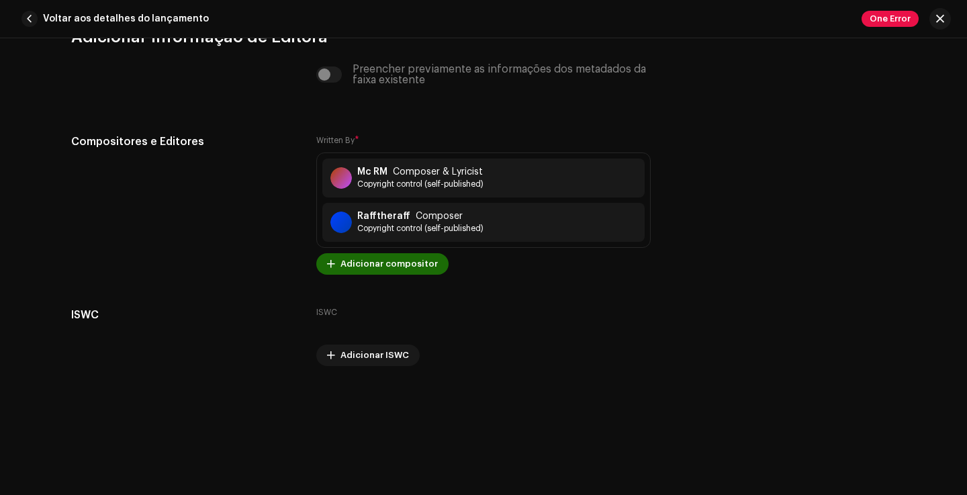
scroll to position [2753, 0]
click at [428, 225] on span "Copyright control (self-published)" at bounding box center [420, 228] width 126 height 11
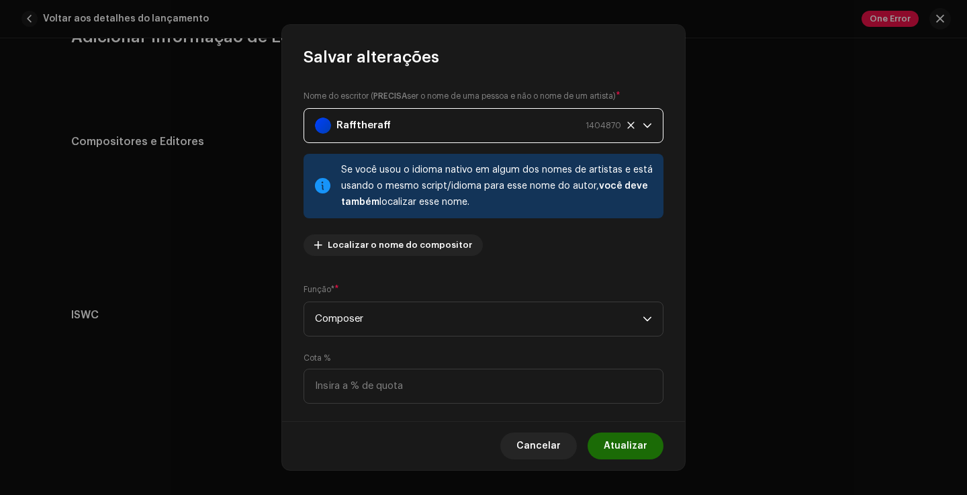
click at [411, 132] on div "Rafftheraff 1404870" at bounding box center [468, 126] width 306 height 34
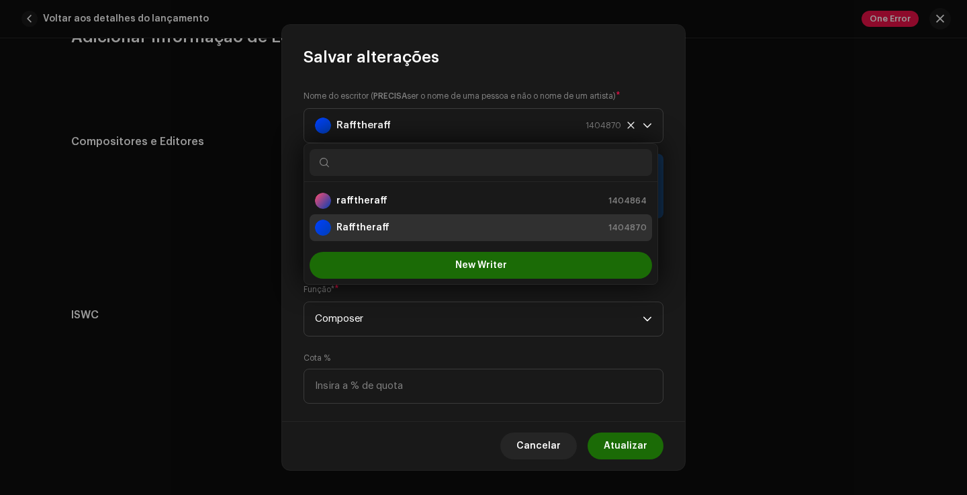
click at [387, 234] on div "Rafftheraff 1404870" at bounding box center [481, 227] width 332 height 16
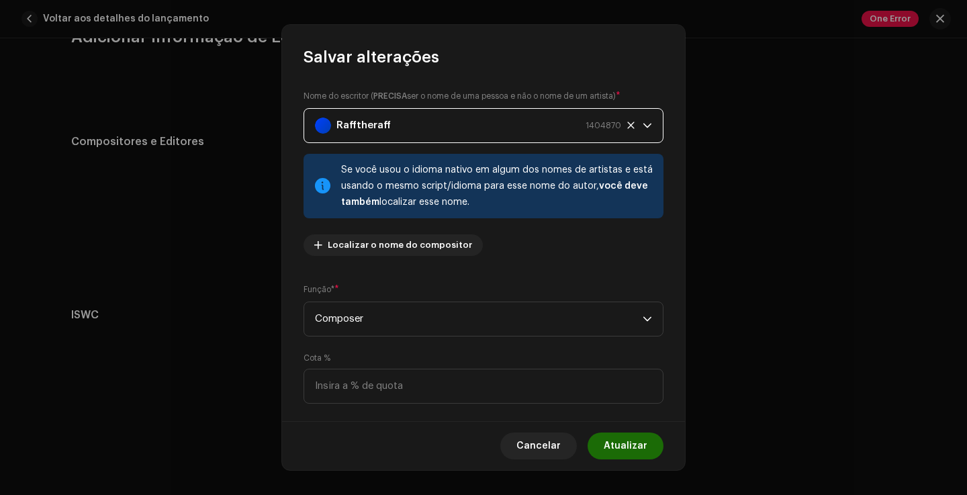
drag, startPoint x: 474, startPoint y: 132, endPoint x: 470, endPoint y: 140, distance: 9.0
click at [474, 132] on div "Rafftheraff 1404870" at bounding box center [468, 126] width 306 height 34
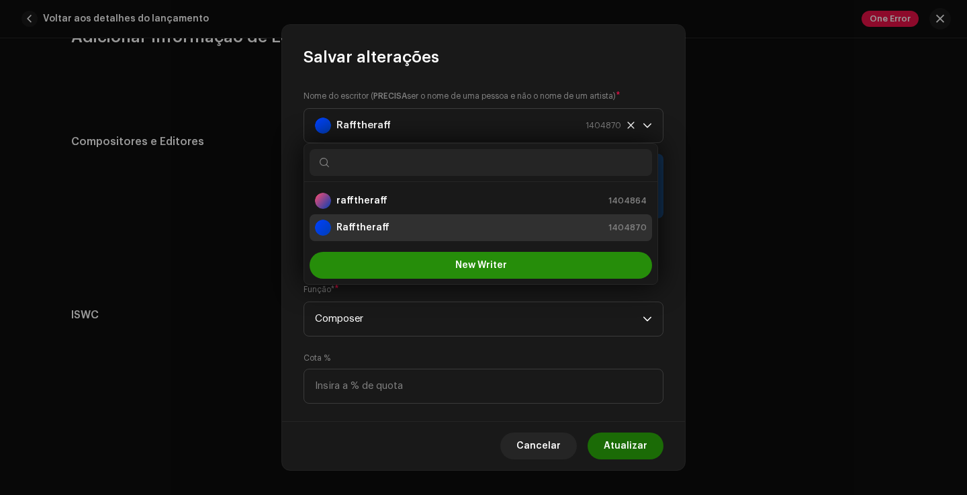
click at [444, 253] on button "New Writer" at bounding box center [480, 265] width 342 height 27
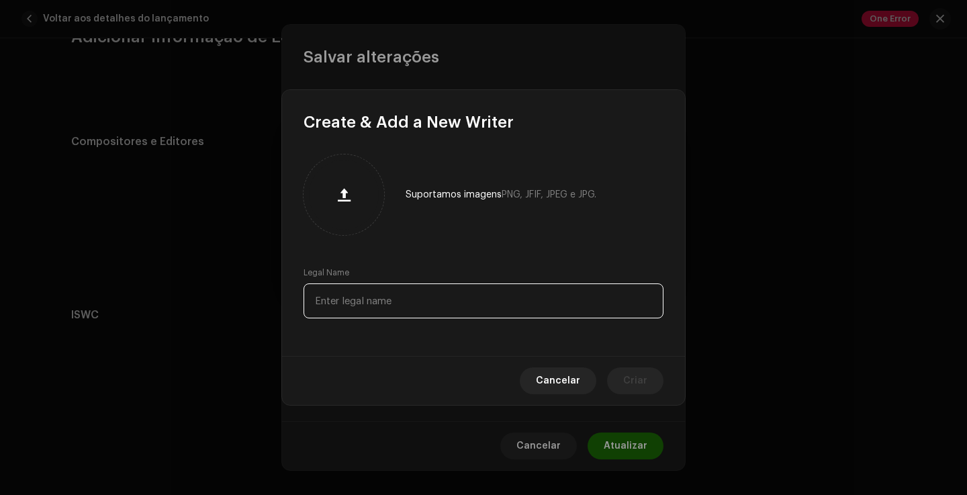
click at [388, 298] on input "text" at bounding box center [483, 300] width 360 height 35
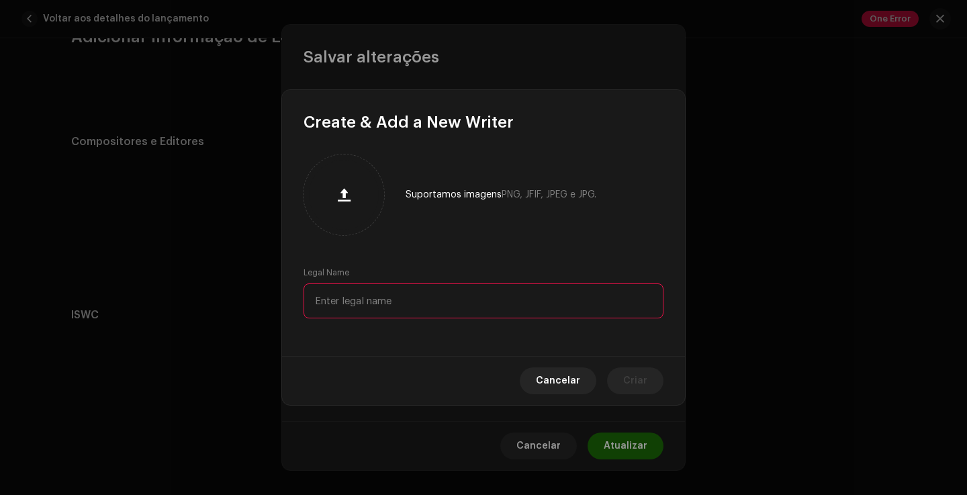
click at [552, 387] on span "Cancelar" at bounding box center [558, 380] width 44 height 27
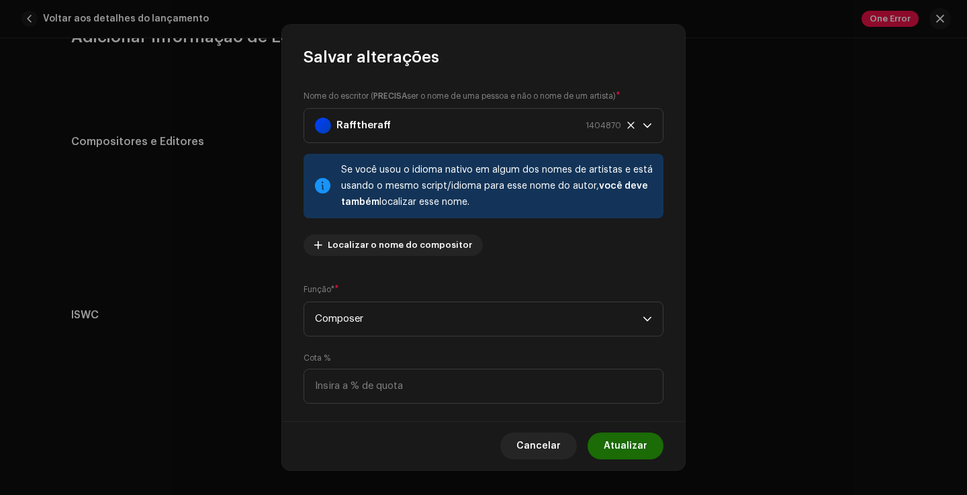
click at [569, 456] on button "Cancelar" at bounding box center [538, 445] width 77 height 27
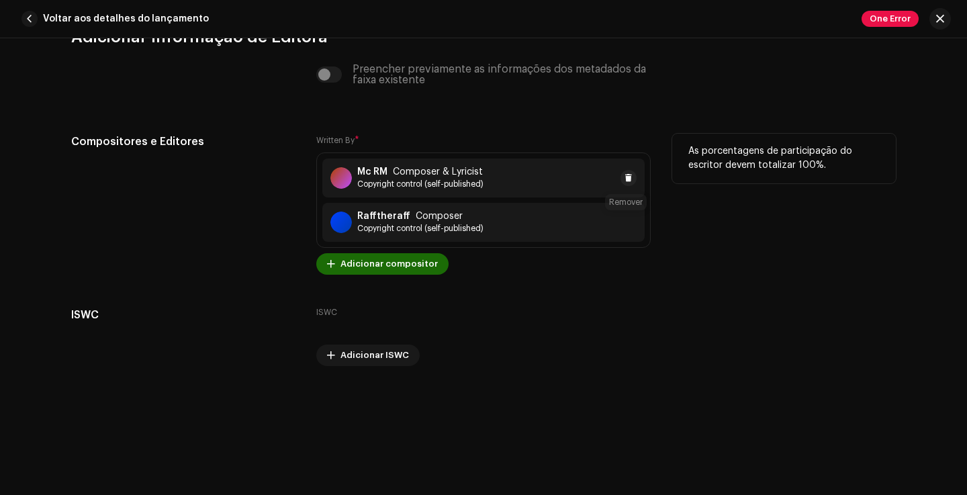
drag, startPoint x: 624, startPoint y: 225, endPoint x: 607, endPoint y: 234, distance: 19.8
click at [648, 225] on span at bounding box center [652, 222] width 8 height 11
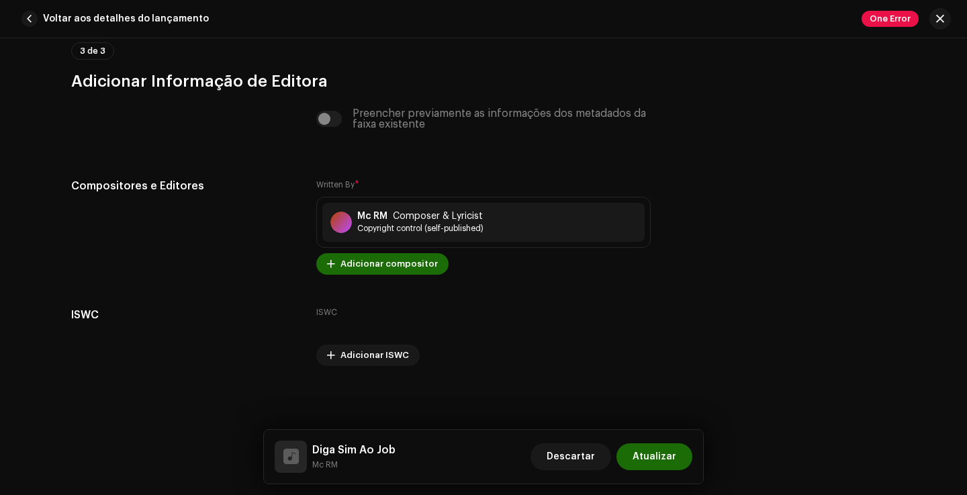
scroll to position [2709, 0]
click at [667, 460] on span "Atualizar" at bounding box center [654, 456] width 44 height 27
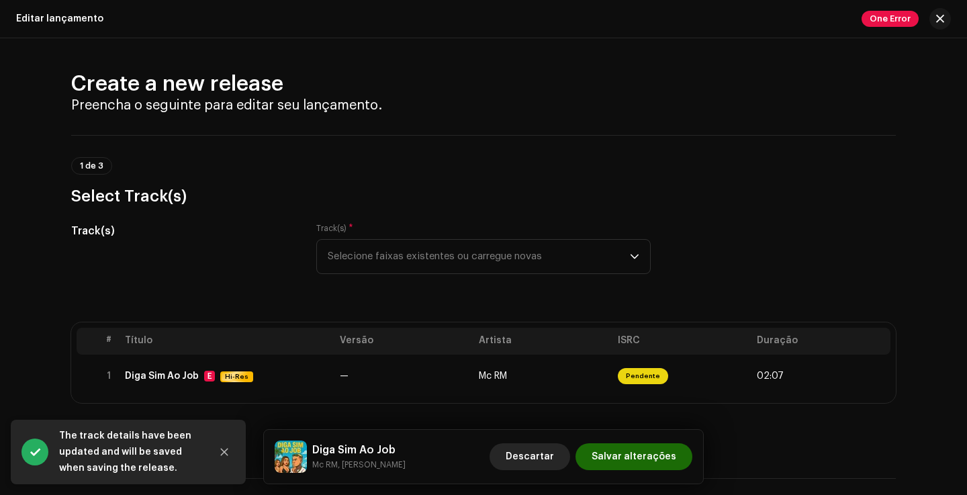
click at [549, 449] on span "Descartar" at bounding box center [529, 456] width 48 height 27
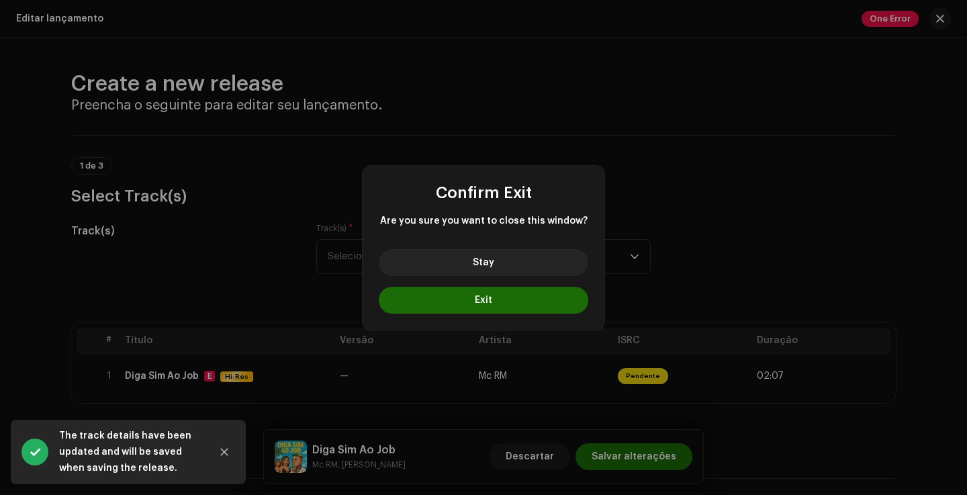
drag, startPoint x: 513, startPoint y: 273, endPoint x: 537, endPoint y: 315, distance: 48.4
click at [513, 273] on button "Stay" at bounding box center [483, 262] width 209 height 27
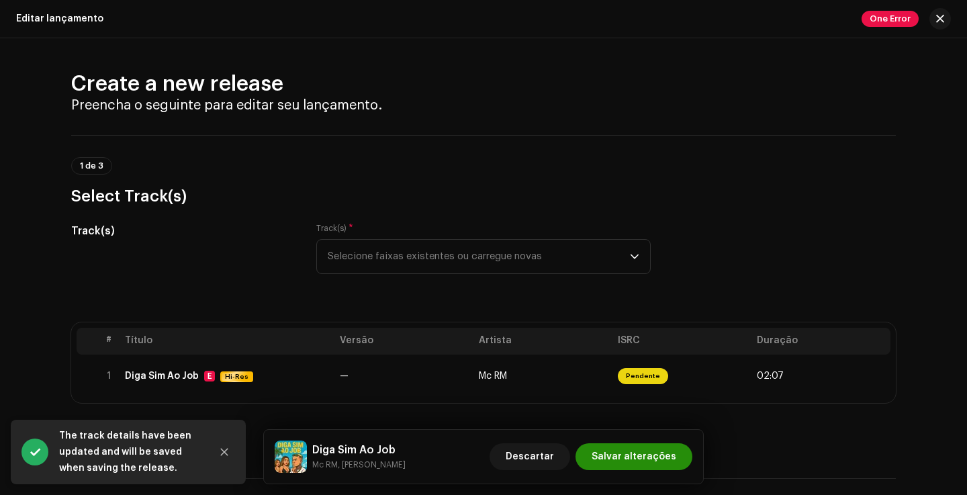
click at [620, 448] on span "Salvar alterações" at bounding box center [633, 456] width 85 height 27
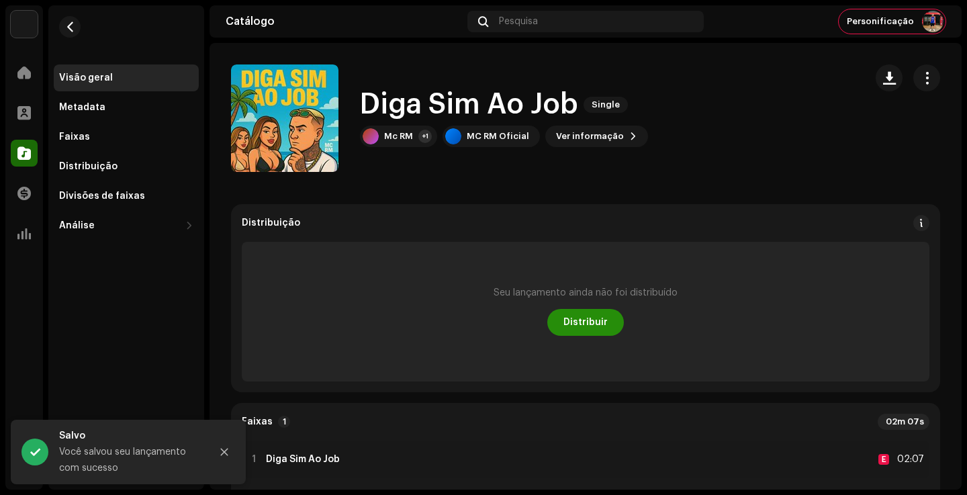
click at [590, 317] on span "Distribuir" at bounding box center [585, 322] width 44 height 27
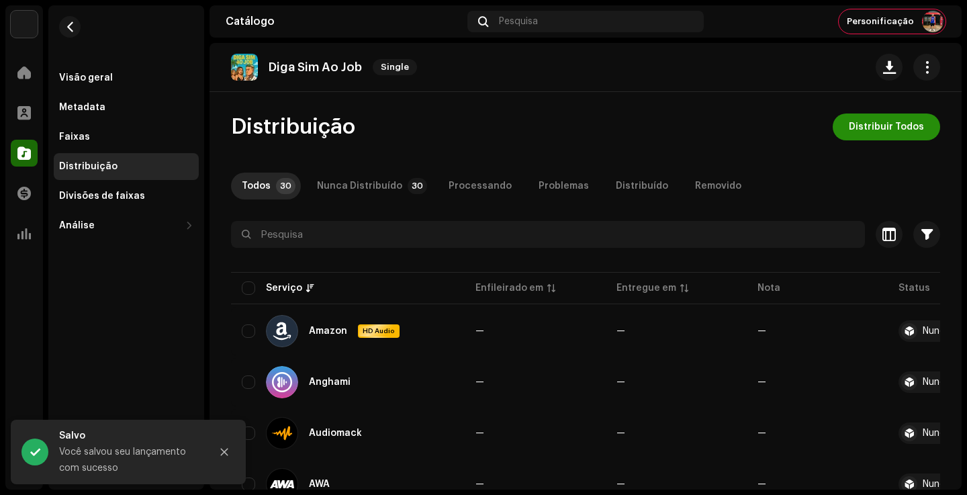
click at [896, 125] on span "Distribuir Todos" at bounding box center [885, 126] width 75 height 27
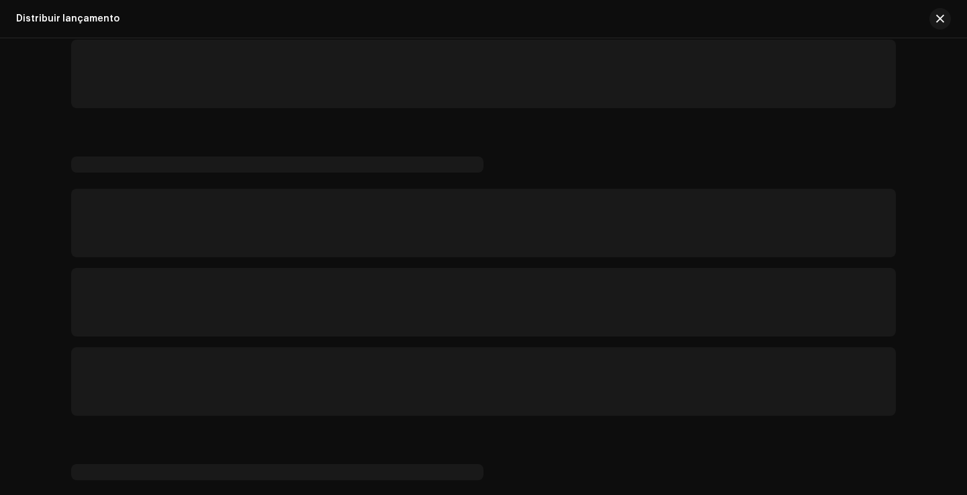
scroll to position [249, 0]
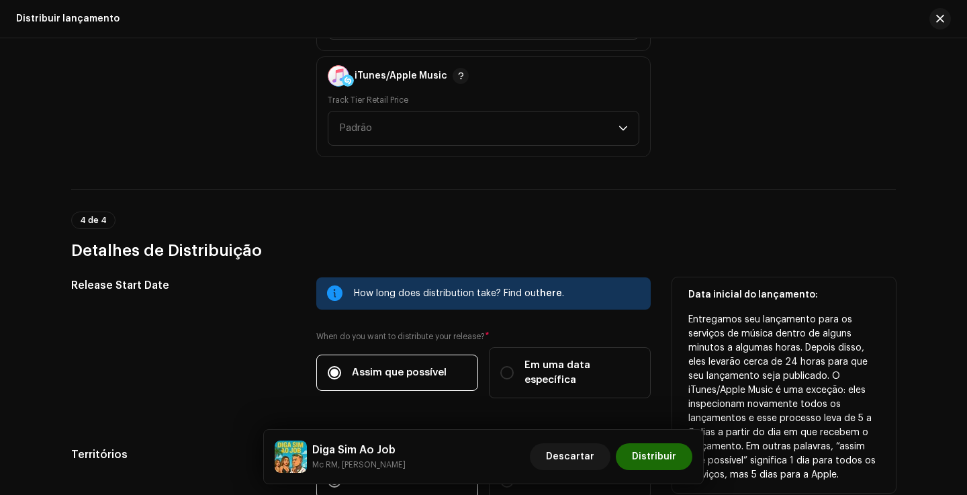
click at [550, 345] on div "When do you want to distribute your release? * Assim que possível Em uma data e…" at bounding box center [483, 364] width 334 height 67
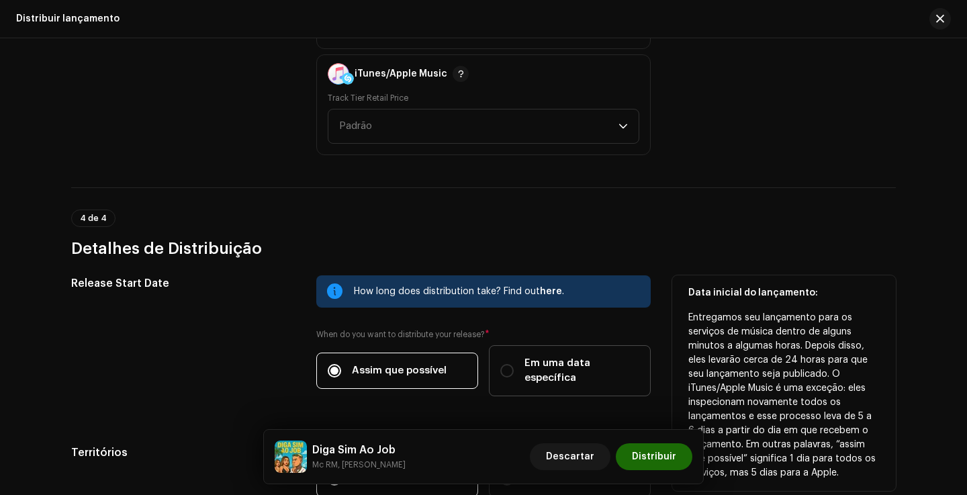
click at [554, 359] on span "Em uma data específica" at bounding box center [581, 371] width 115 height 30
click at [513, 364] on input "Em uma data específica" at bounding box center [506, 370] width 13 height 13
radio input "true"
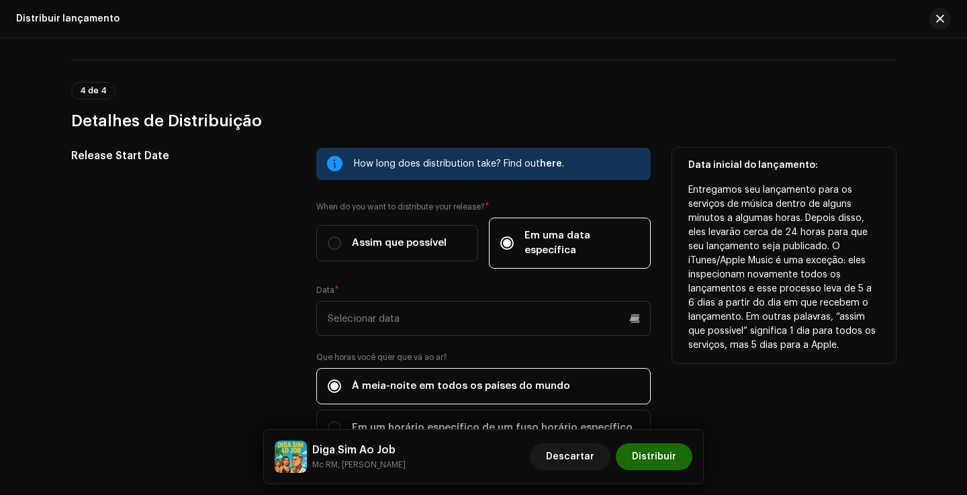
scroll to position [2208, 0]
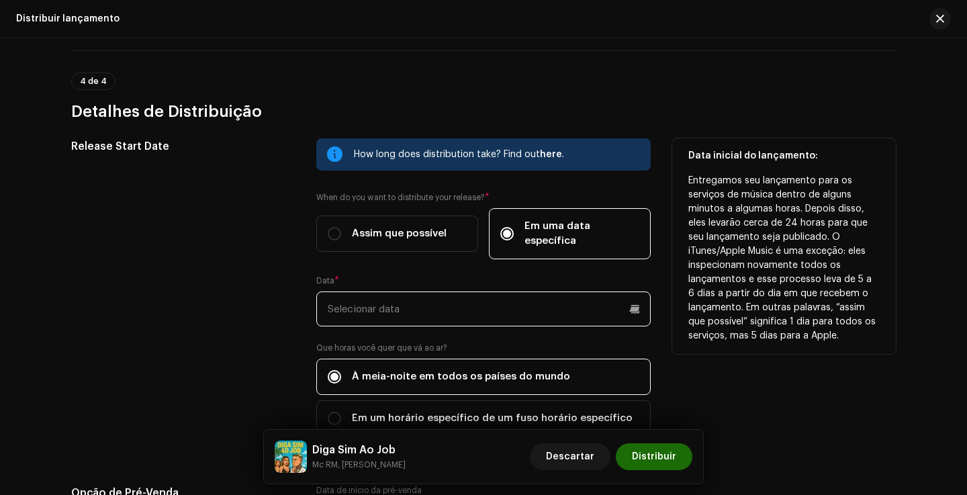
click at [453, 308] on input "text" at bounding box center [483, 308] width 334 height 35
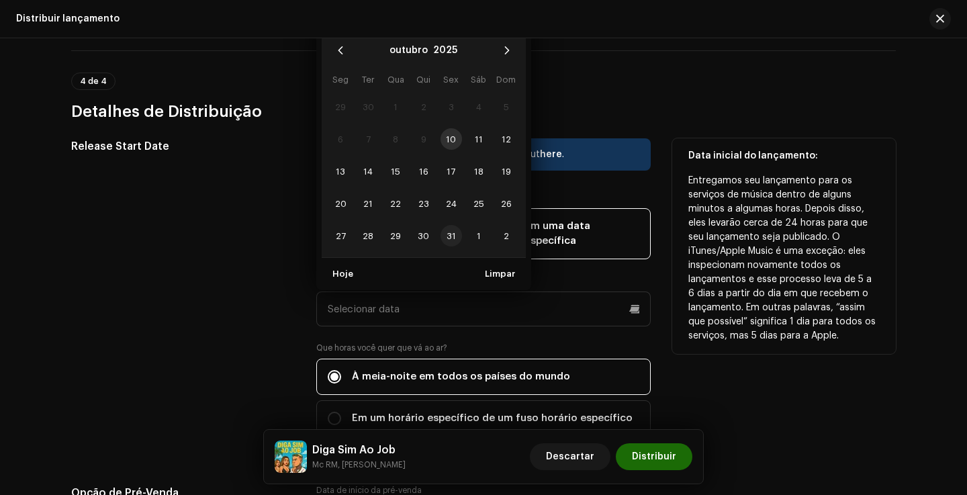
click at [454, 225] on span "31" at bounding box center [450, 235] width 21 height 21
type input "[DATE]"
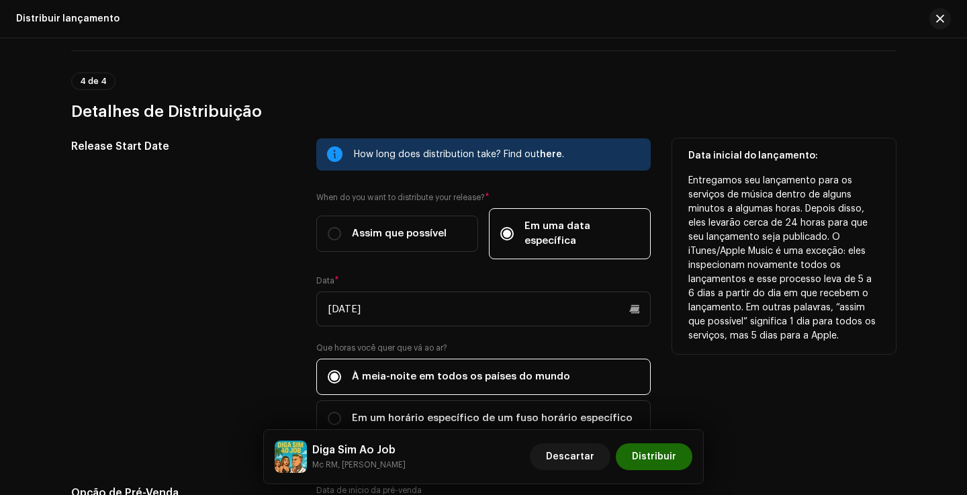
click at [681, 93] on div "4 de 4 Detalhes de Distribuição" at bounding box center [483, 97] width 824 height 50
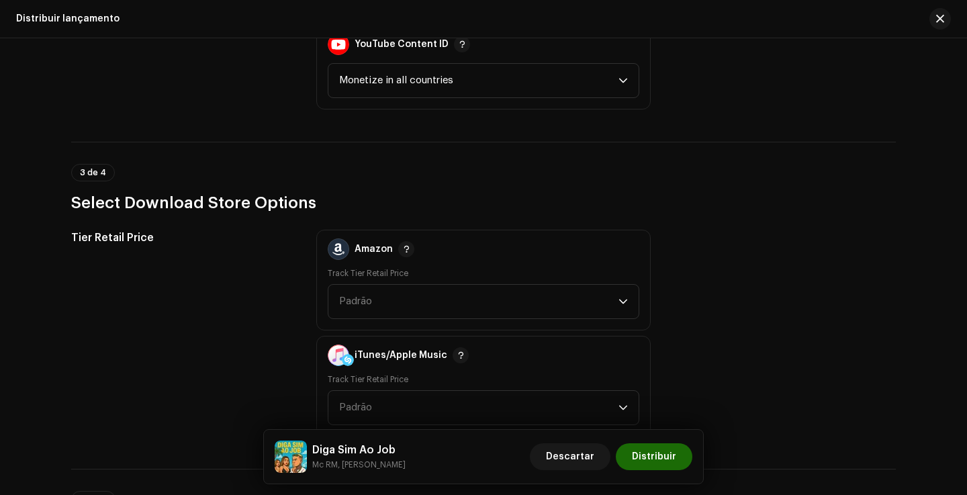
scroll to position [1777, 0]
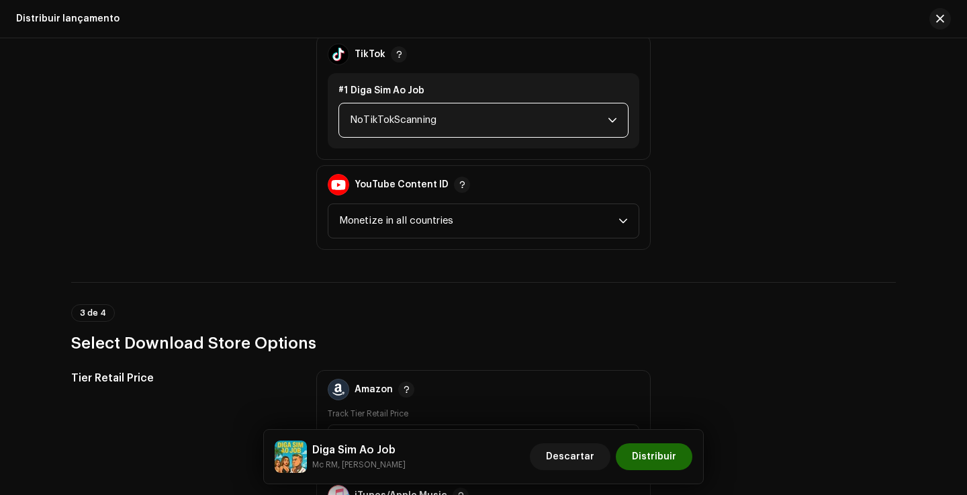
click at [410, 126] on span "NoTikTokScanning" at bounding box center [479, 120] width 258 height 34
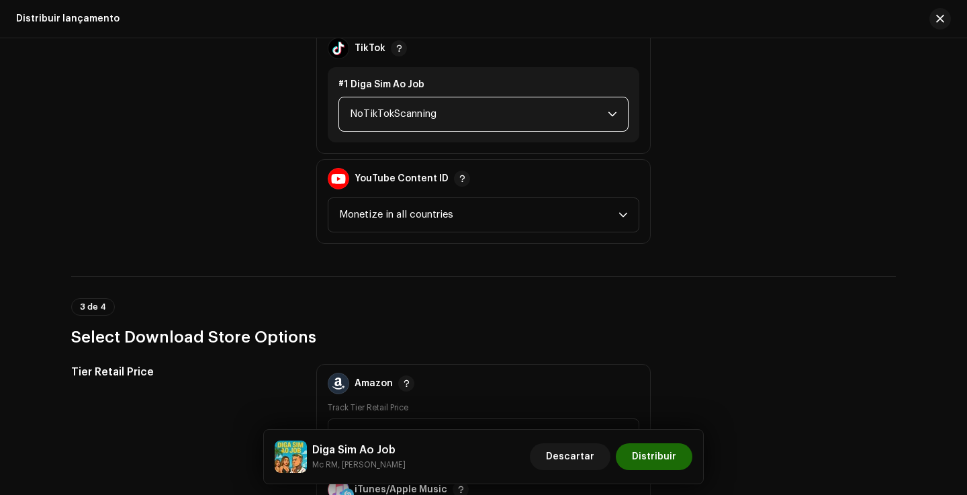
click at [426, 105] on span "NoTikTokScanning" at bounding box center [479, 114] width 258 height 34
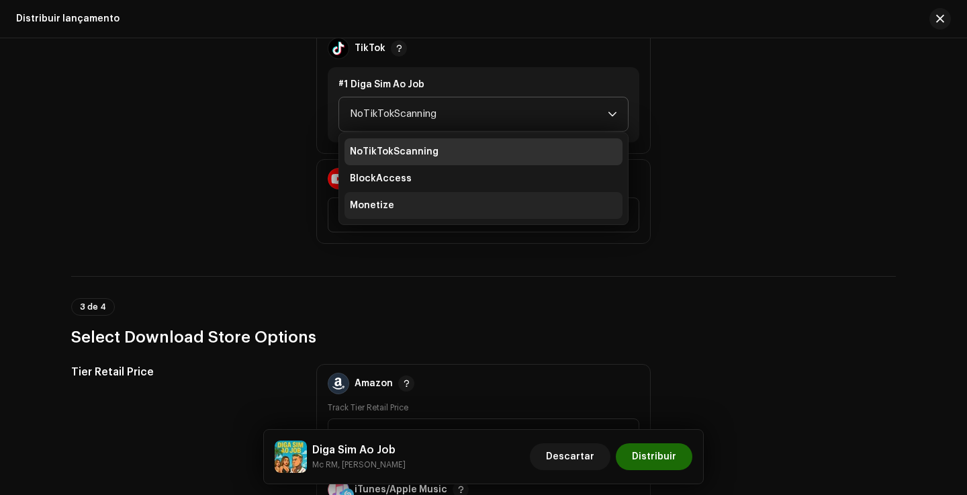
click at [401, 211] on li "Monetize" at bounding box center [483, 205] width 278 height 27
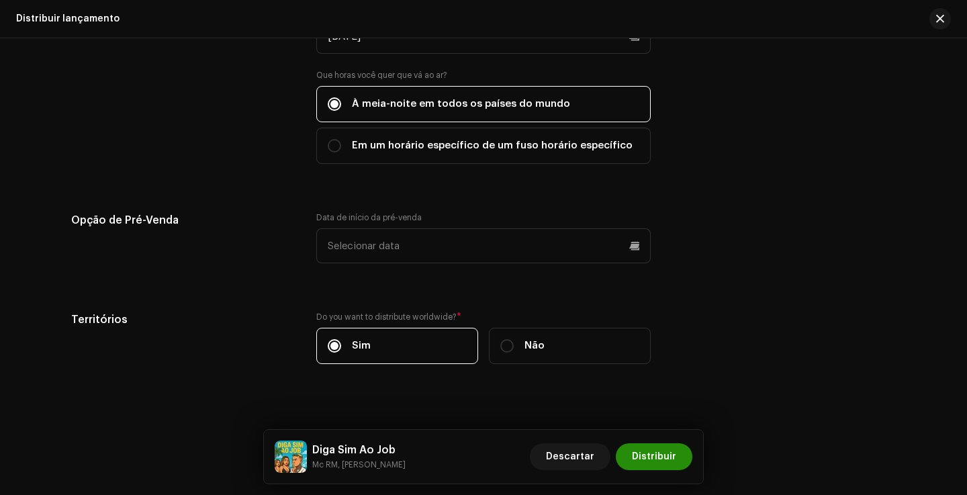
scroll to position [2480, 0]
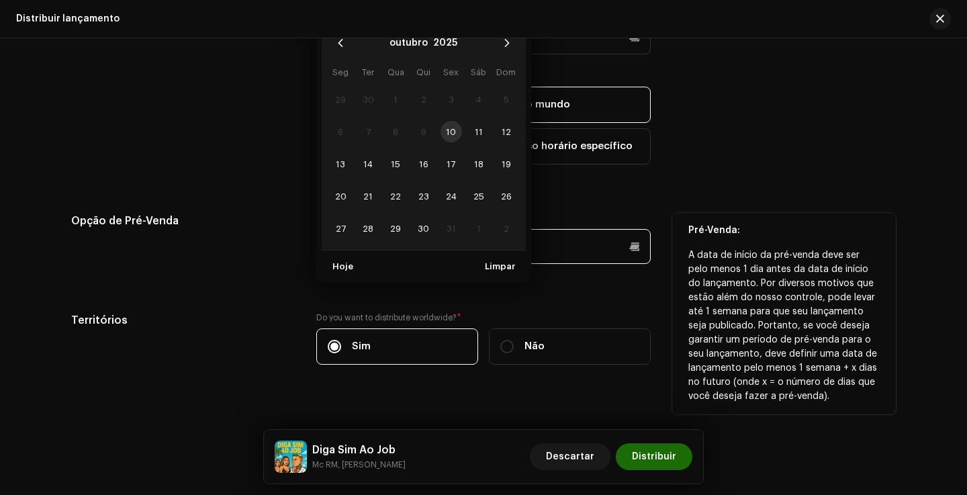
click at [493, 243] on p-datepicker "outubro 2025 Seg Ter Qua Qui Sex Sáb Dom 29 30 1 2 3 4 5 6 7 8 9 10 11 12 13 14…" at bounding box center [483, 246] width 334 height 35
click at [454, 153] on span "17" at bounding box center [450, 163] width 21 height 21
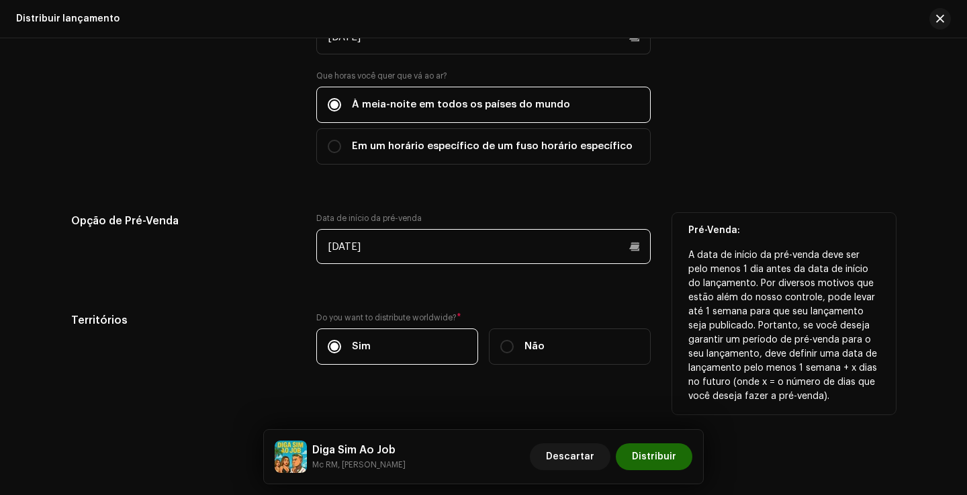
click at [440, 229] on input "[DATE]" at bounding box center [483, 246] width 334 height 35
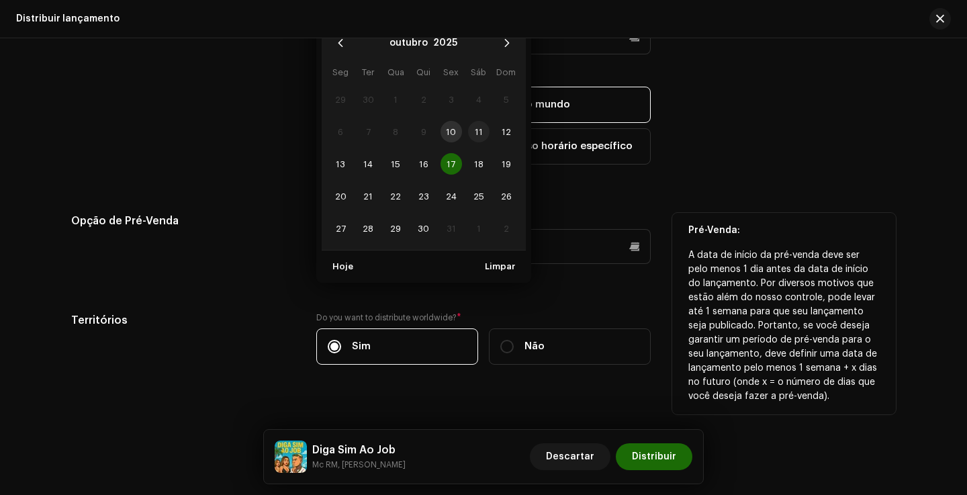
click at [478, 121] on span "11" at bounding box center [478, 131] width 21 height 21
type input "[DATE]"
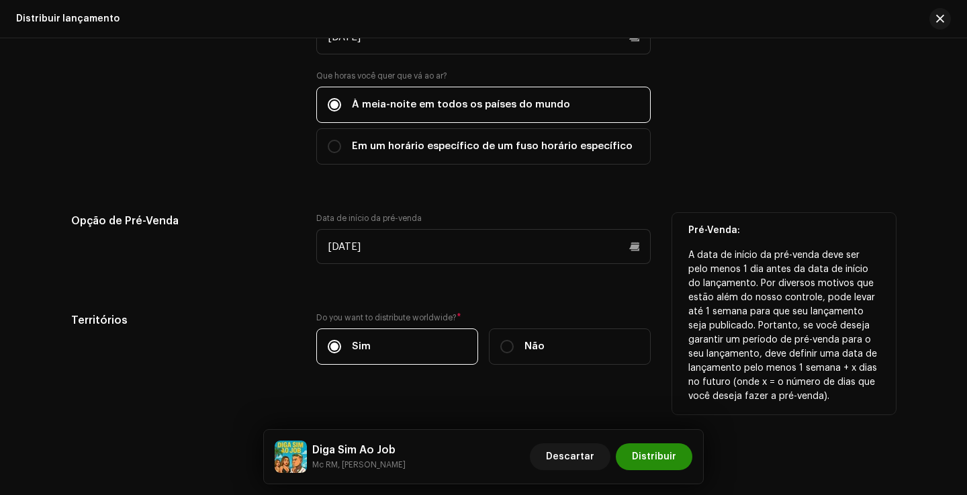
click at [668, 452] on span "Distribuir" at bounding box center [654, 456] width 44 height 27
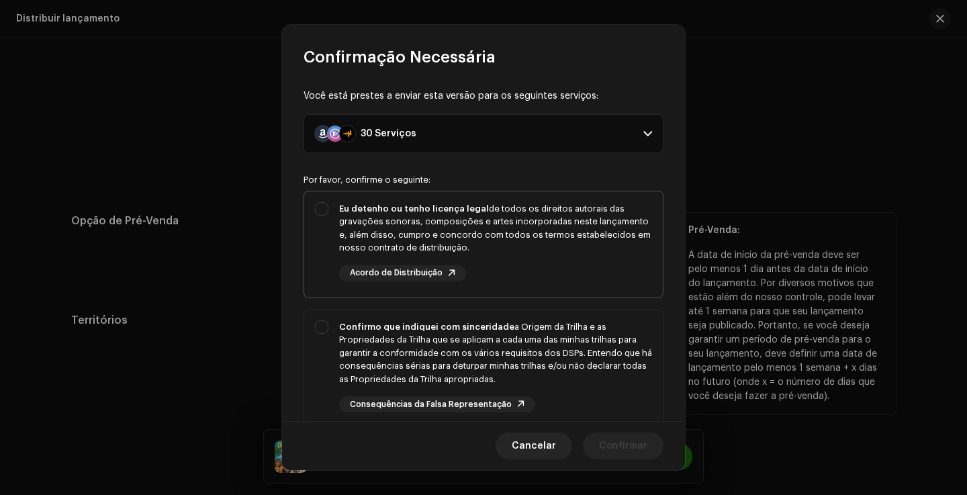
click at [542, 264] on div "Eu detenho ou tenho licença legal de todos os direitos autorais das gravações s…" at bounding box center [495, 241] width 313 height 79
checkbox input "true"
click at [592, 419] on div "Confirmo que indiquei com sinceridade a Origem da Trilha e as Propriedades da T…" at bounding box center [483, 366] width 358 height 114
checkbox input "true"
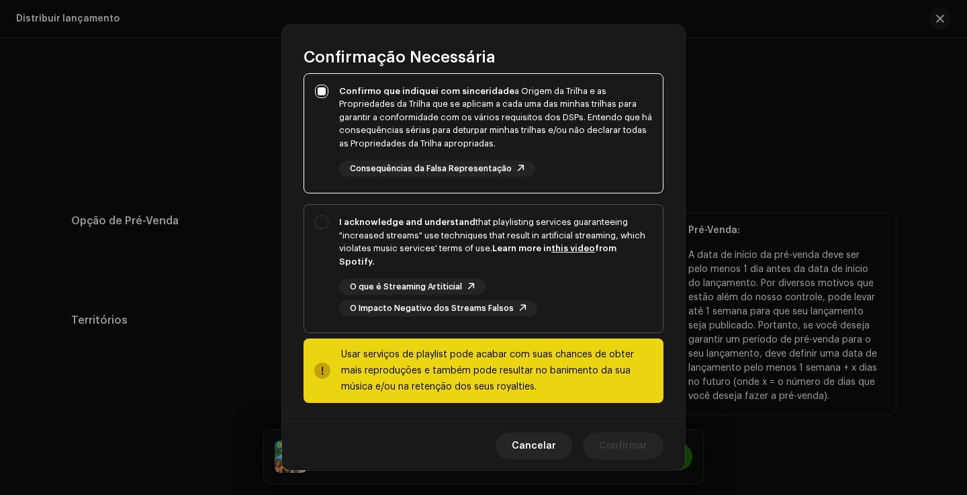
scroll to position [235, 0]
click at [550, 307] on div "O que é Streaming Artiticial O Impacto Negativo dos Streams Falsos" at bounding box center [495, 298] width 313 height 38
checkbox input "true"
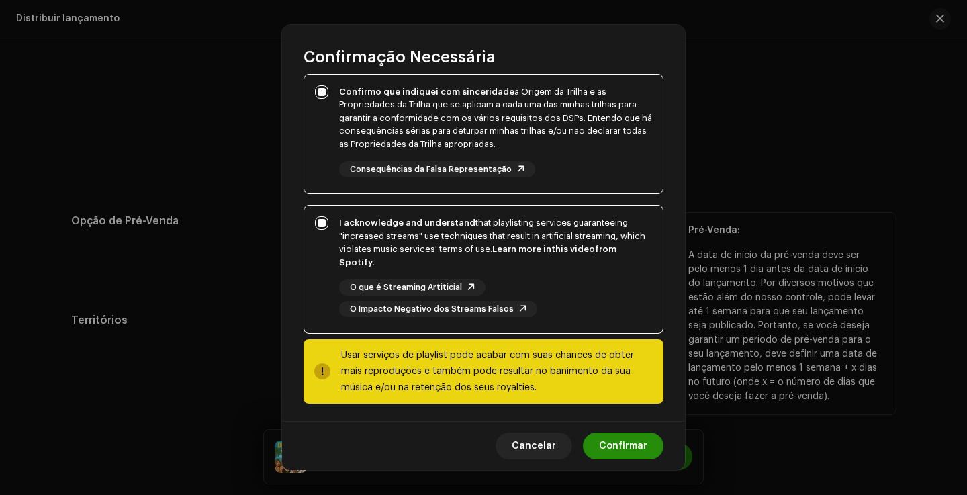
click at [640, 435] on span "Confirmar" at bounding box center [623, 445] width 48 height 27
